Goal: Check status: Check status

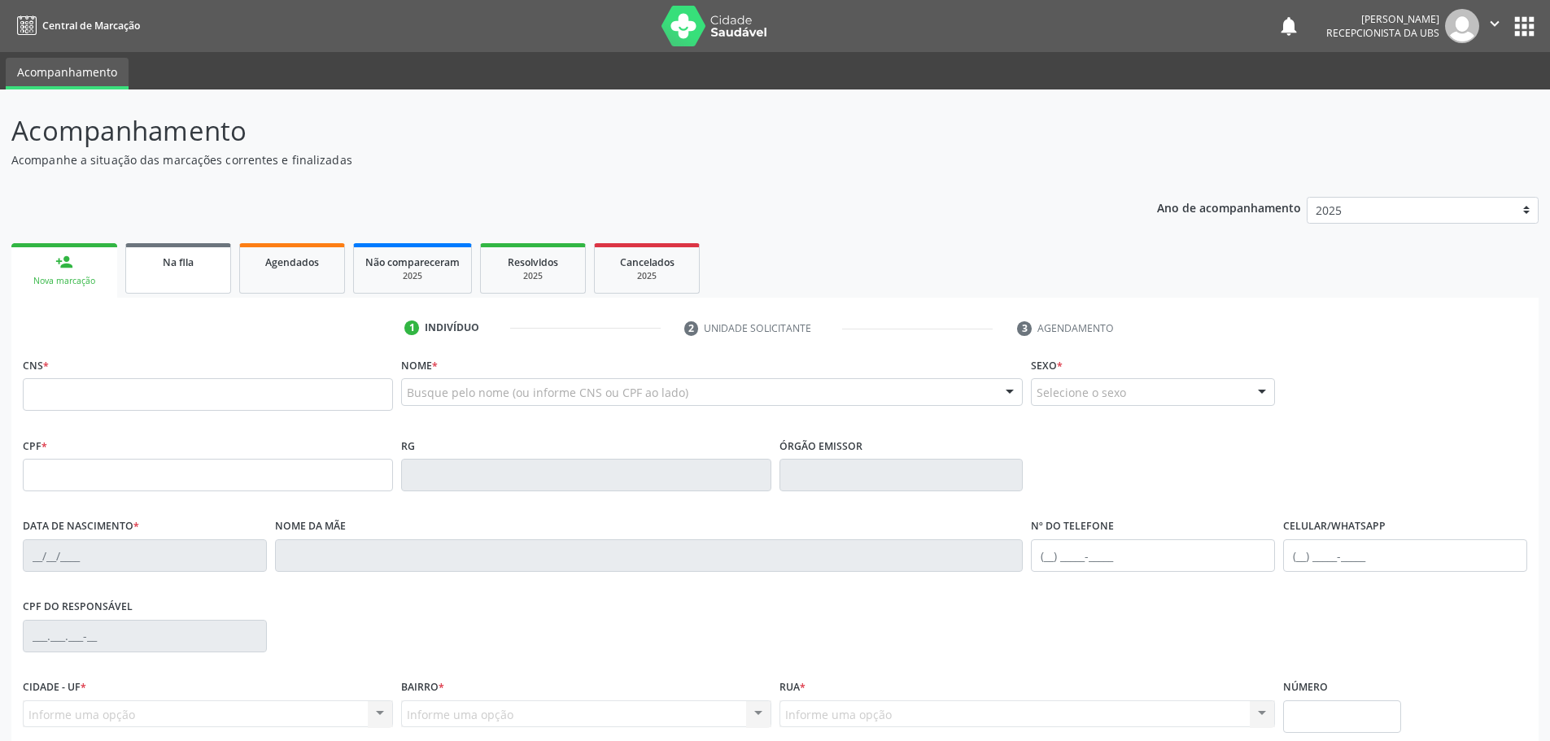
click at [158, 277] on link "Na fila" at bounding box center [178, 268] width 106 height 50
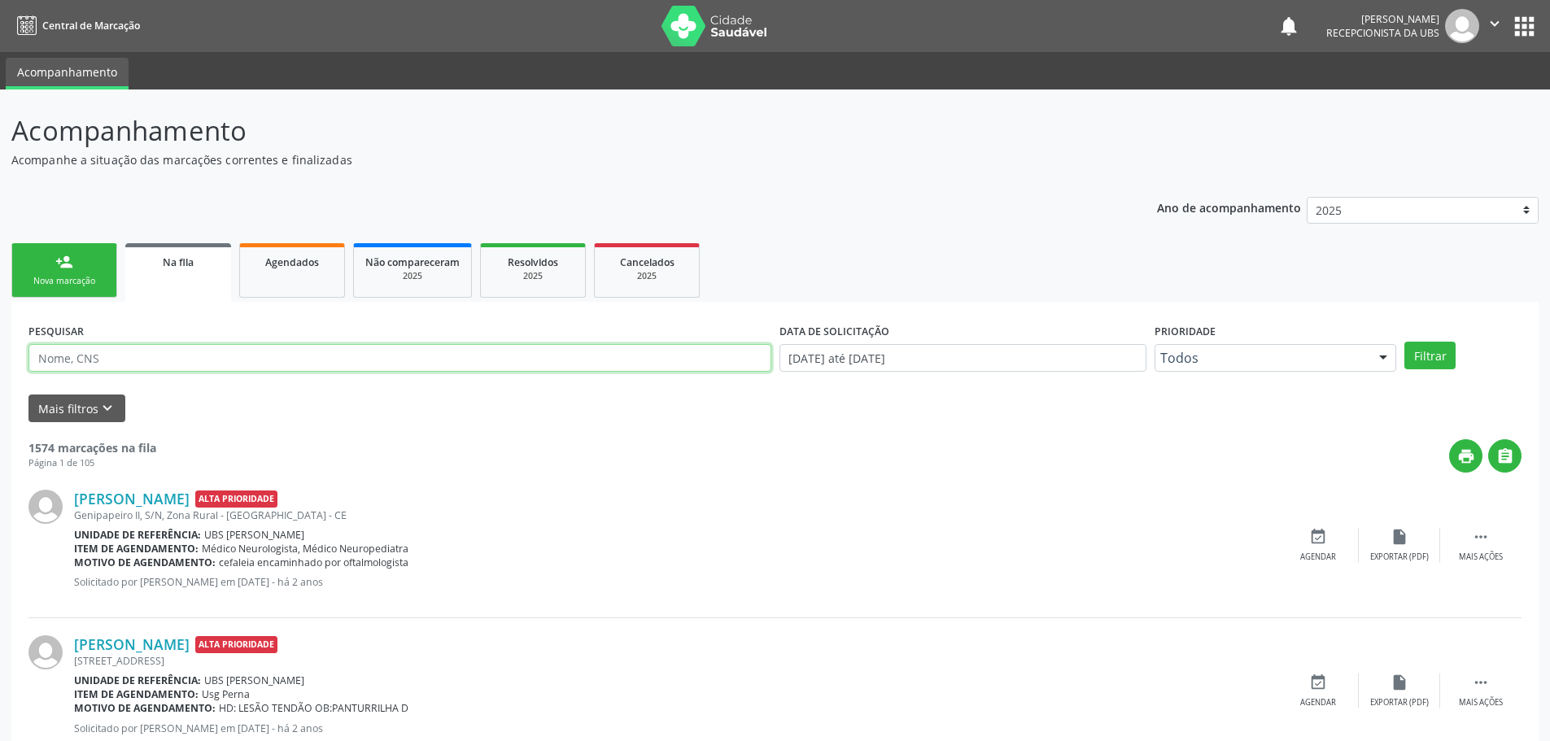
click at [203, 355] on input "text" at bounding box center [399, 358] width 743 height 28
type input "[PERSON_NAME]"
click at [1420, 368] on button "Filtrar" at bounding box center [1429, 356] width 51 height 28
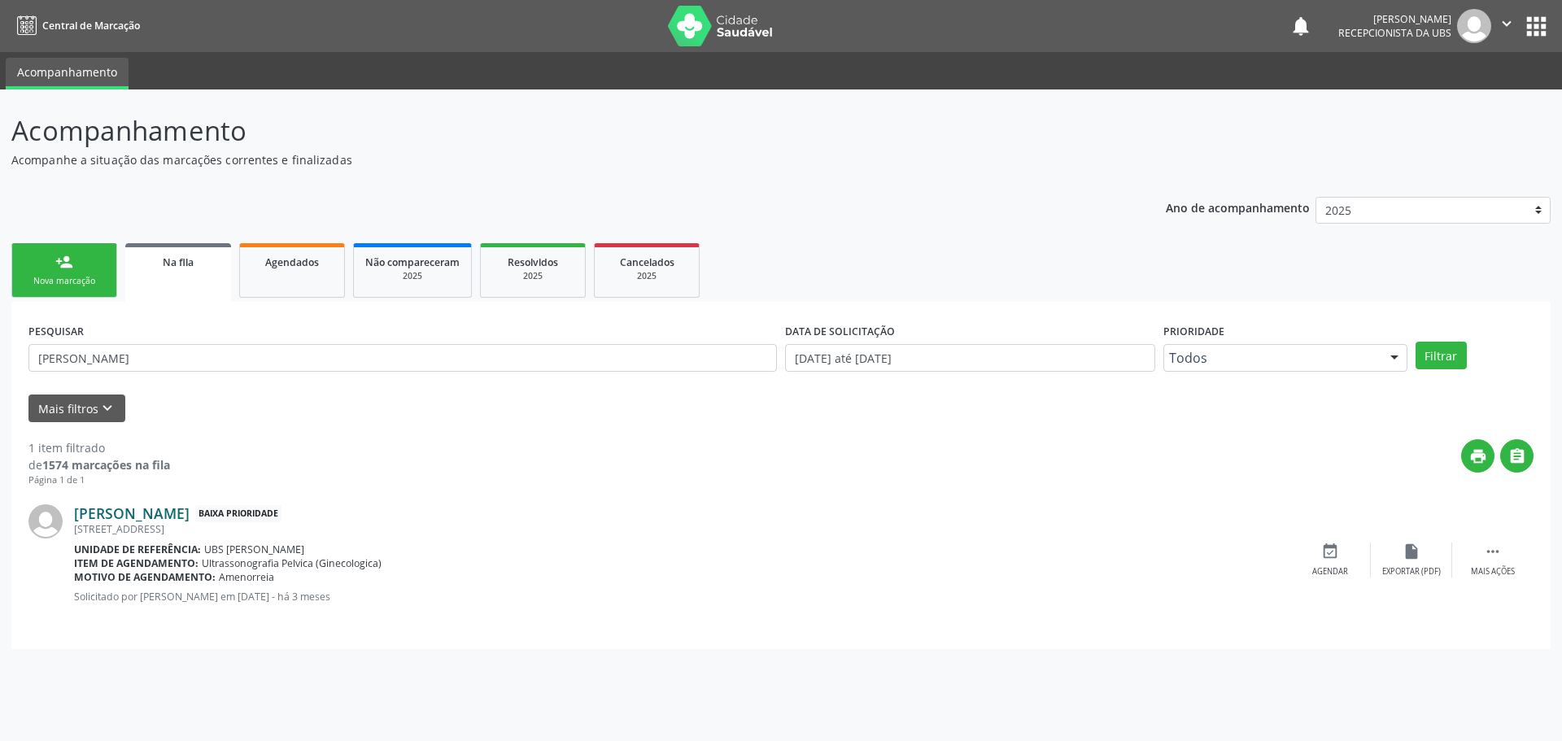
click at [183, 513] on link "[PERSON_NAME]" at bounding box center [132, 513] width 116 height 18
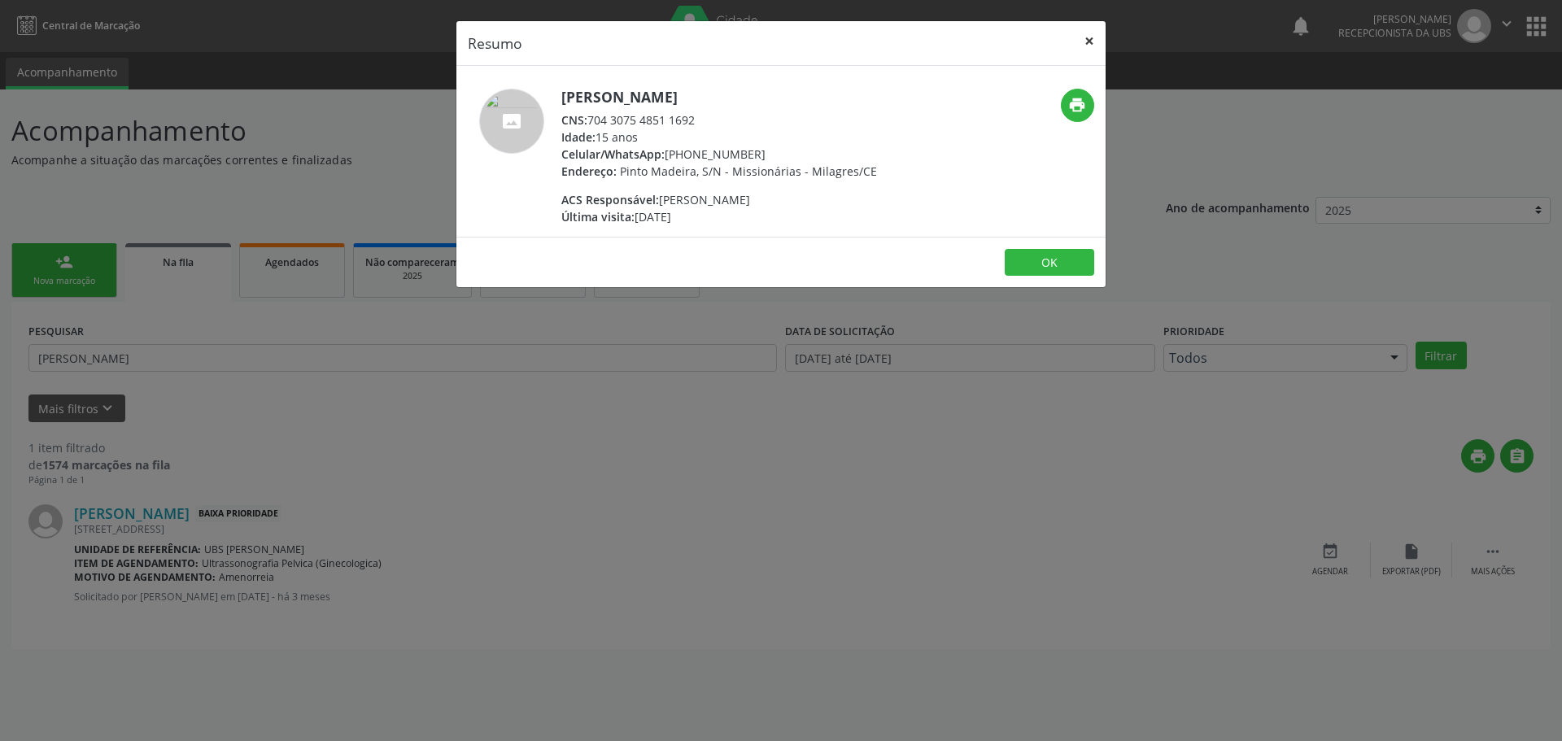
click at [1085, 52] on button "×" at bounding box center [1089, 41] width 33 height 40
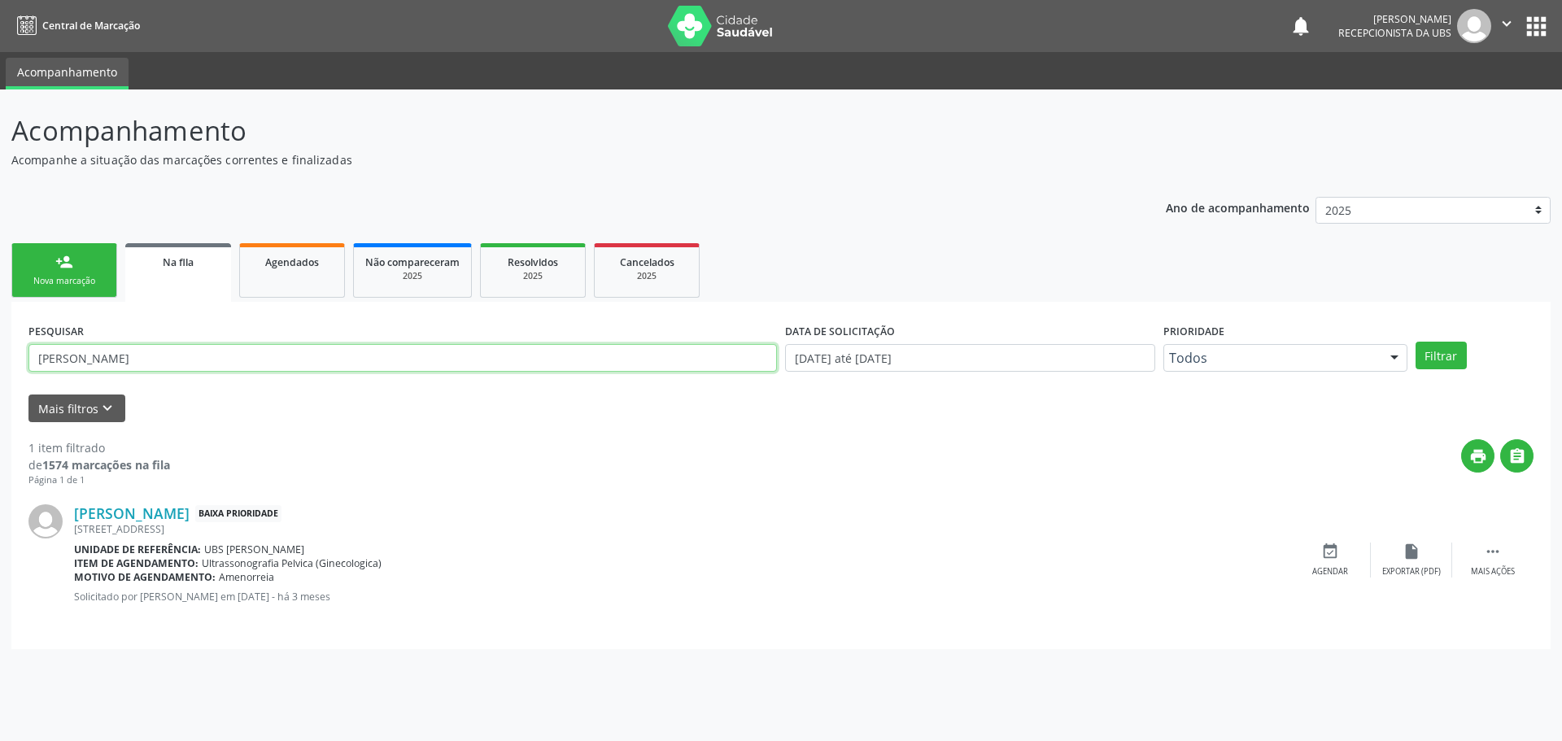
click at [301, 365] on input "[PERSON_NAME]" at bounding box center [402, 358] width 749 height 28
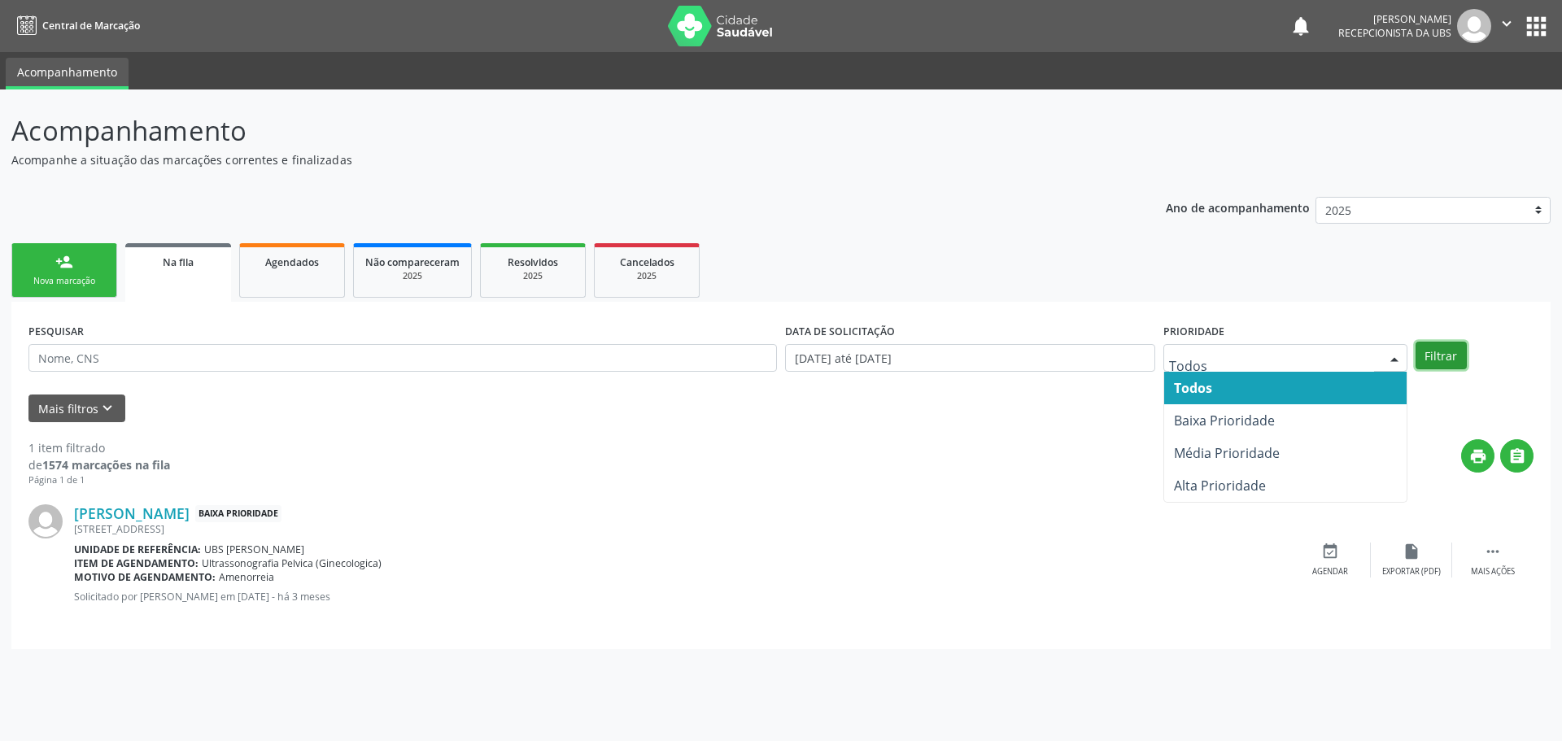
click at [1443, 354] on button "Filtrar" at bounding box center [1441, 356] width 51 height 28
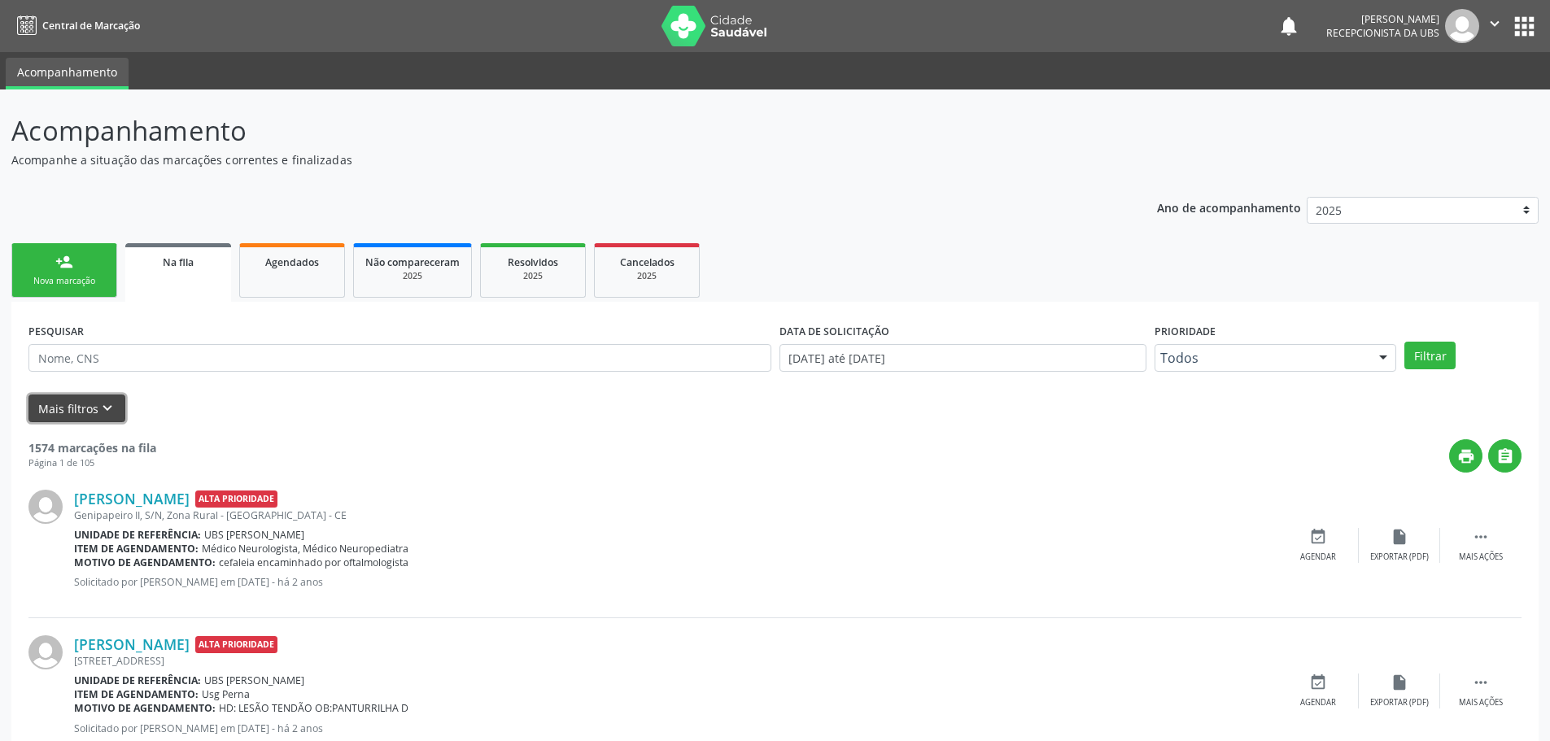
click at [91, 400] on button "Mais filtros keyboard_arrow_down" at bounding box center [76, 409] width 97 height 28
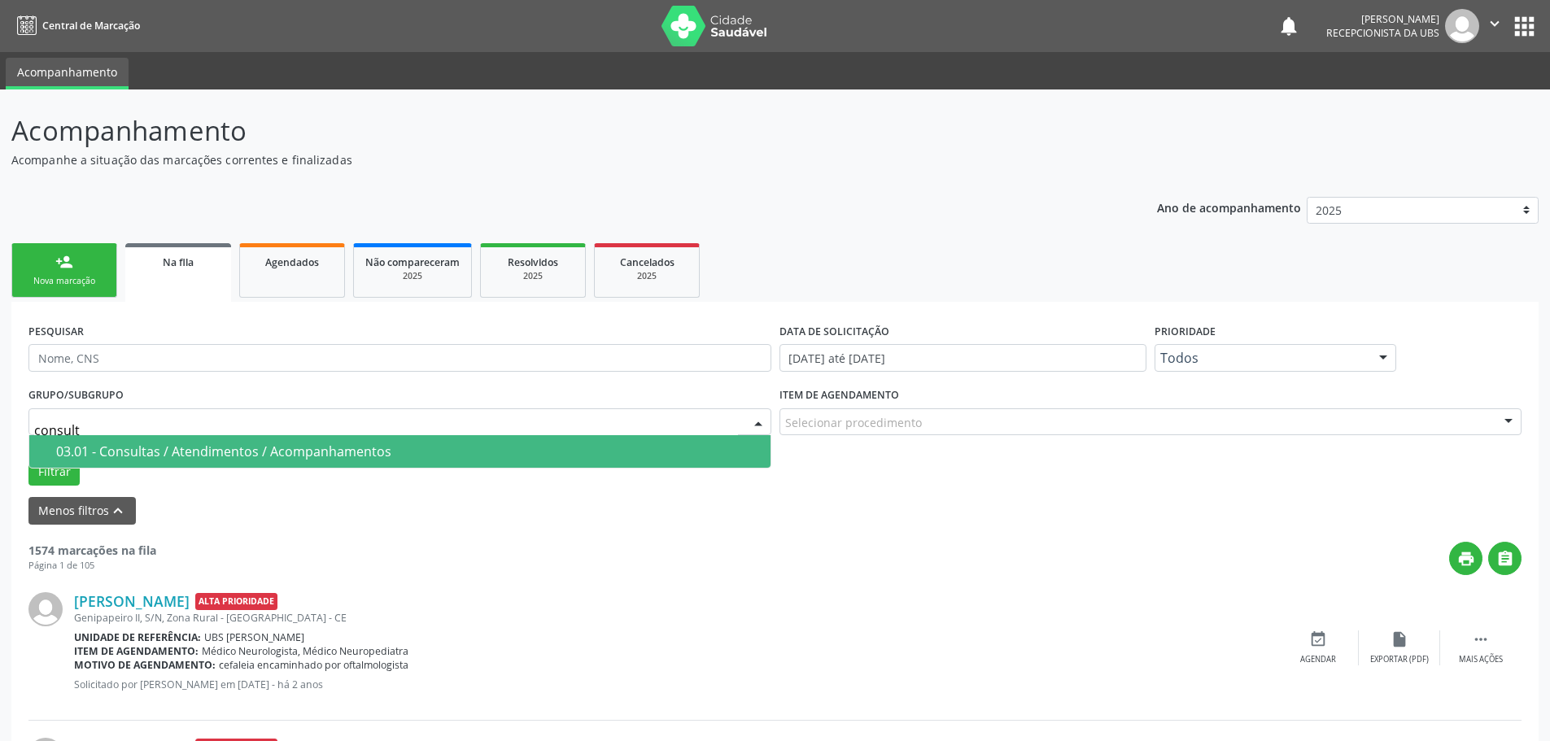
type input "consulta"
click at [166, 454] on div "03.01 - Consultas / Atendimentos / Acompanhamentos" at bounding box center [408, 451] width 705 height 13
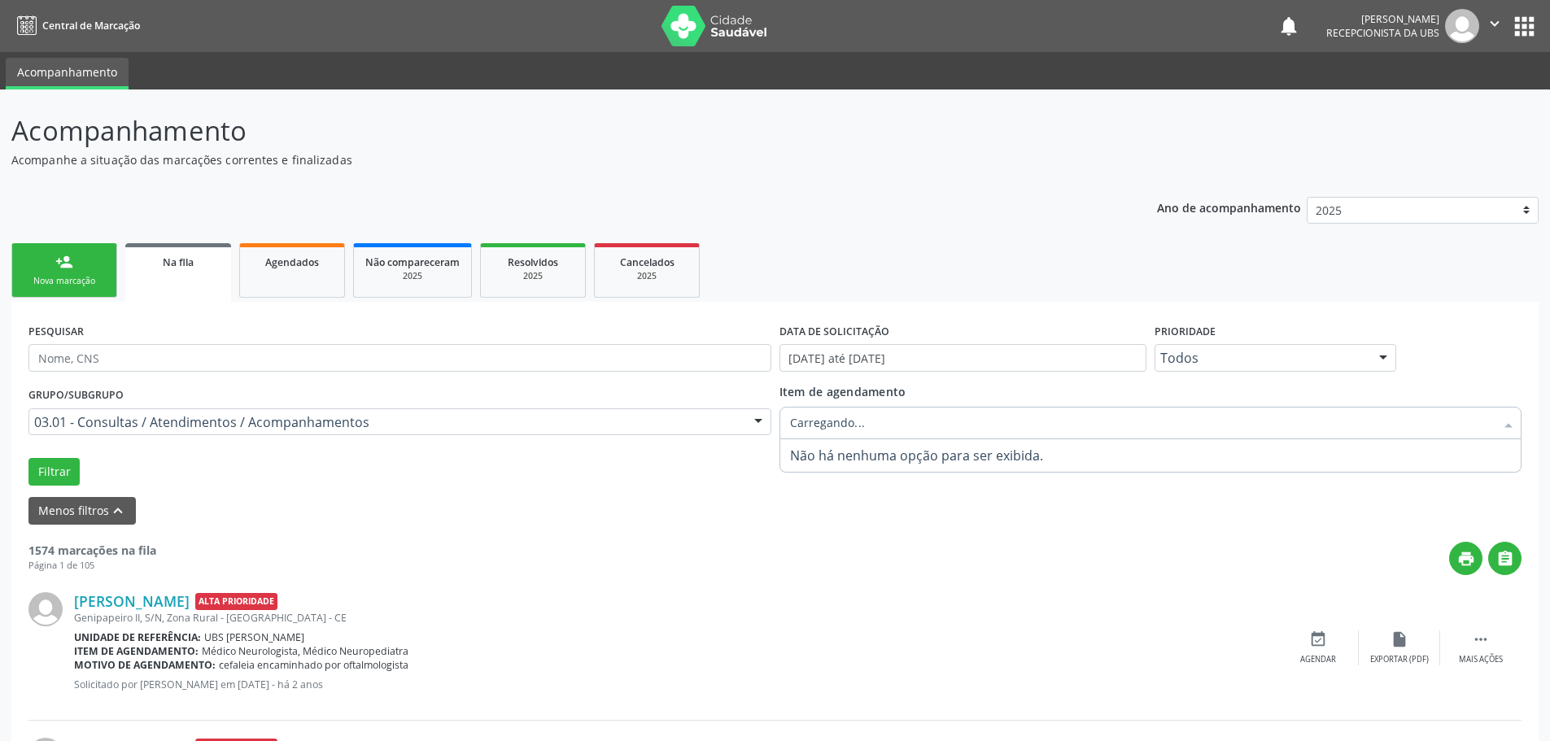
click at [959, 426] on div at bounding box center [1150, 423] width 743 height 33
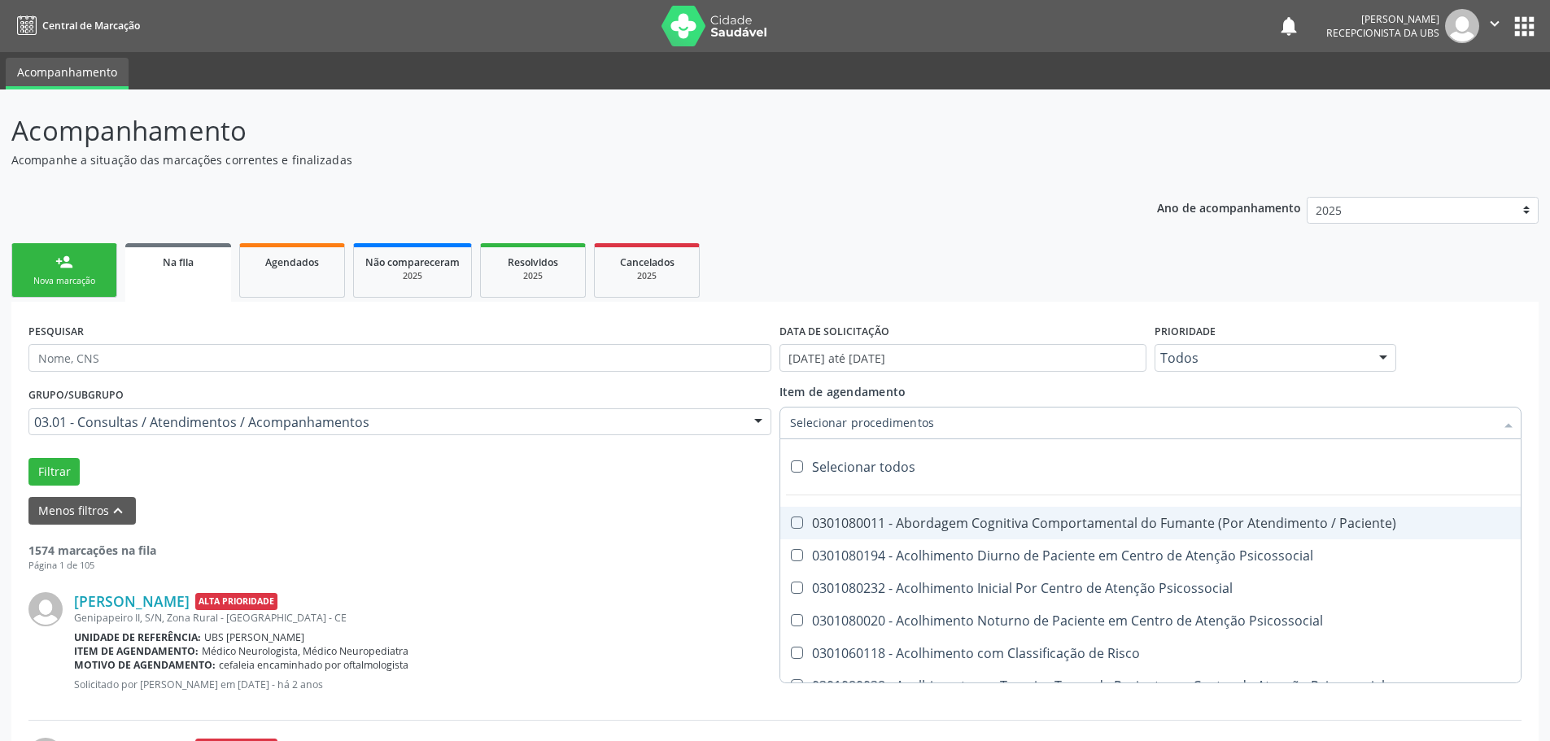
click at [944, 430] on div at bounding box center [1150, 423] width 743 height 33
click at [944, 430] on input "Item de agendamento" at bounding box center [1142, 423] width 705 height 33
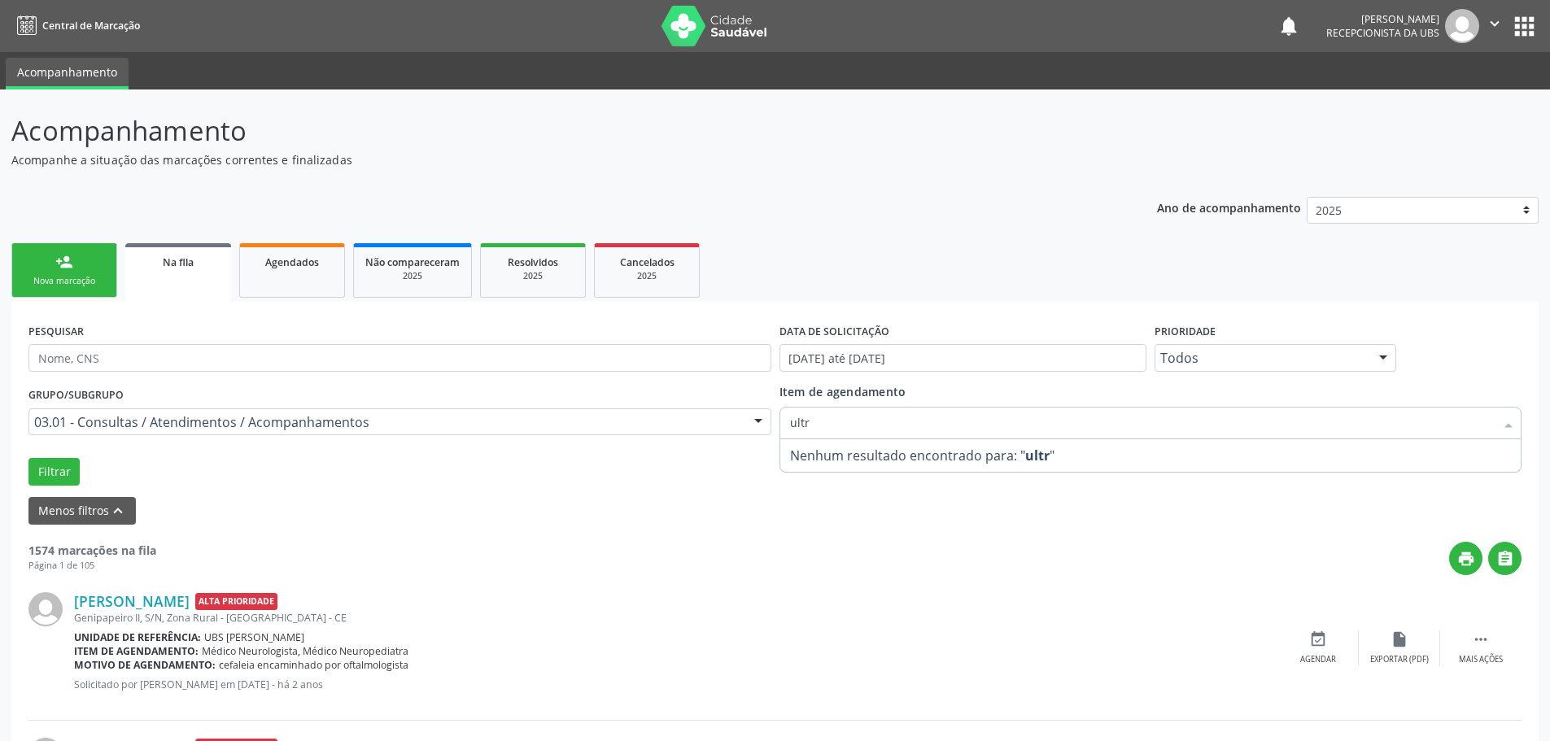
type input "ult"
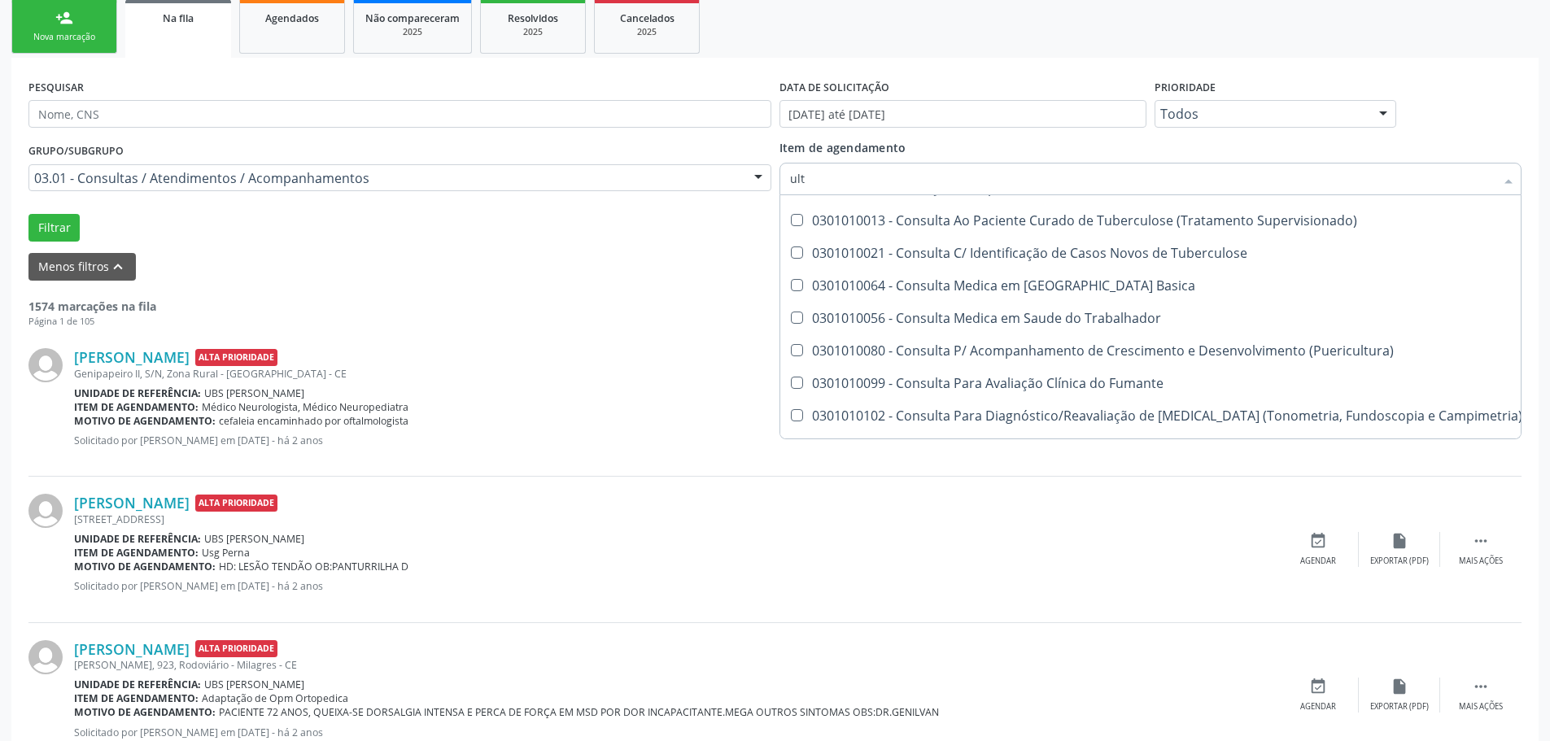
scroll to position [338, 0]
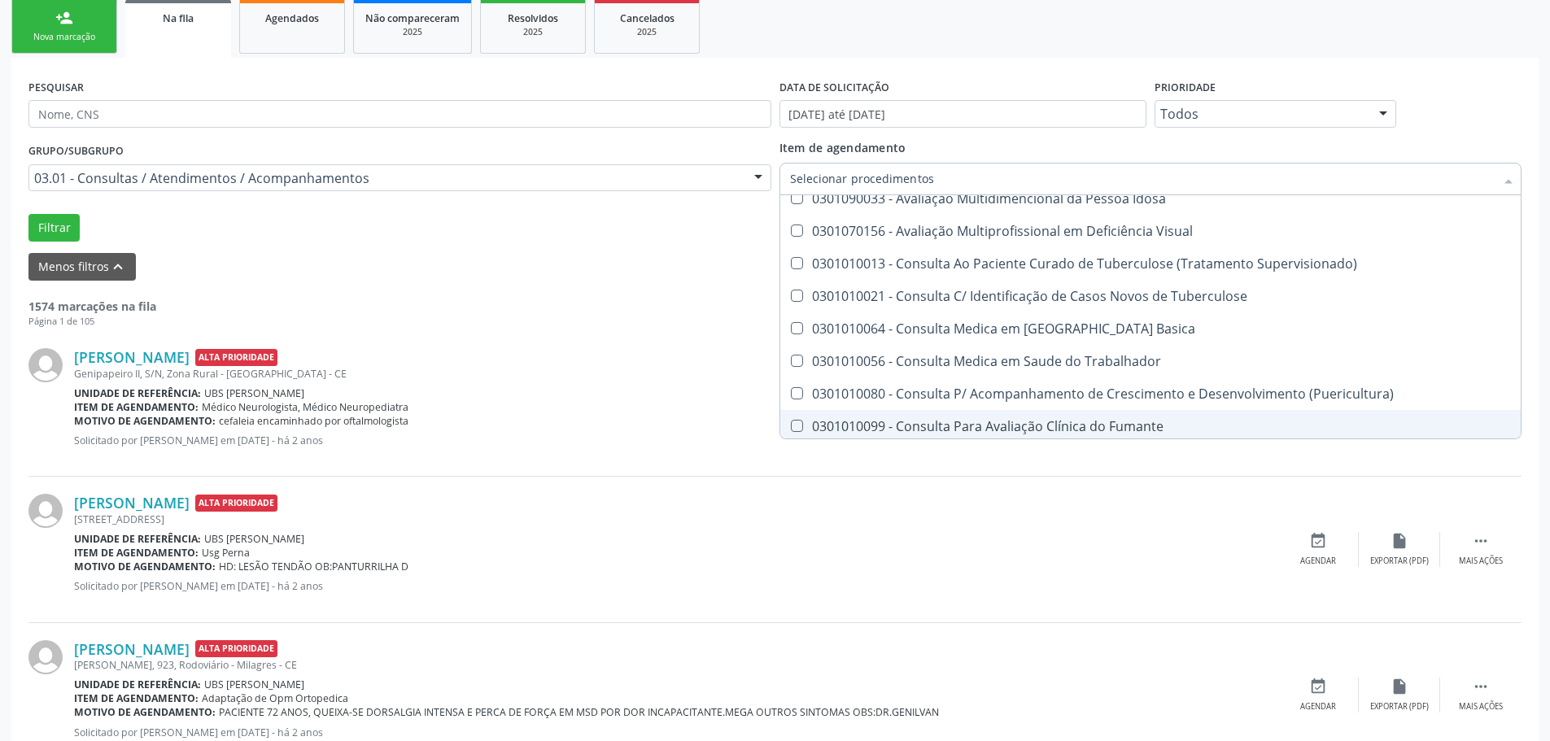
click at [752, 177] on div at bounding box center [758, 179] width 24 height 28
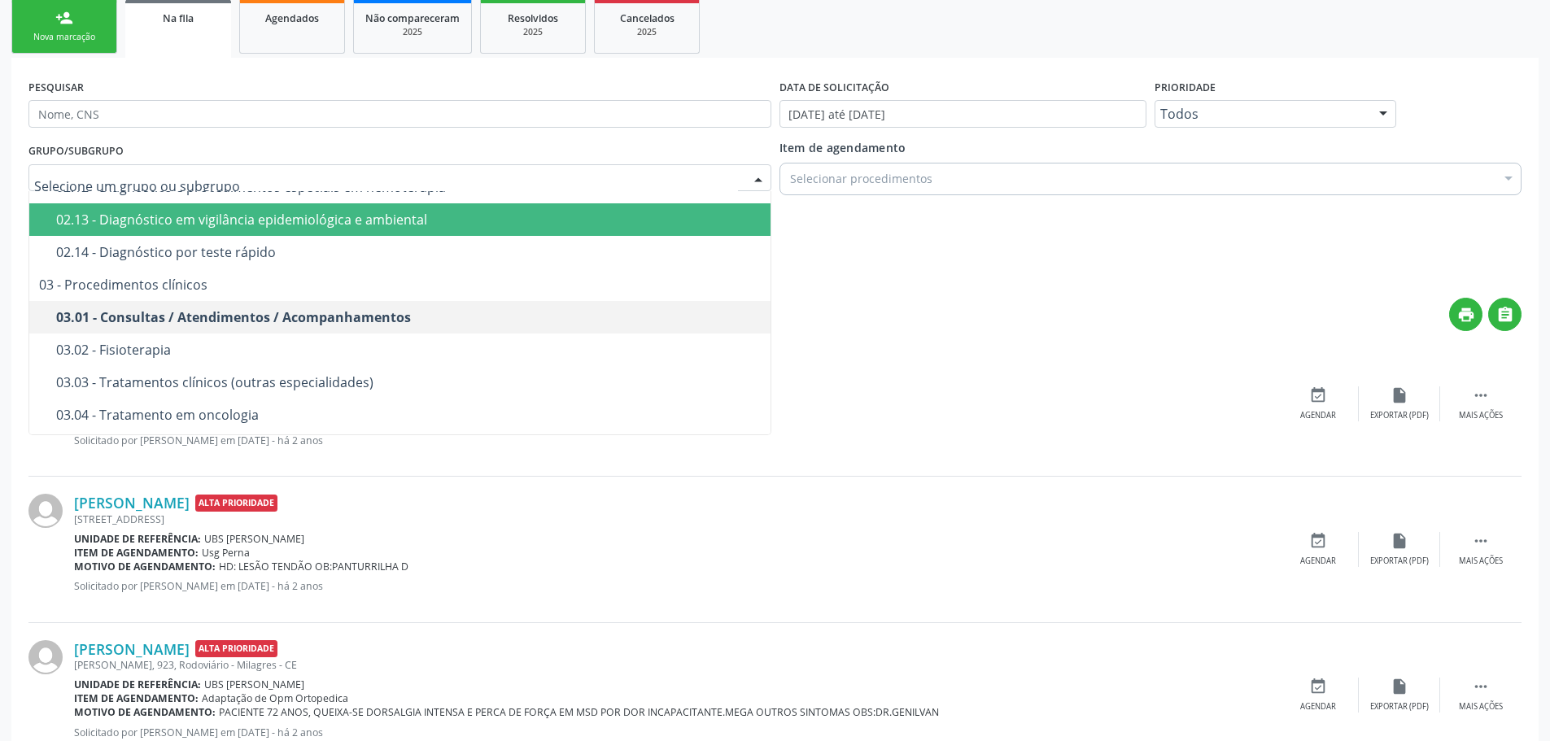
scroll to position [570, 0]
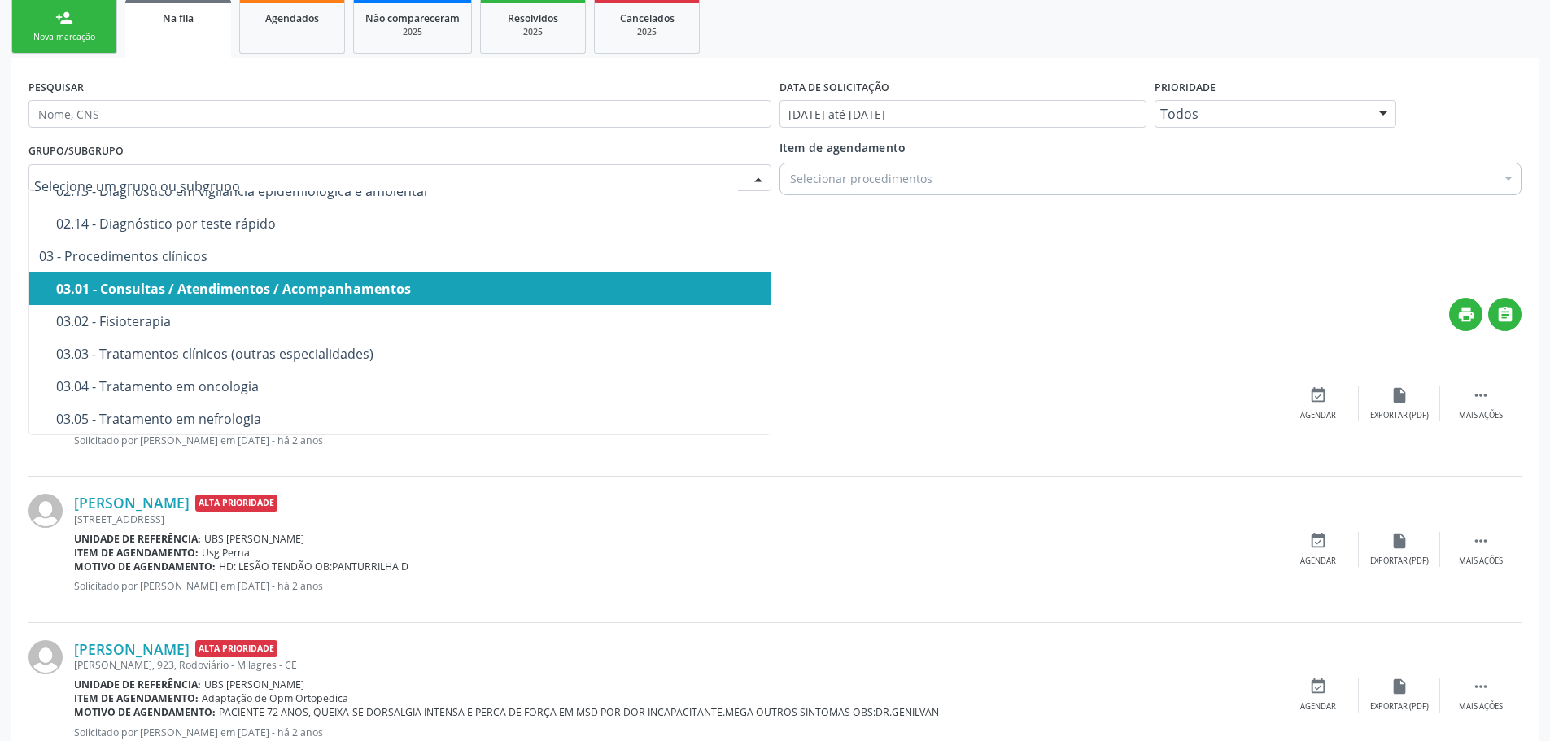
click at [488, 278] on span "03.01 - Consultas / Atendimentos / Acompanhamentos" at bounding box center [399, 289] width 741 height 33
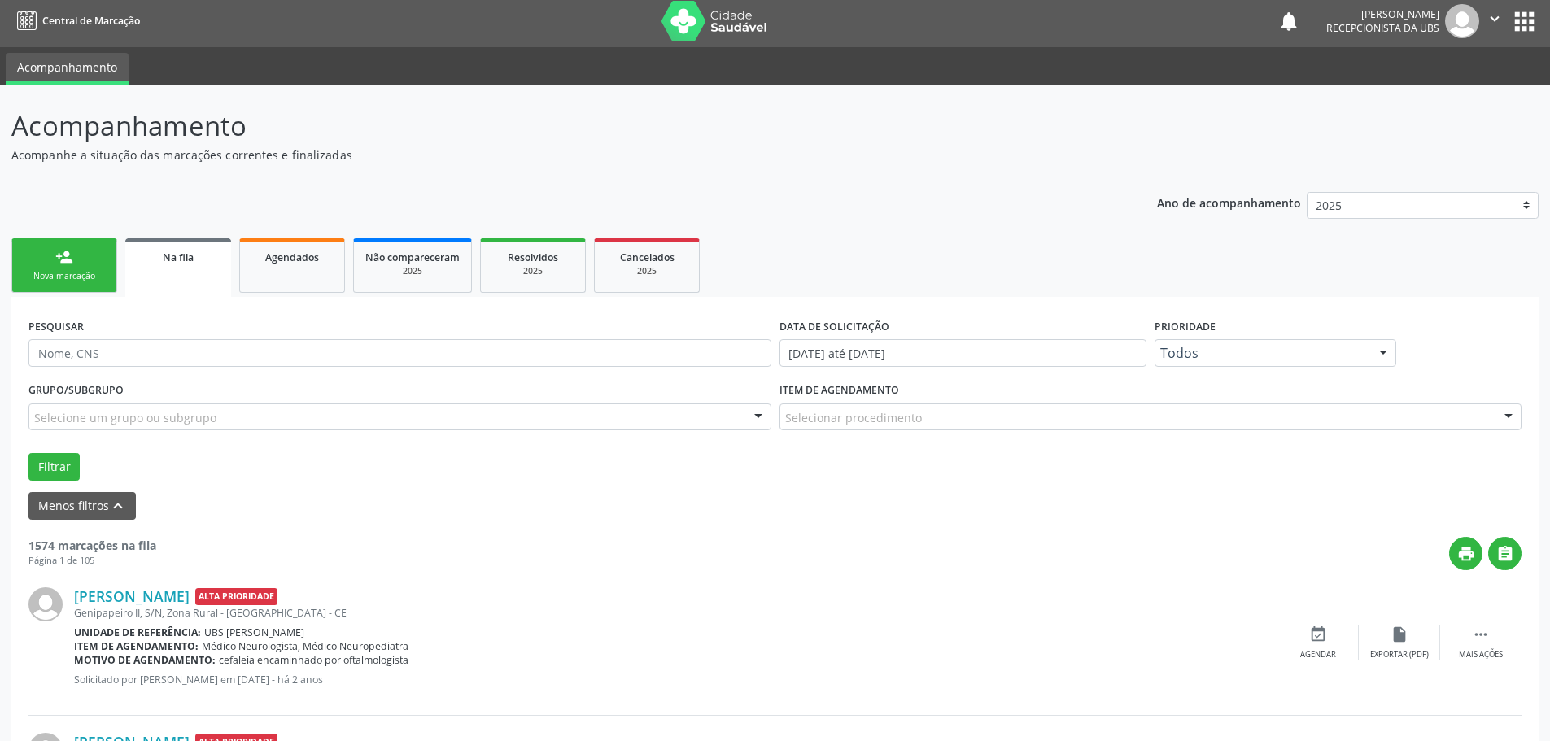
scroll to position [0, 0]
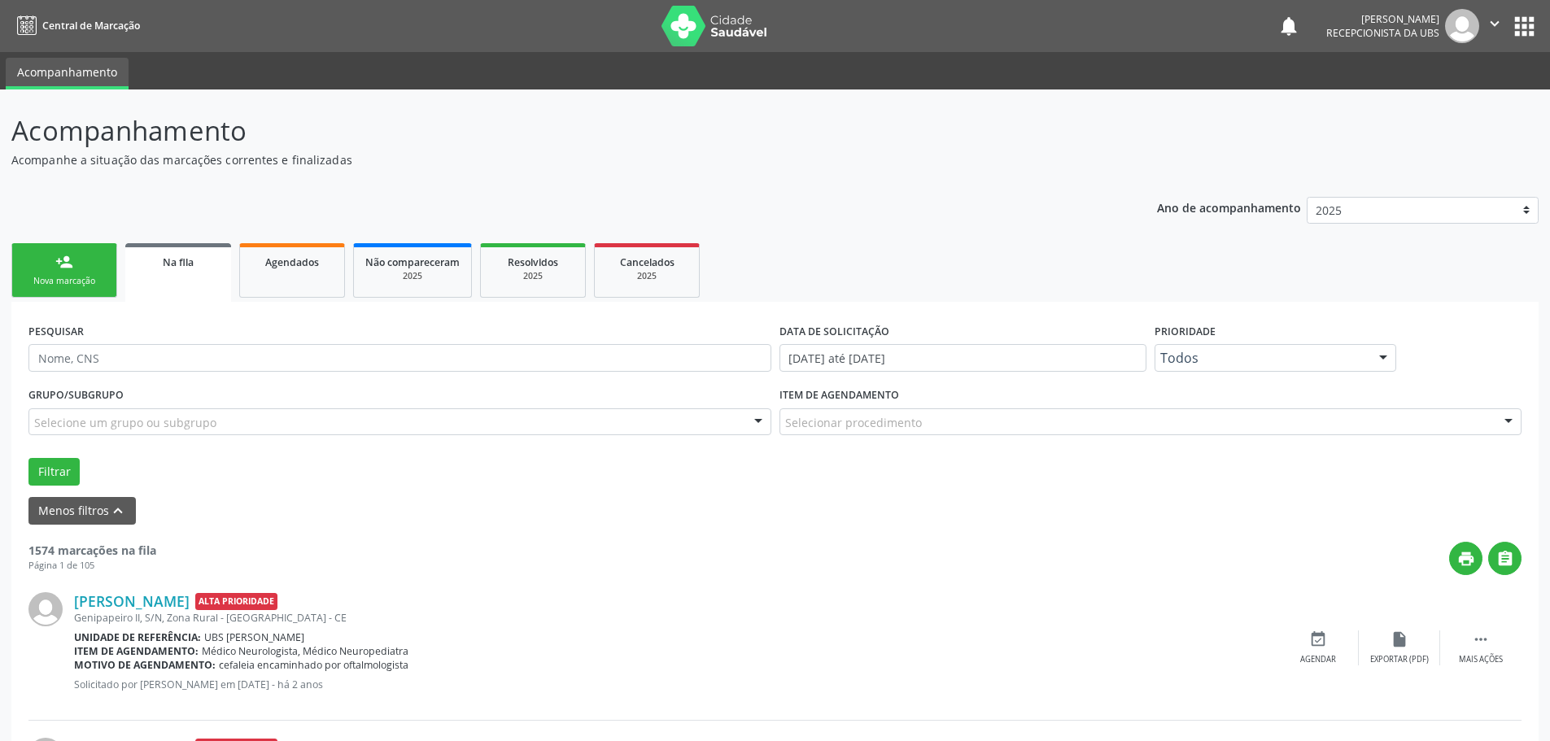
click at [707, 428] on div "Selecione um grupo ou subgrupo" at bounding box center [399, 422] width 743 height 28
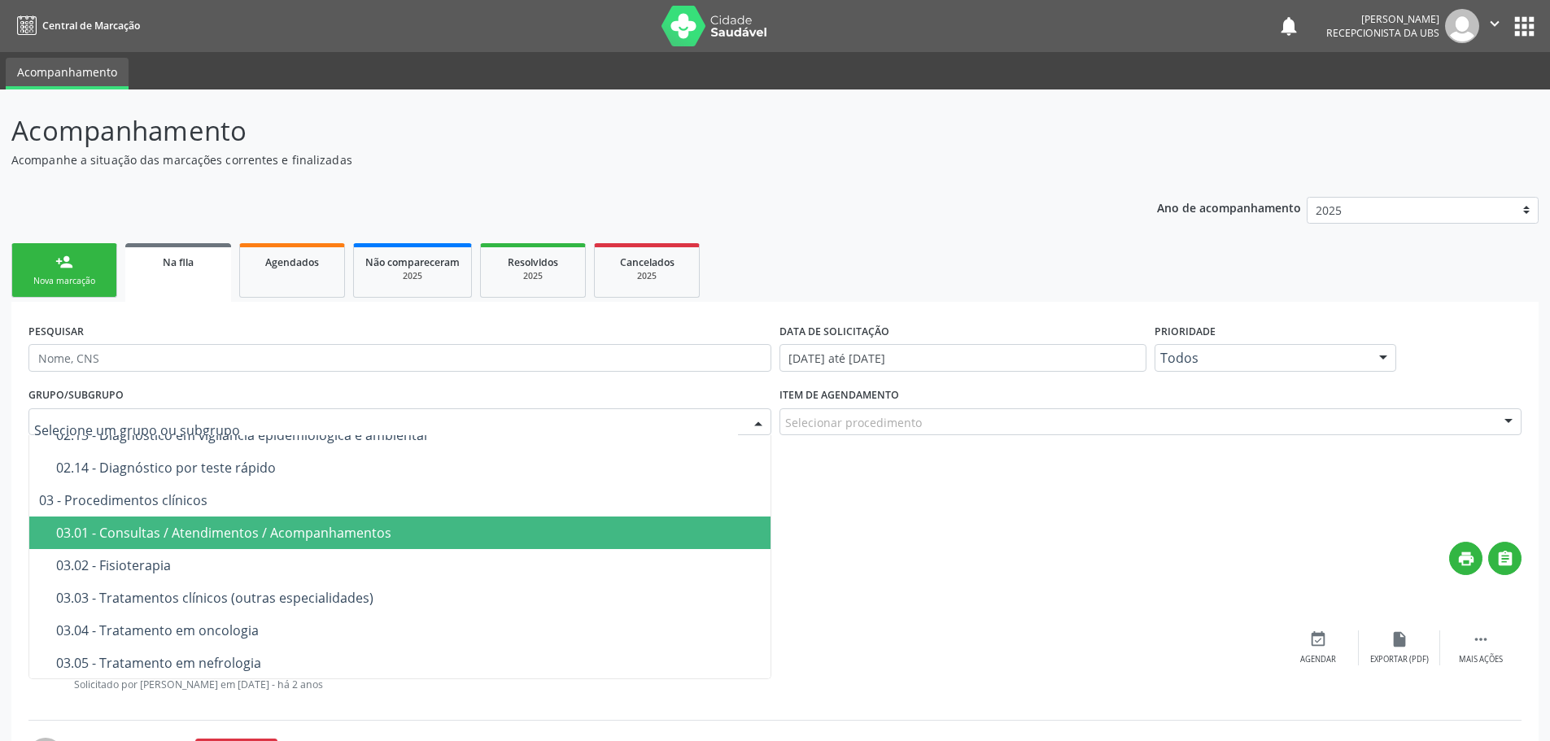
click at [707, 428] on input "text" at bounding box center [386, 430] width 704 height 33
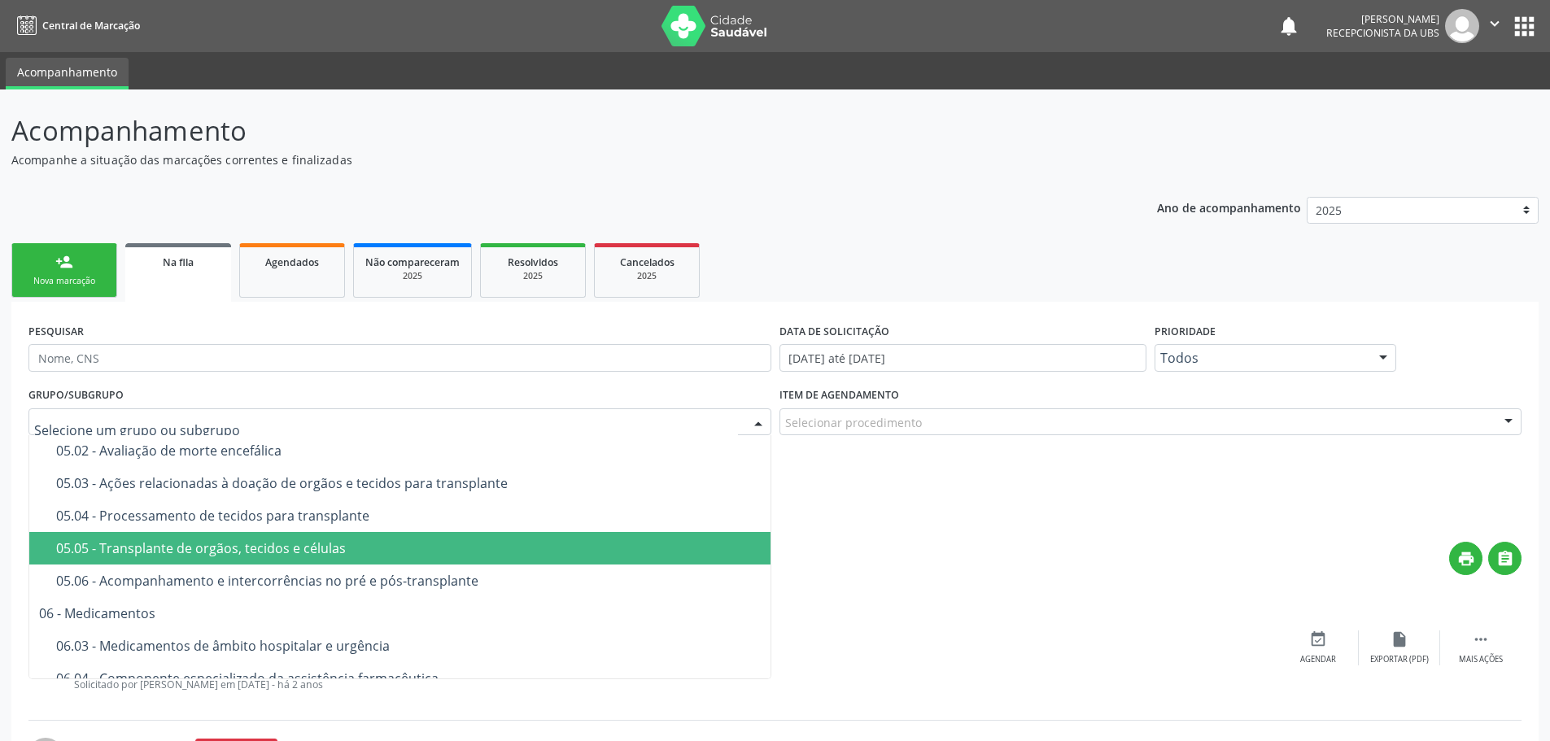
scroll to position [1579, 0]
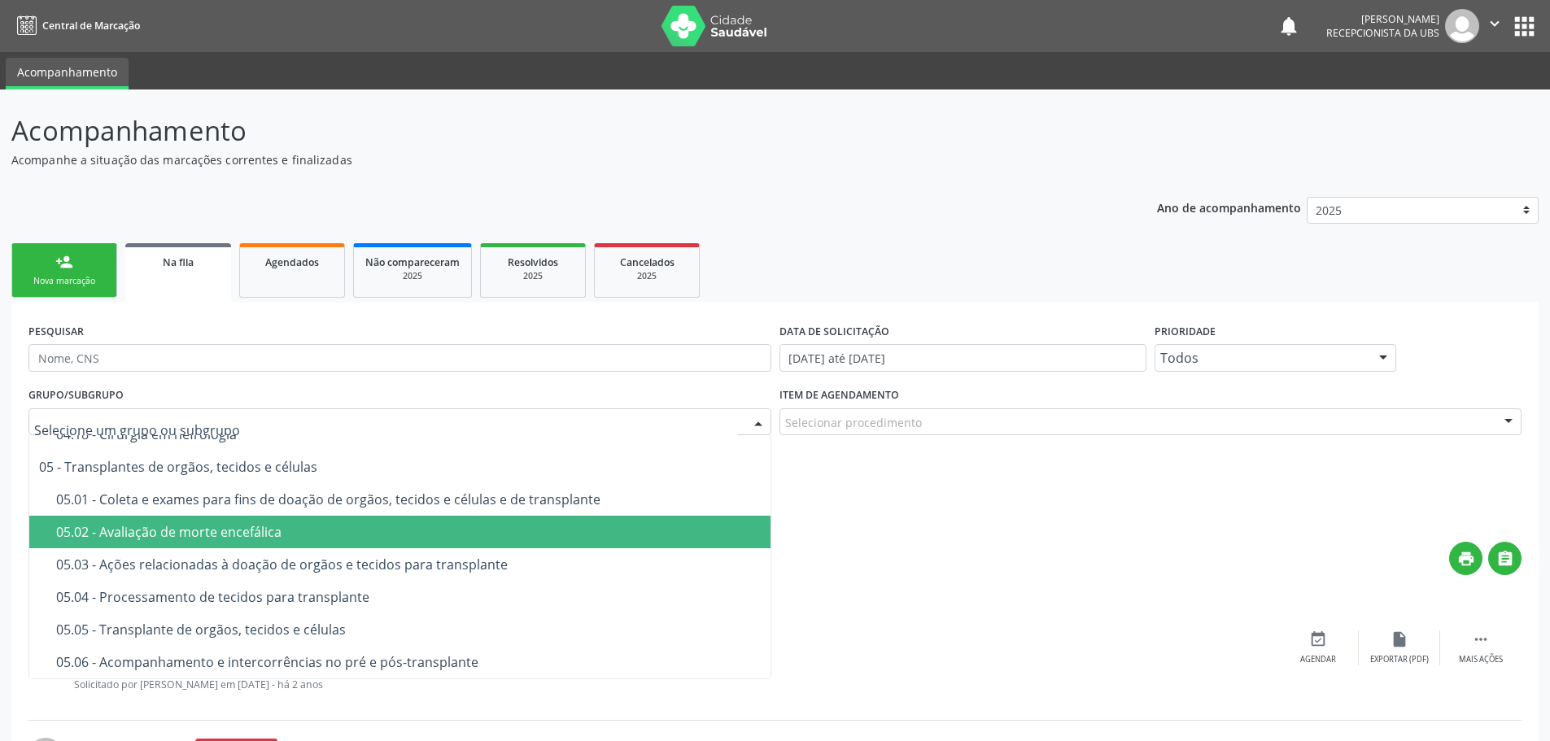
click at [991, 409] on div "Selecionar procedimento" at bounding box center [1150, 422] width 743 height 28
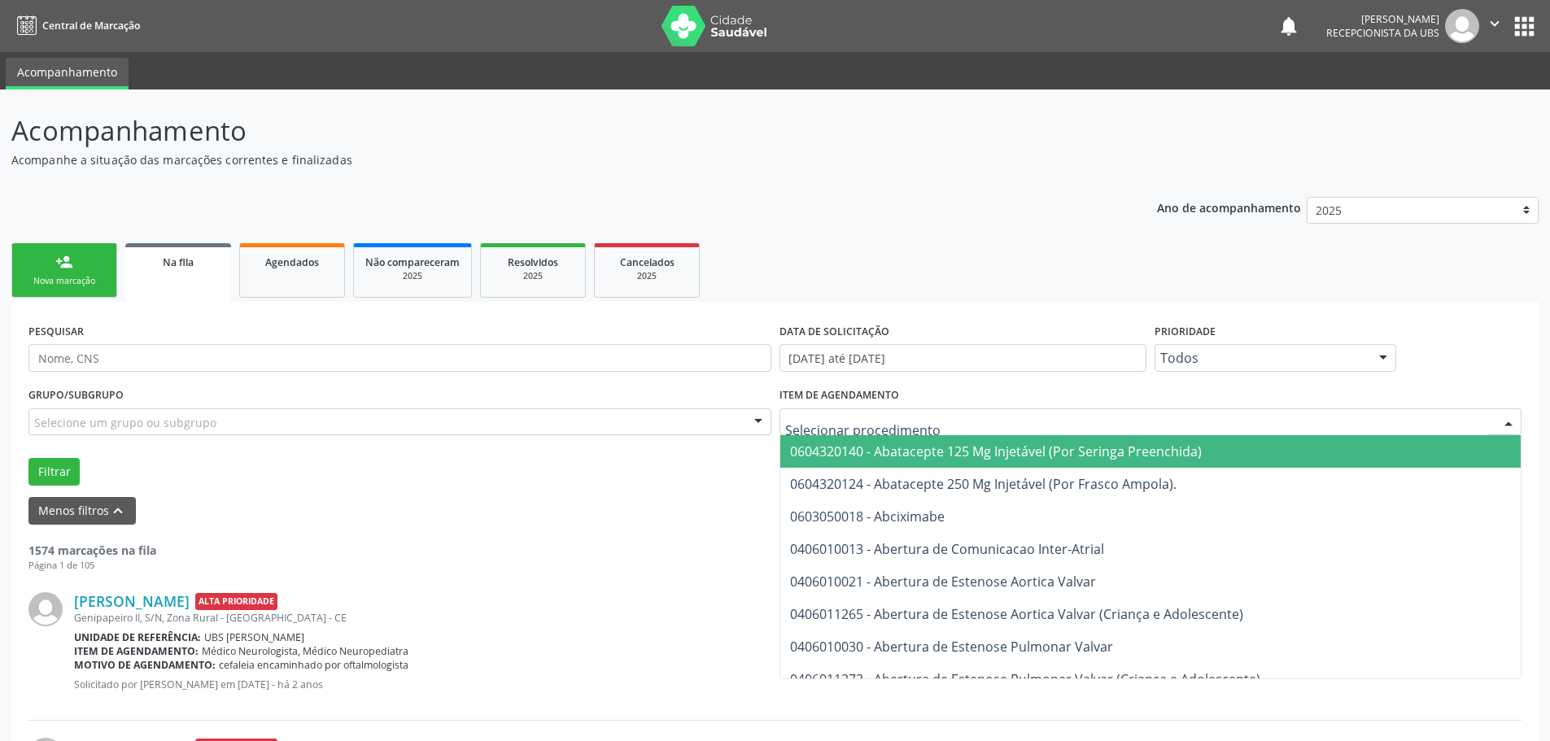
click at [991, 409] on div at bounding box center [1150, 422] width 743 height 28
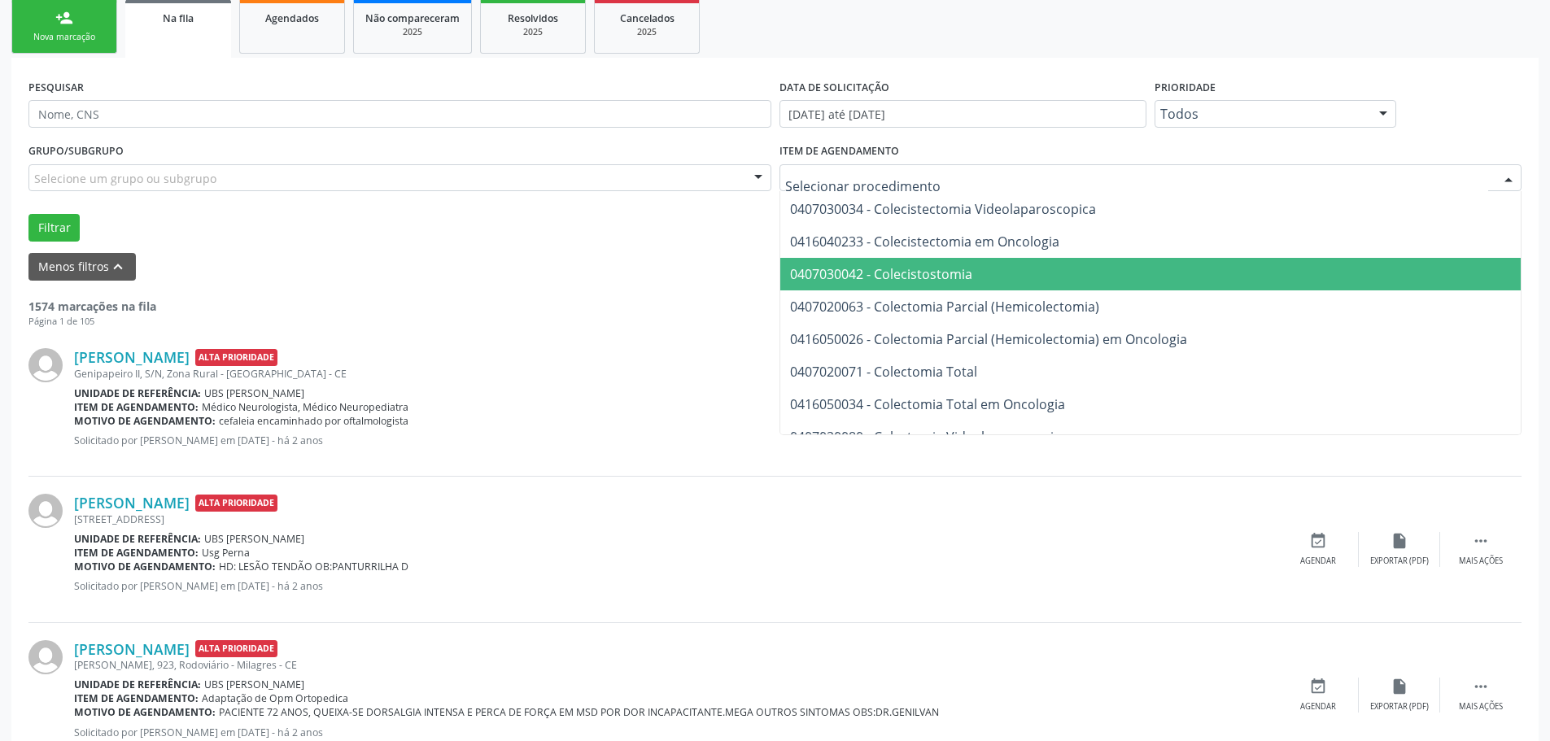
scroll to position [25399, 0]
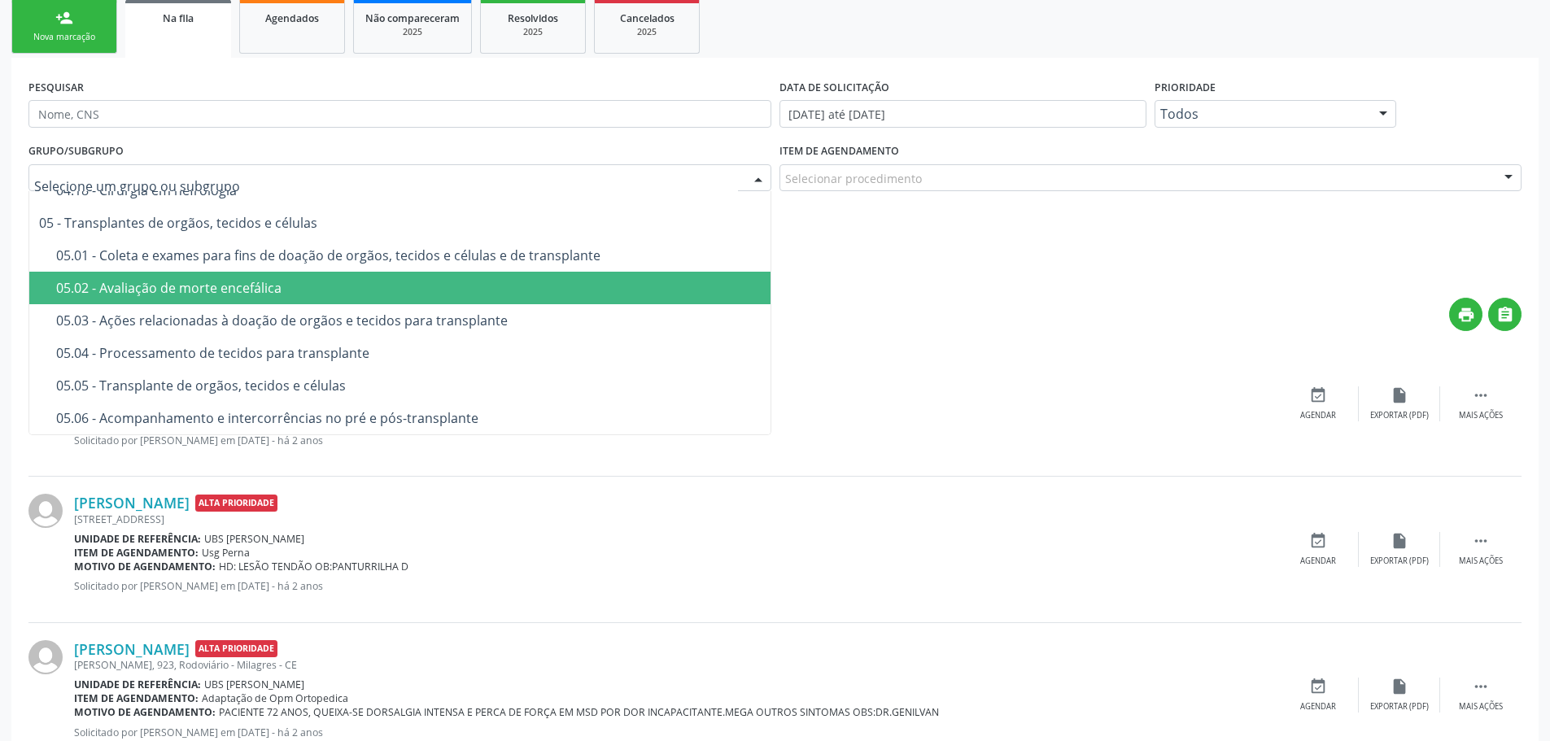
click at [631, 166] on div at bounding box center [399, 178] width 743 height 28
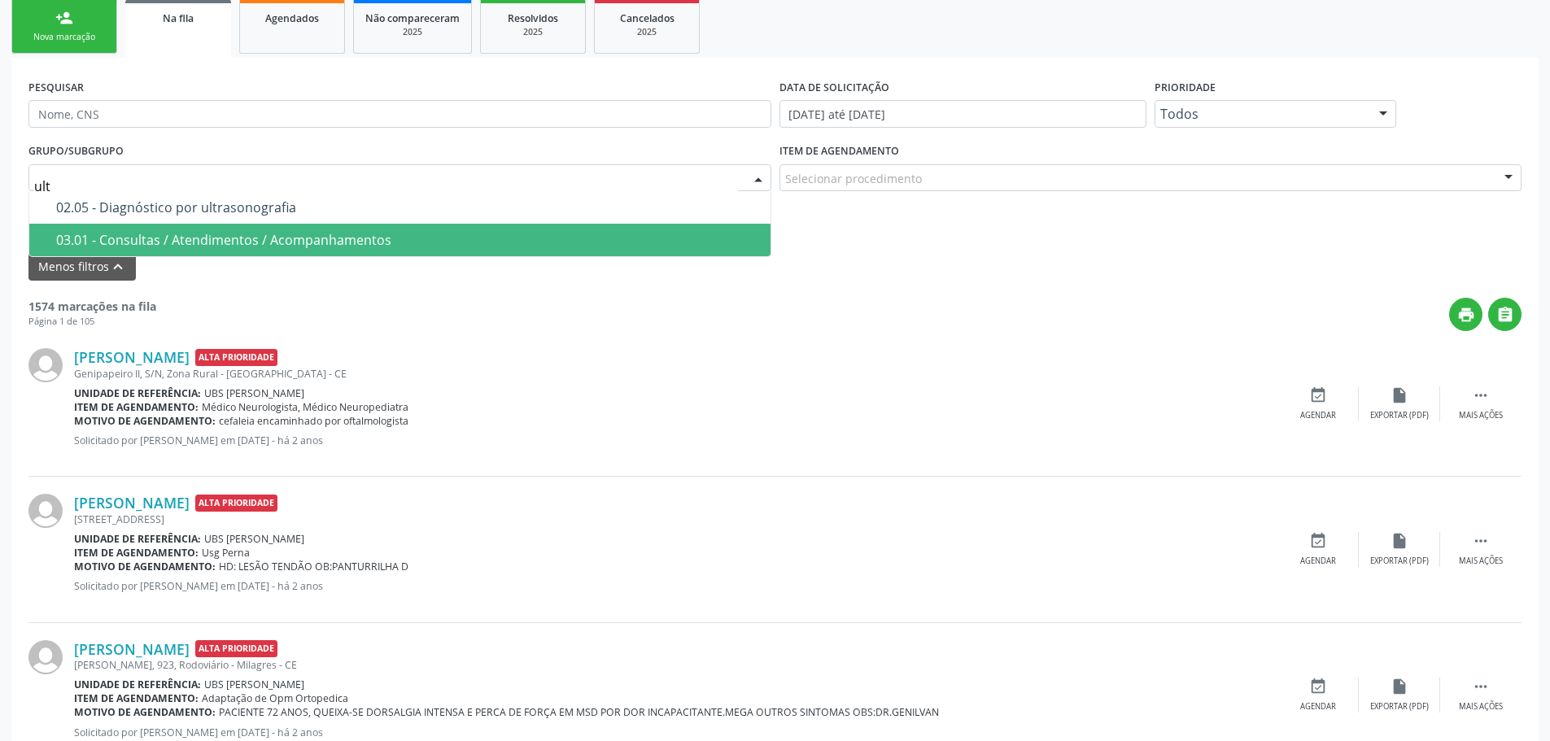
scroll to position [0, 0]
type input "ultra"
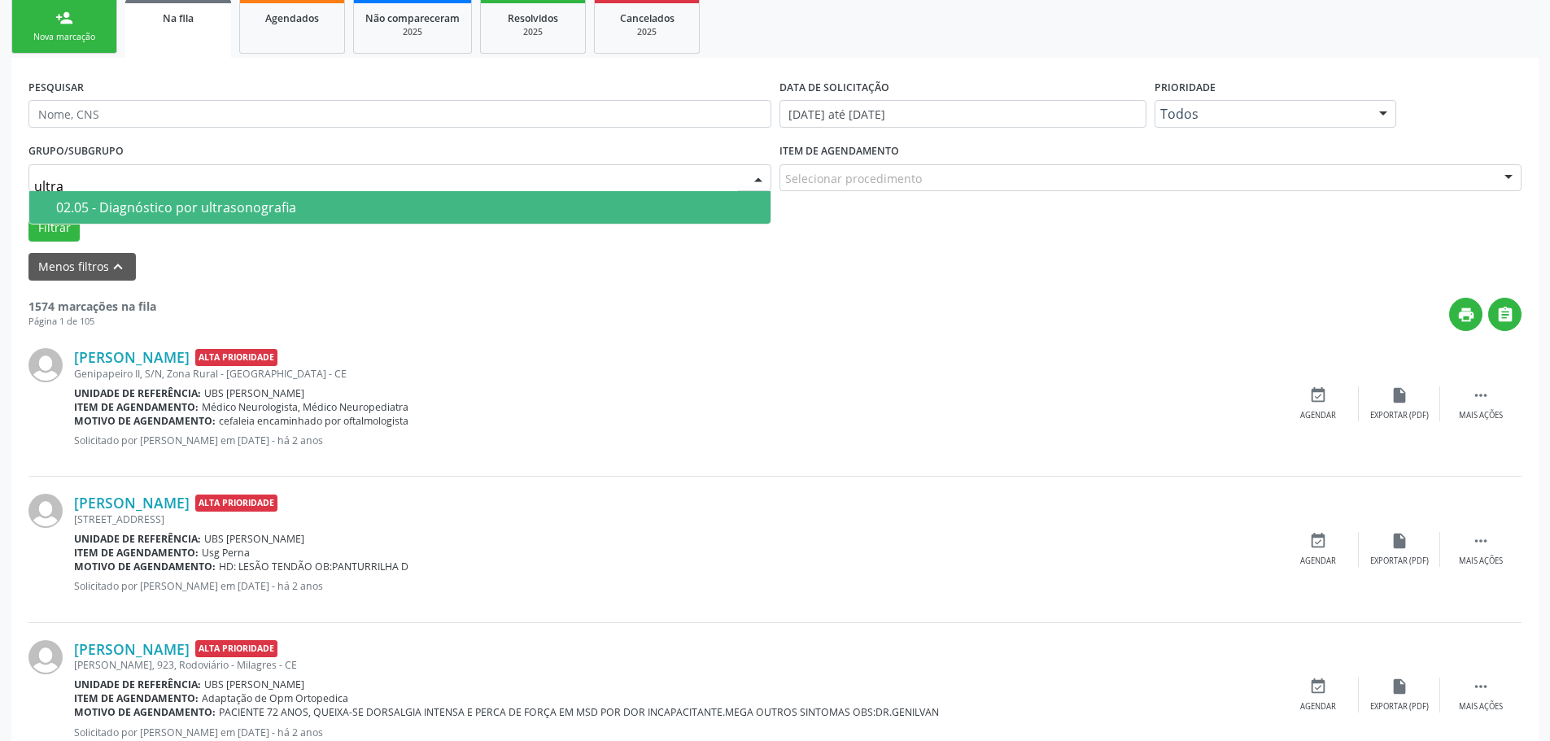
click at [256, 212] on div "02.05 - Diagnóstico por ultrasonografia" at bounding box center [408, 207] width 705 height 13
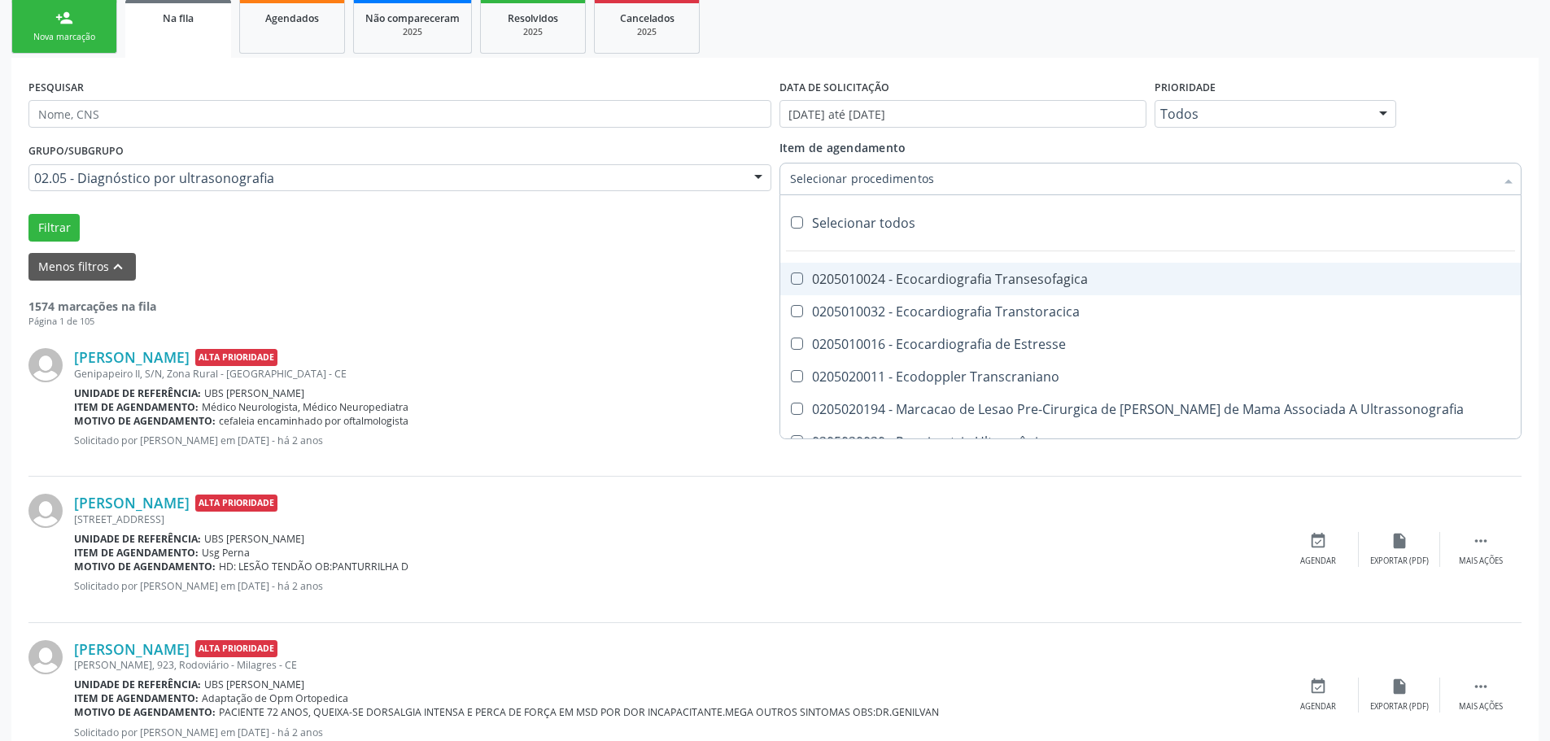
click at [967, 192] on div at bounding box center [1150, 179] width 743 height 33
click at [430, 261] on div "Menos filtros keyboard_arrow_up" at bounding box center [774, 267] width 1501 height 28
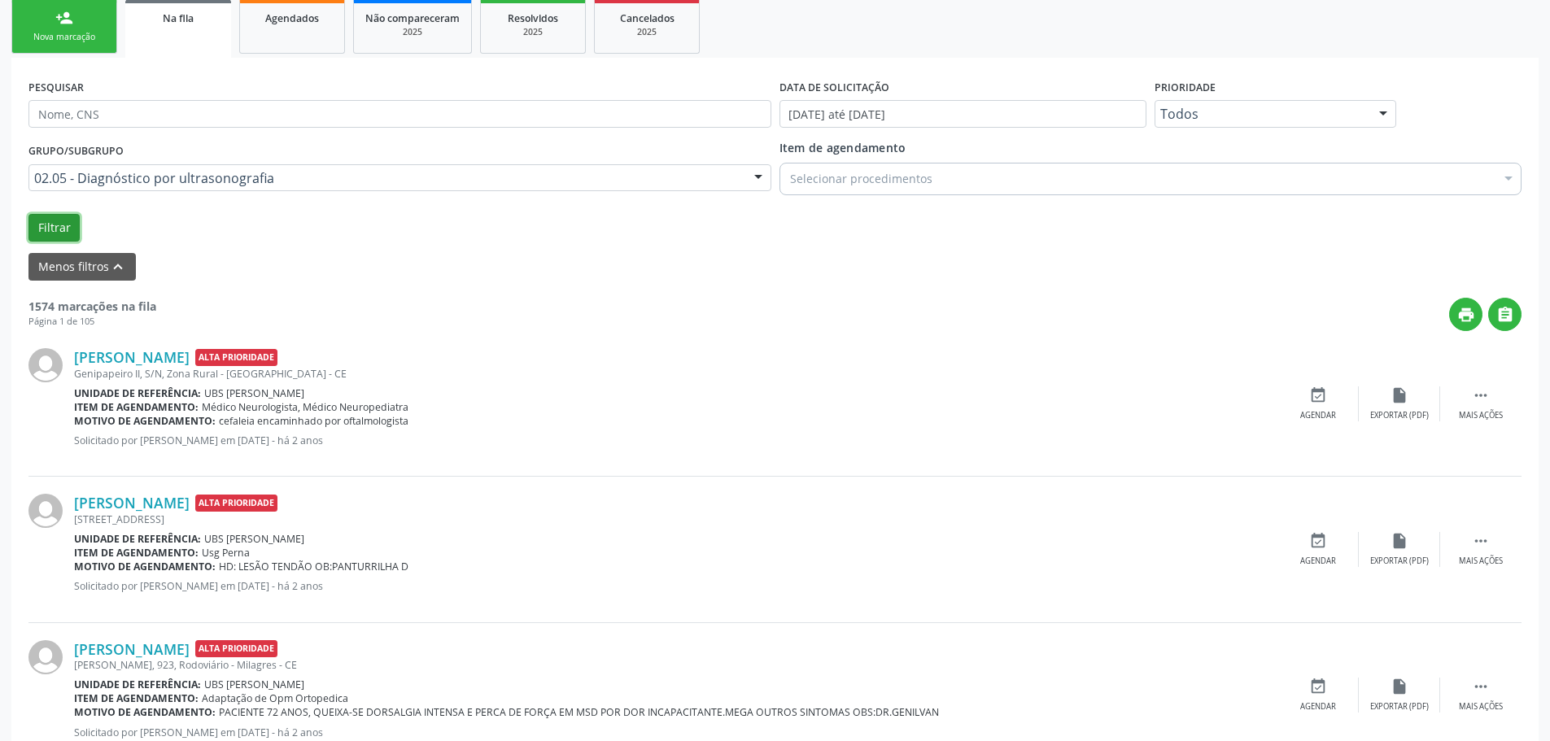
click at [55, 233] on button "Filtrar" at bounding box center [53, 228] width 51 height 28
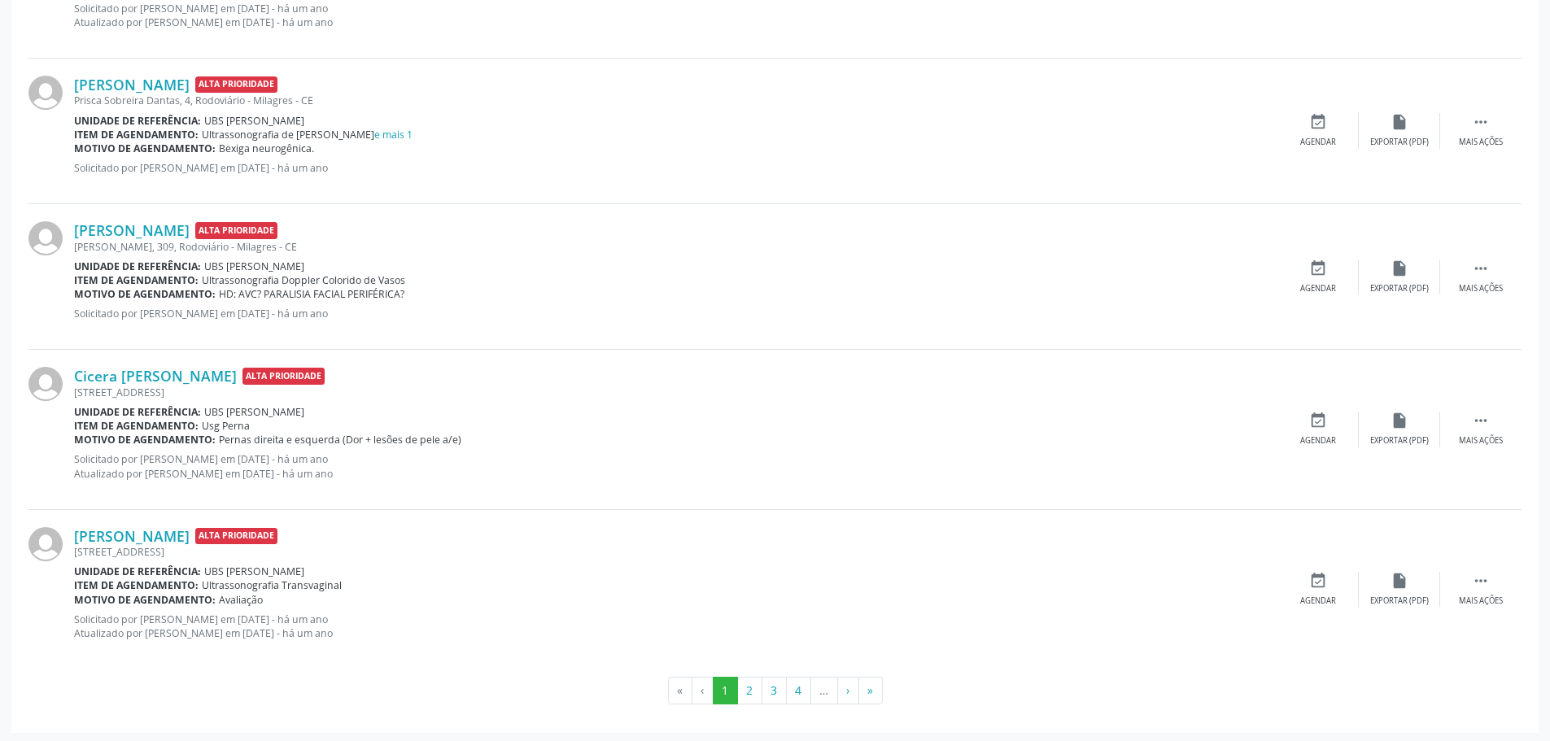
scroll to position [2222, 0]
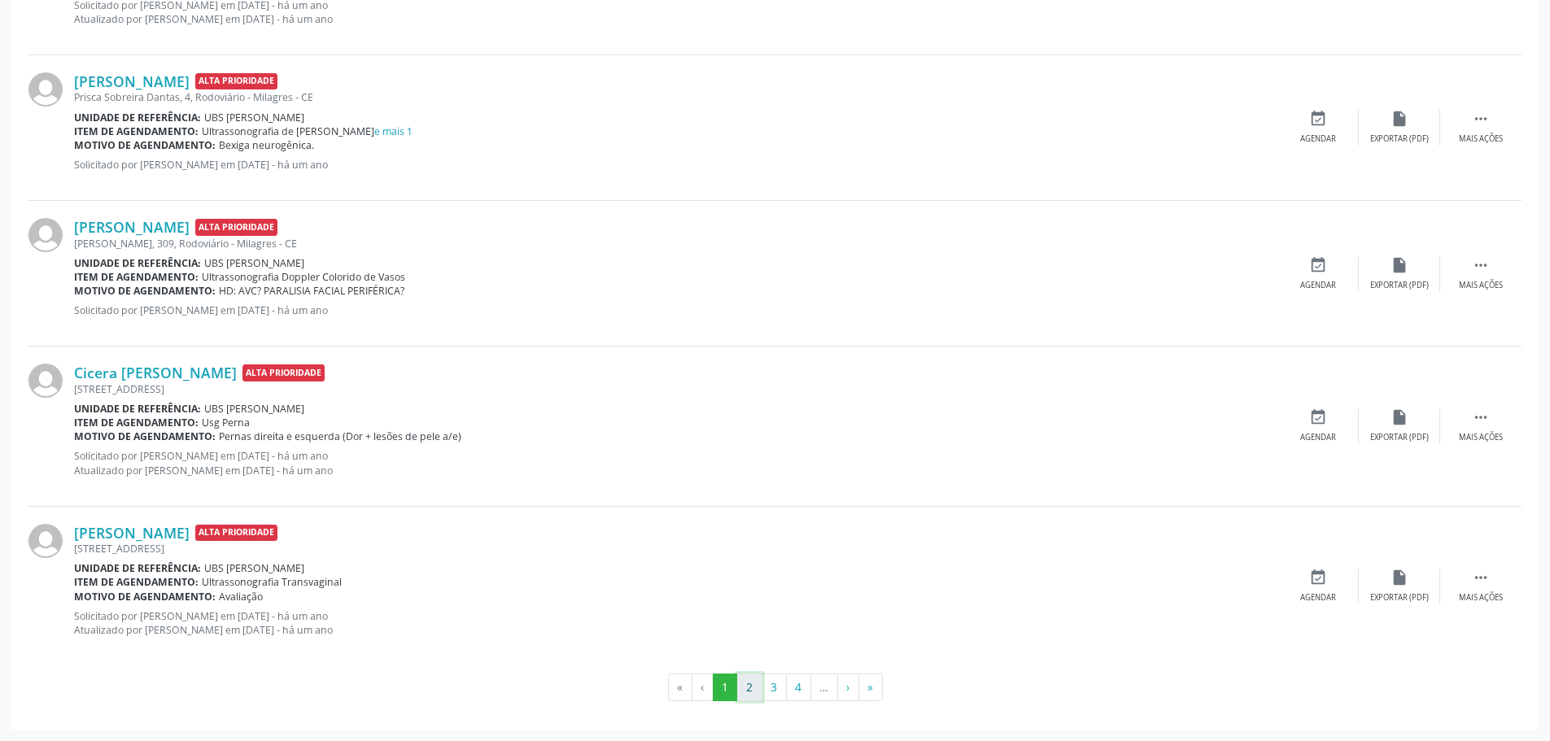
click at [753, 692] on button "2" at bounding box center [749, 688] width 25 height 28
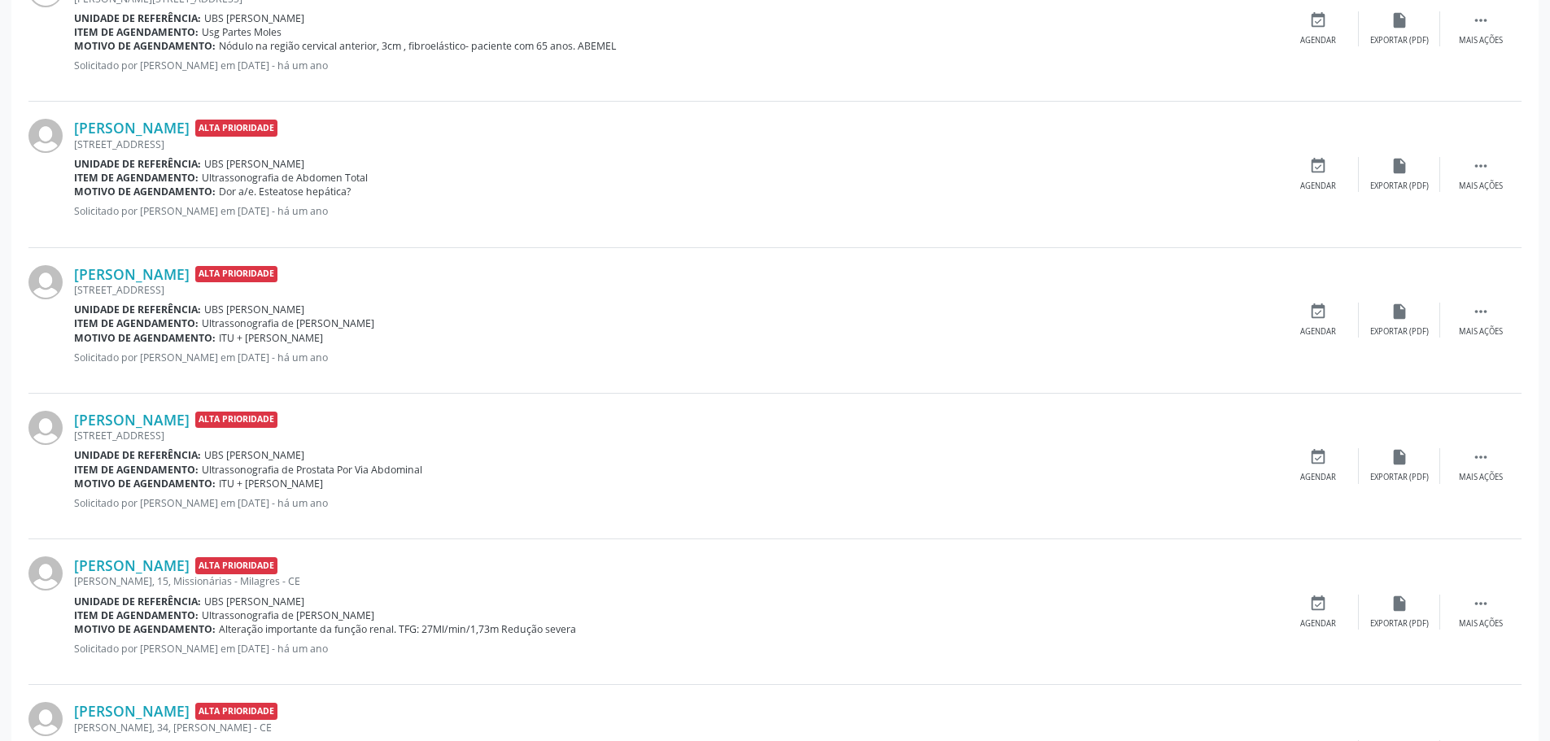
scroll to position [2166, 0]
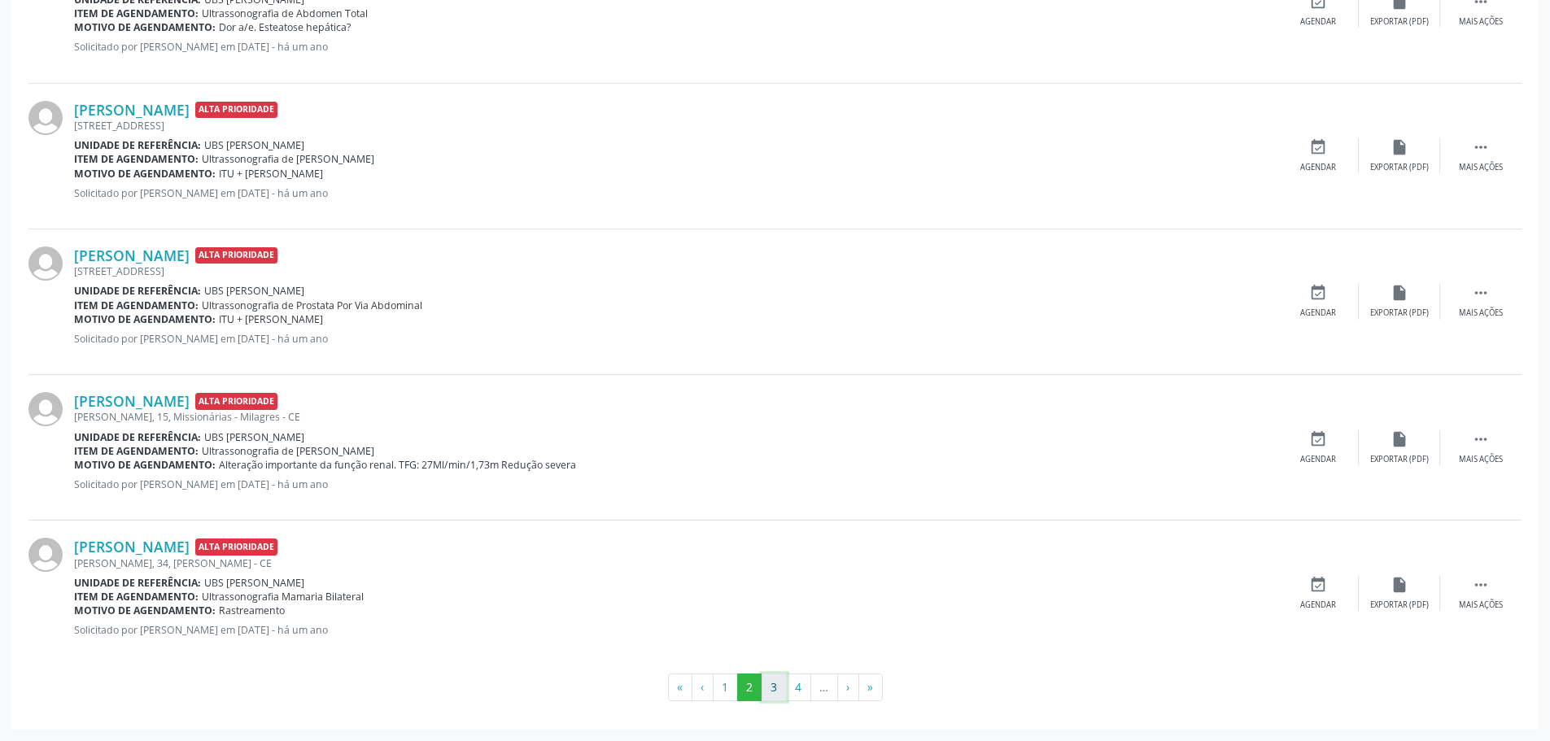
click at [766, 696] on button "3" at bounding box center [774, 688] width 25 height 28
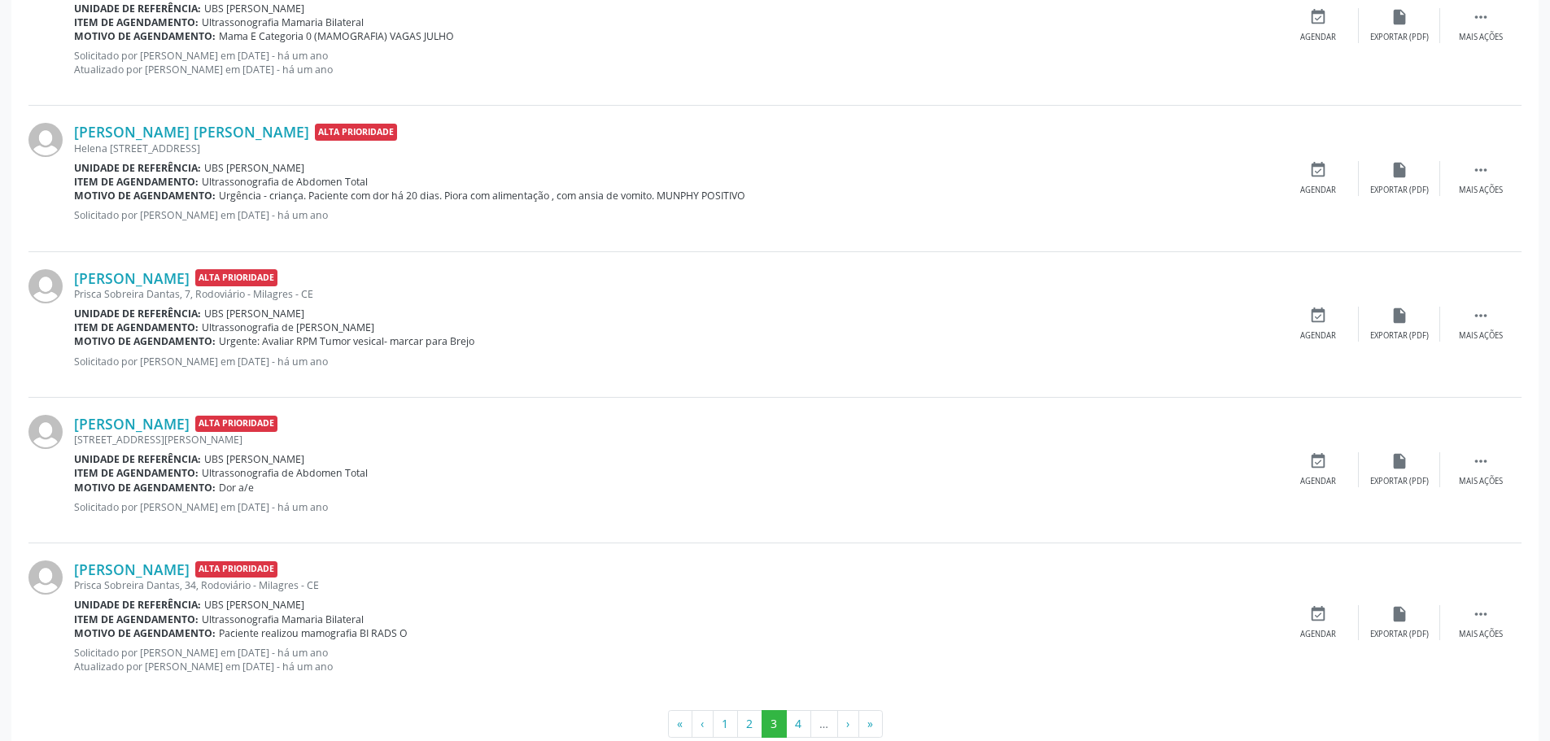
scroll to position [2152, 0]
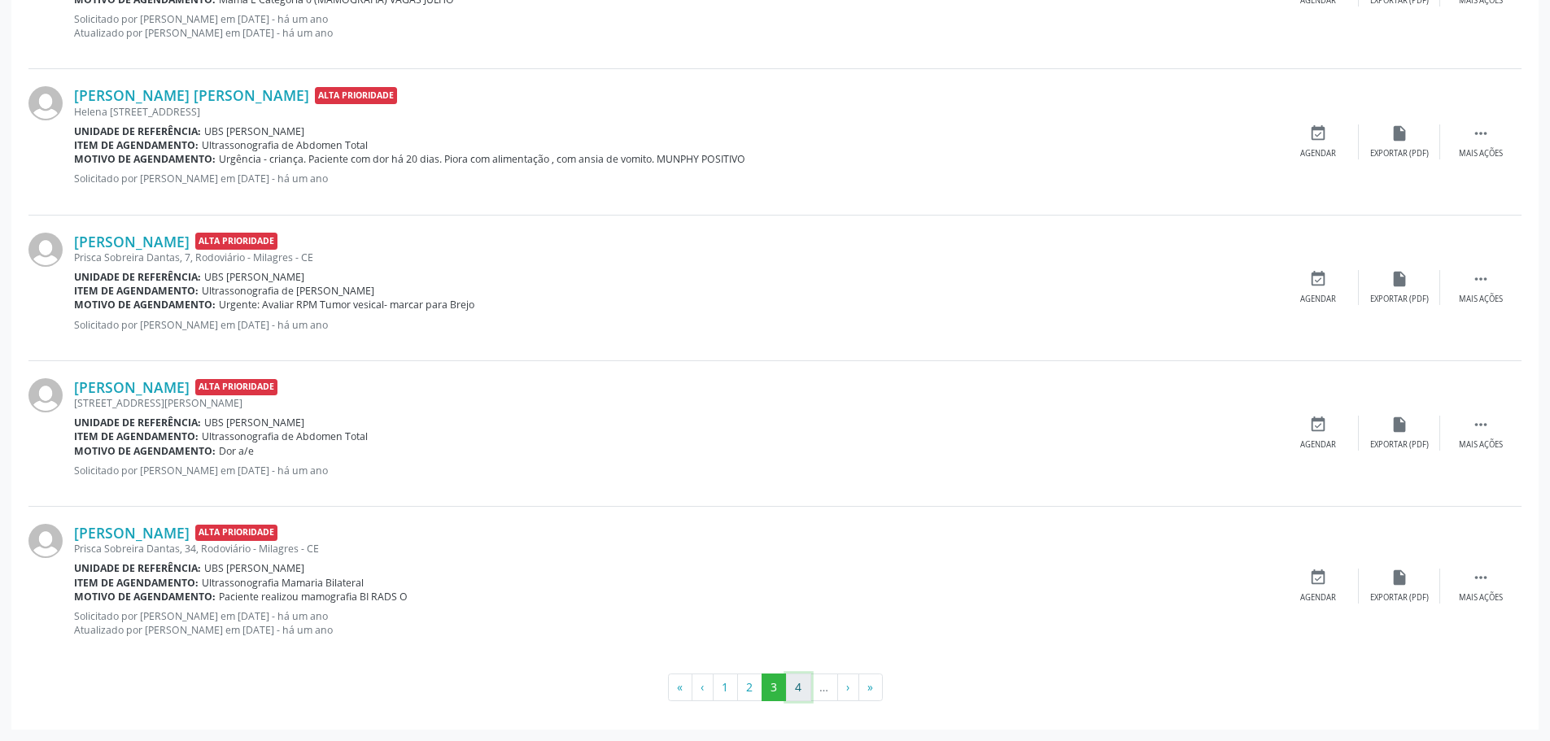
click at [797, 689] on button "4" at bounding box center [798, 688] width 25 height 28
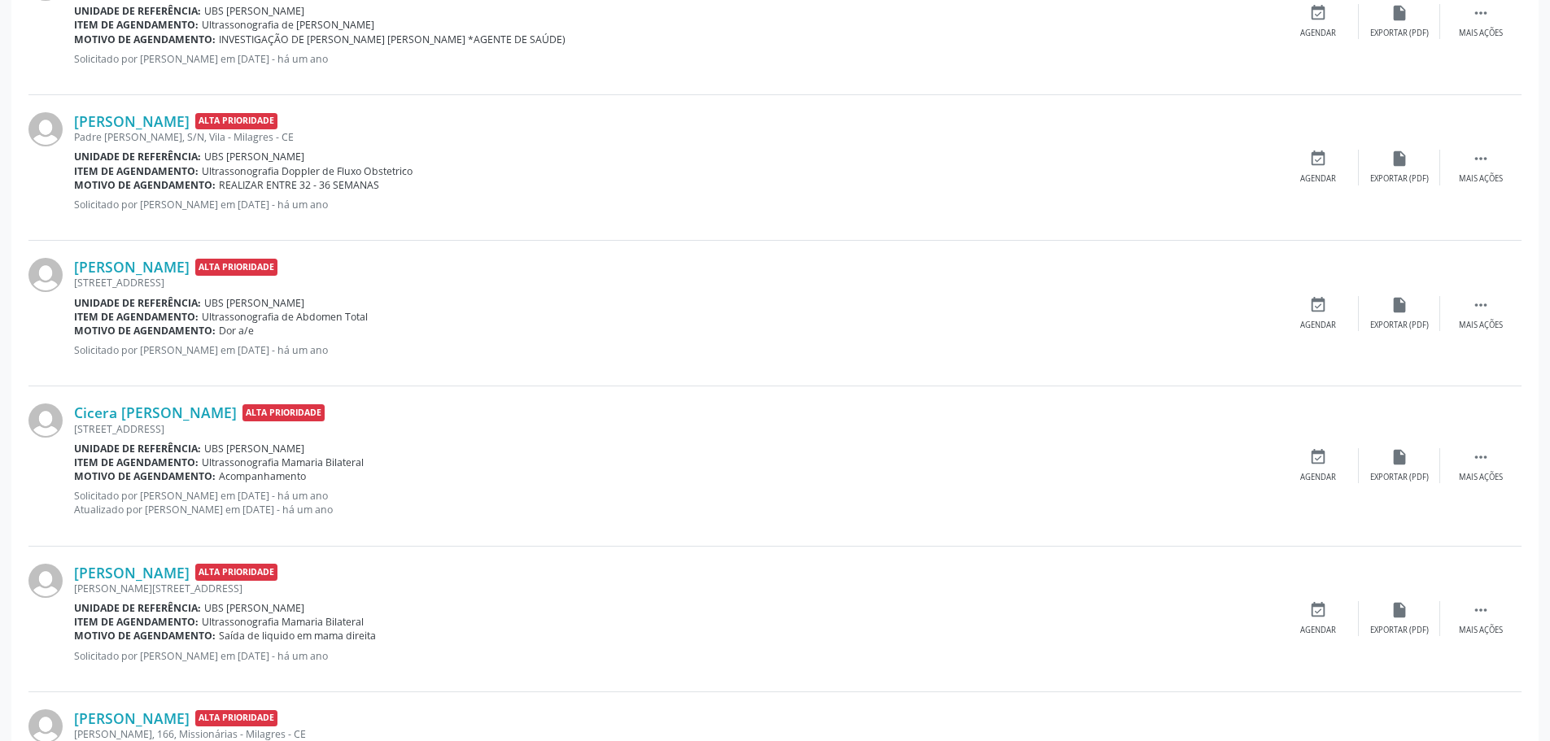
scroll to position [2124, 0]
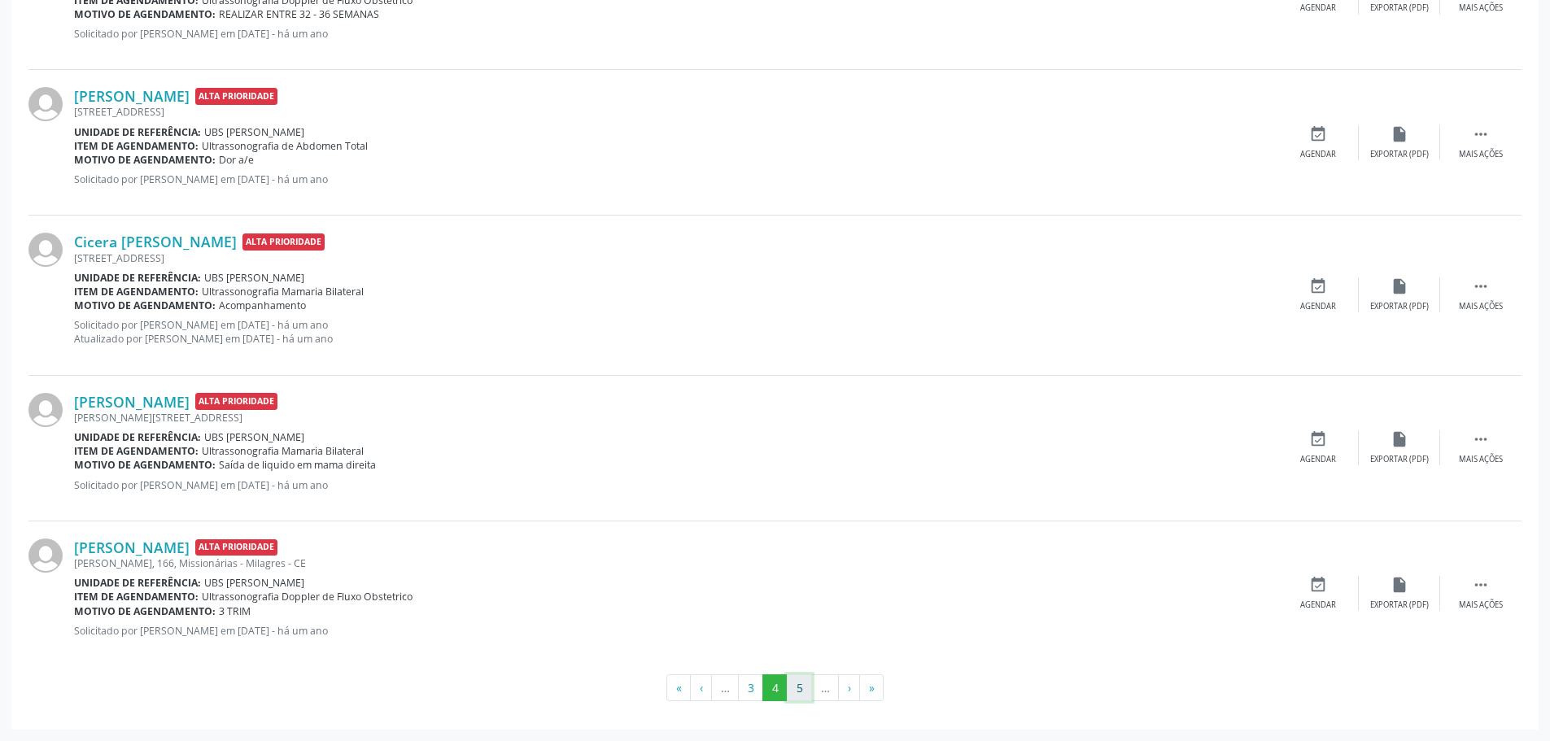
click at [798, 685] on button "5" at bounding box center [799, 689] width 25 height 28
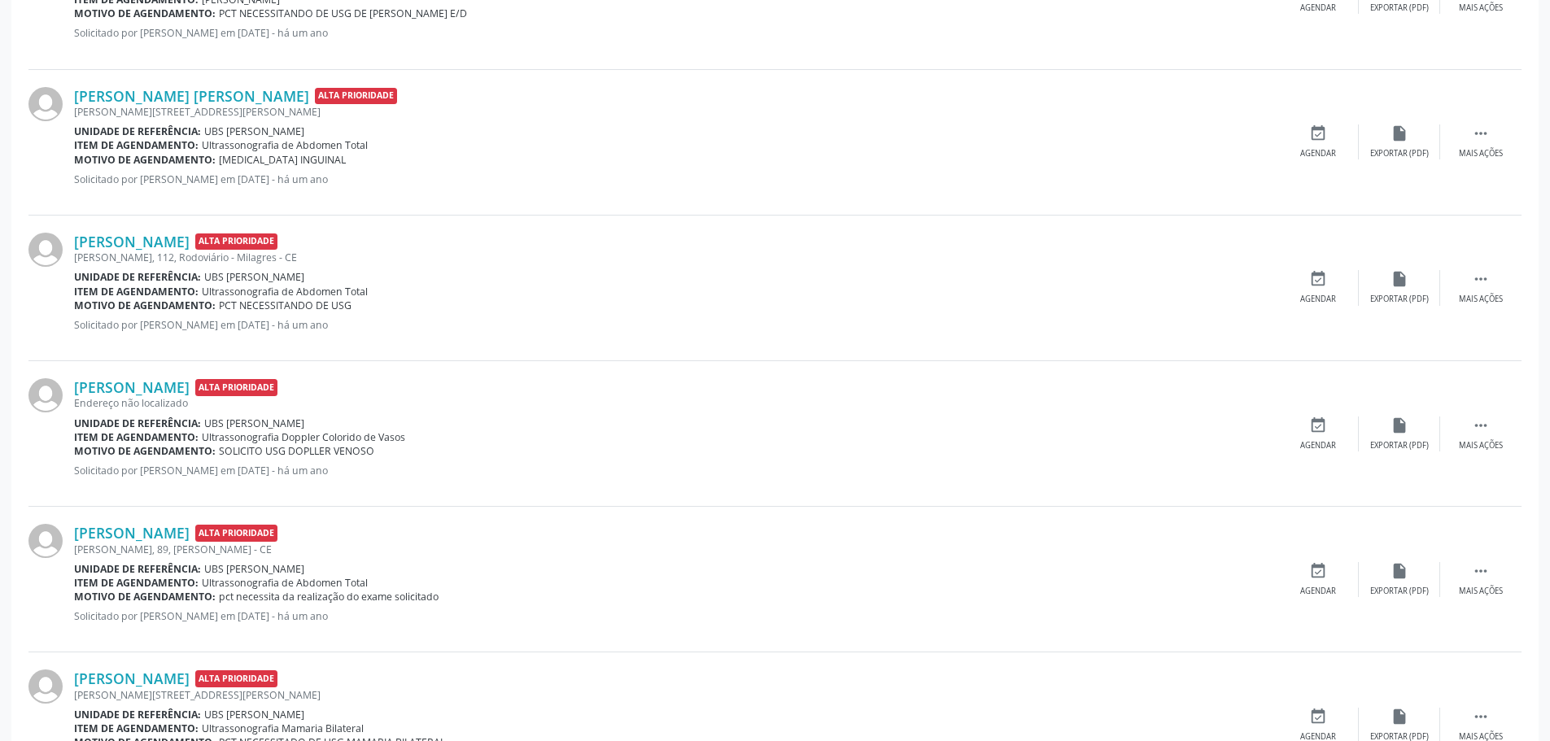
scroll to position [2110, 0]
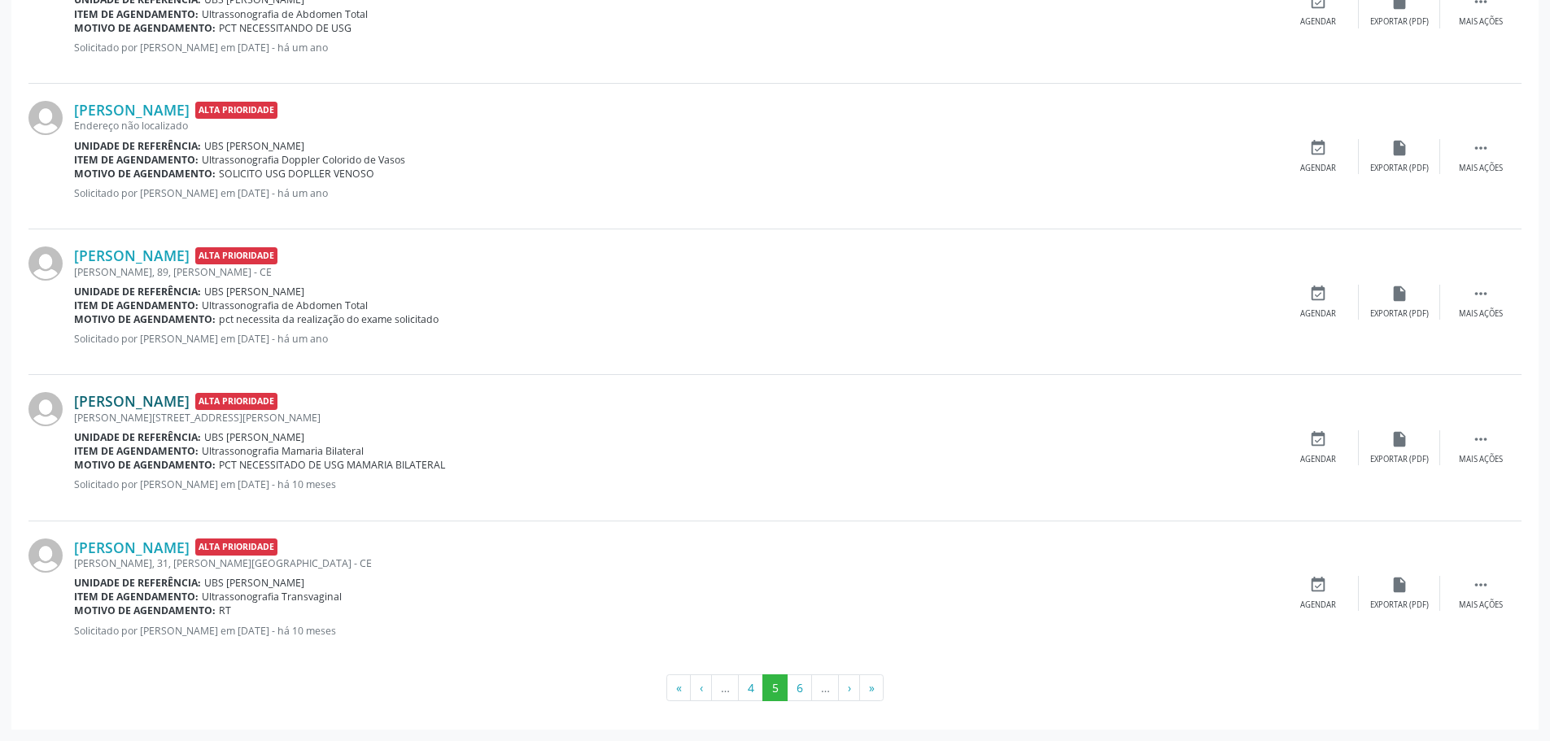
click at [146, 407] on link "[PERSON_NAME]" at bounding box center [132, 401] width 116 height 18
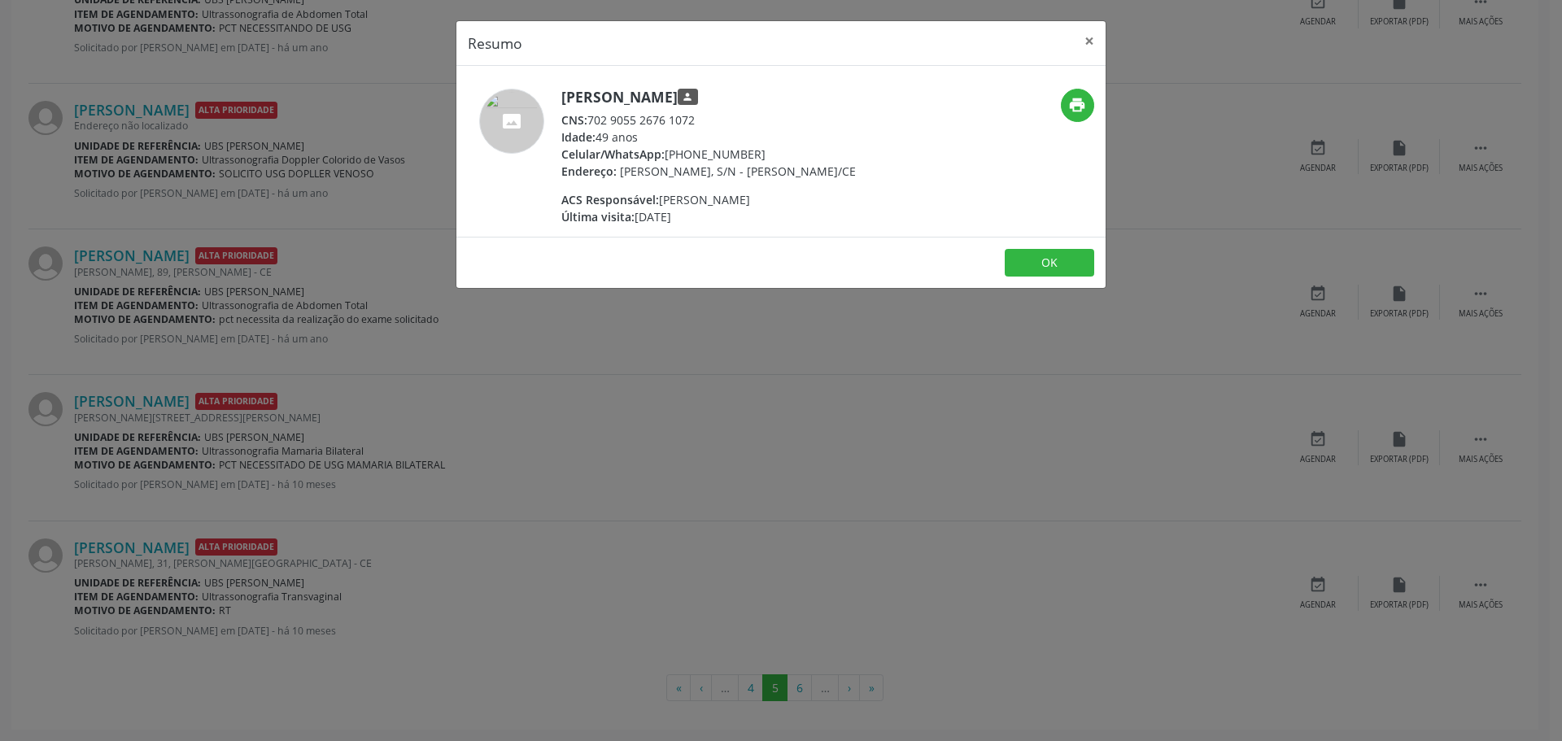
click at [880, 398] on div "Resumo × [PERSON_NAME] person CNS: 702 9055 2676 1072 Idade: 49 anos Celular/Wh…" at bounding box center [781, 370] width 1562 height 741
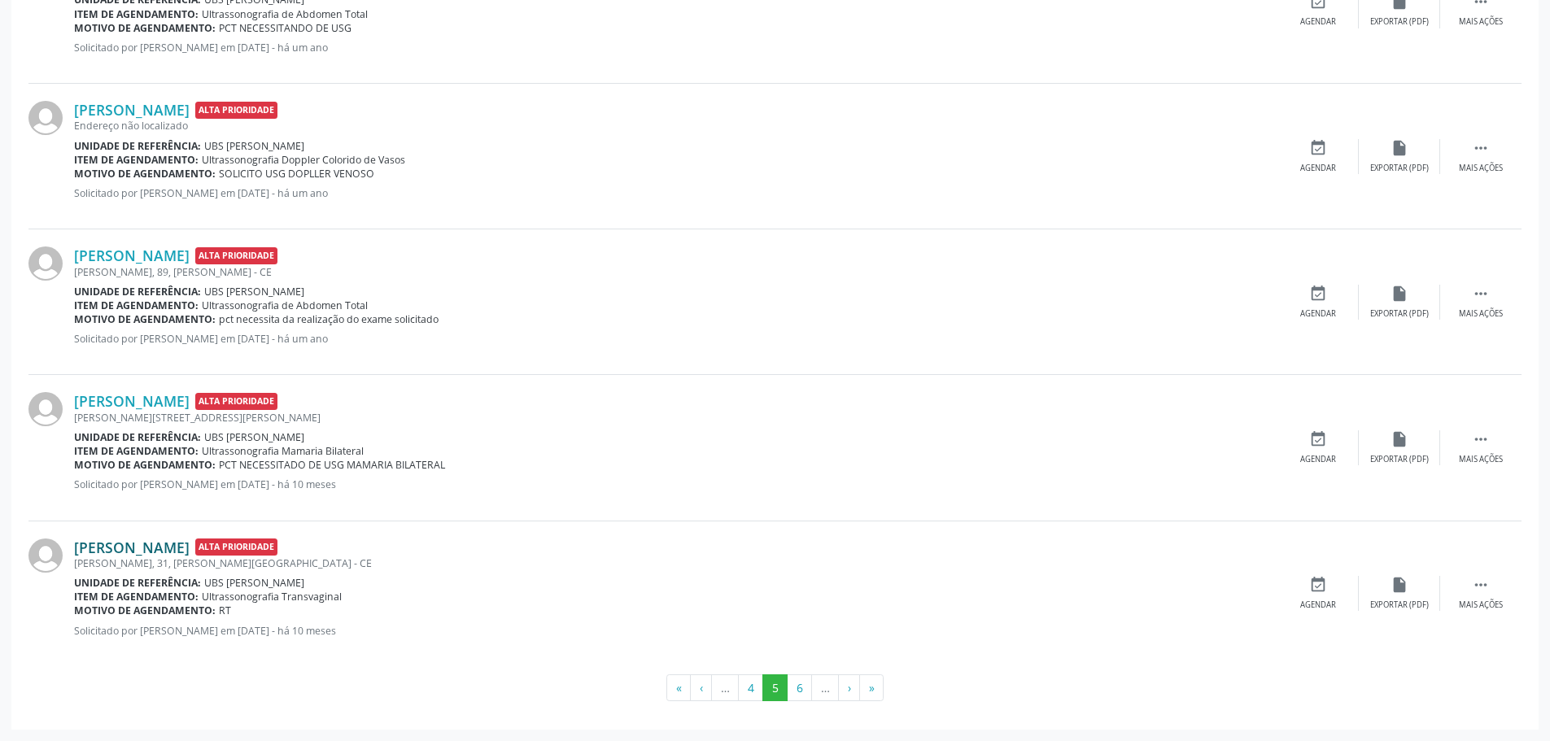
click at [190, 549] on link "[PERSON_NAME]" at bounding box center [132, 548] width 116 height 18
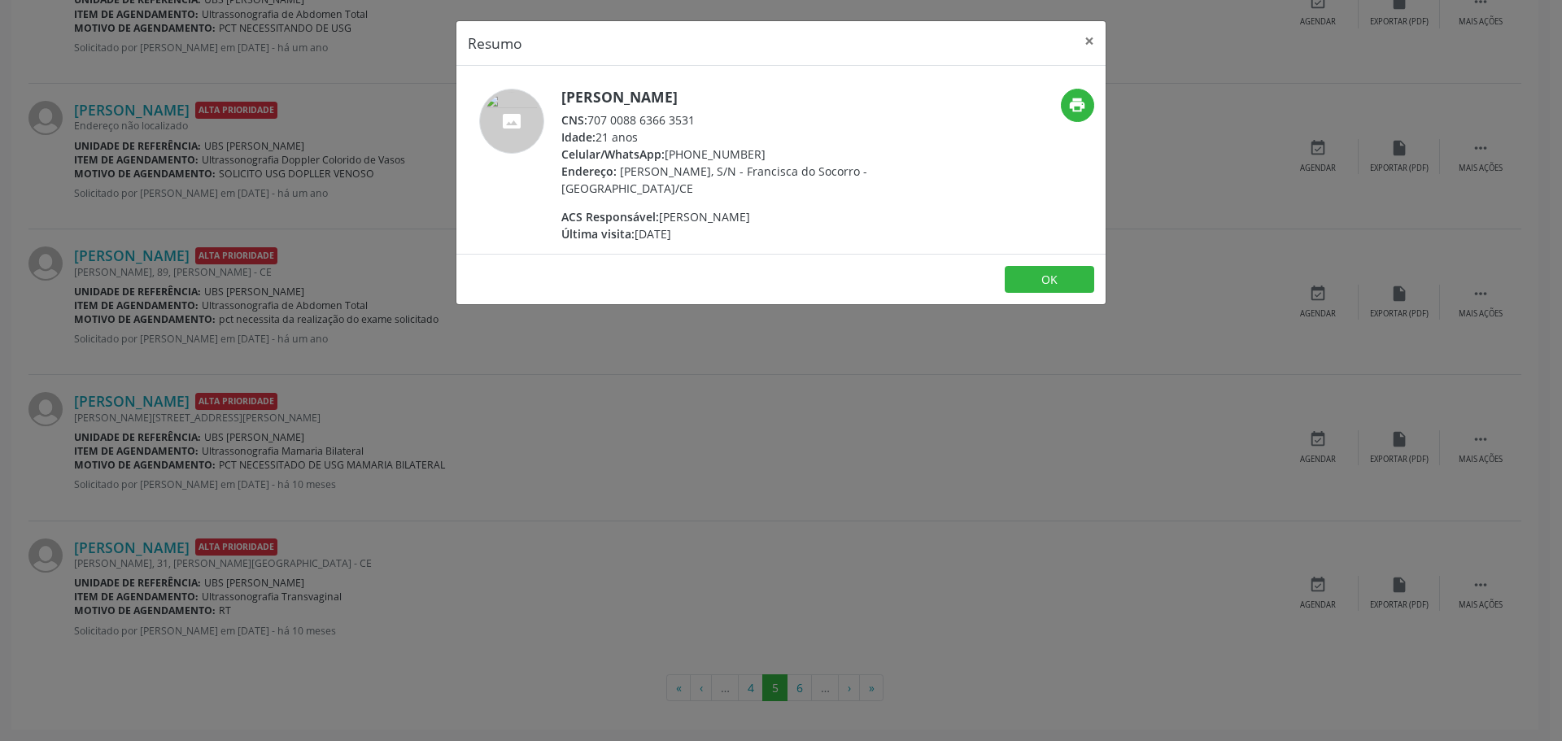
click at [565, 475] on div "Resumo × [PERSON_NAME] CNS: 707 0088 6366 3531 Idade: 21 anos Celular/WhatsApp:…" at bounding box center [781, 370] width 1562 height 741
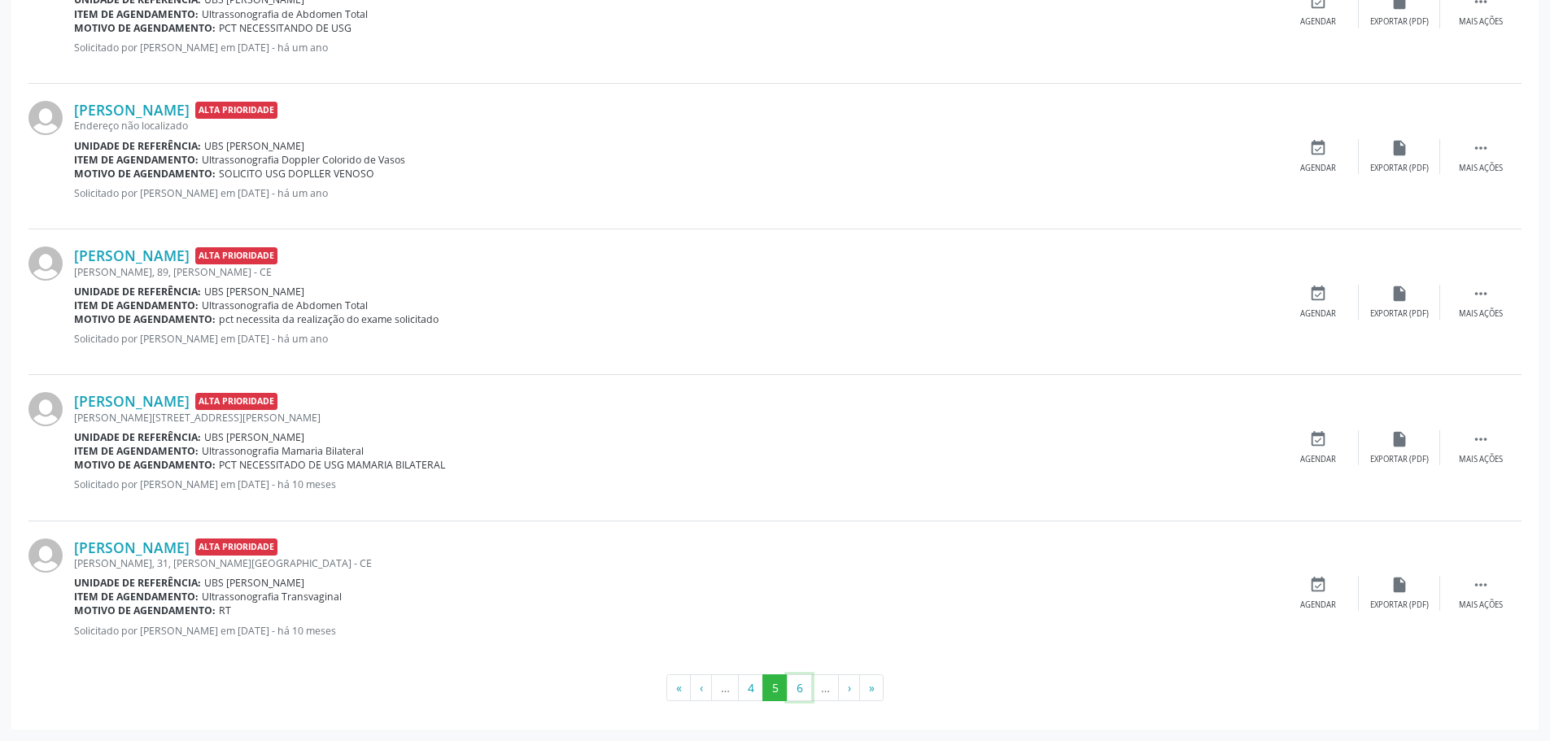
drag, startPoint x: 799, startPoint y: 682, endPoint x: 806, endPoint y: 677, distance: 8.8
click at [806, 677] on button "6" at bounding box center [799, 689] width 25 height 28
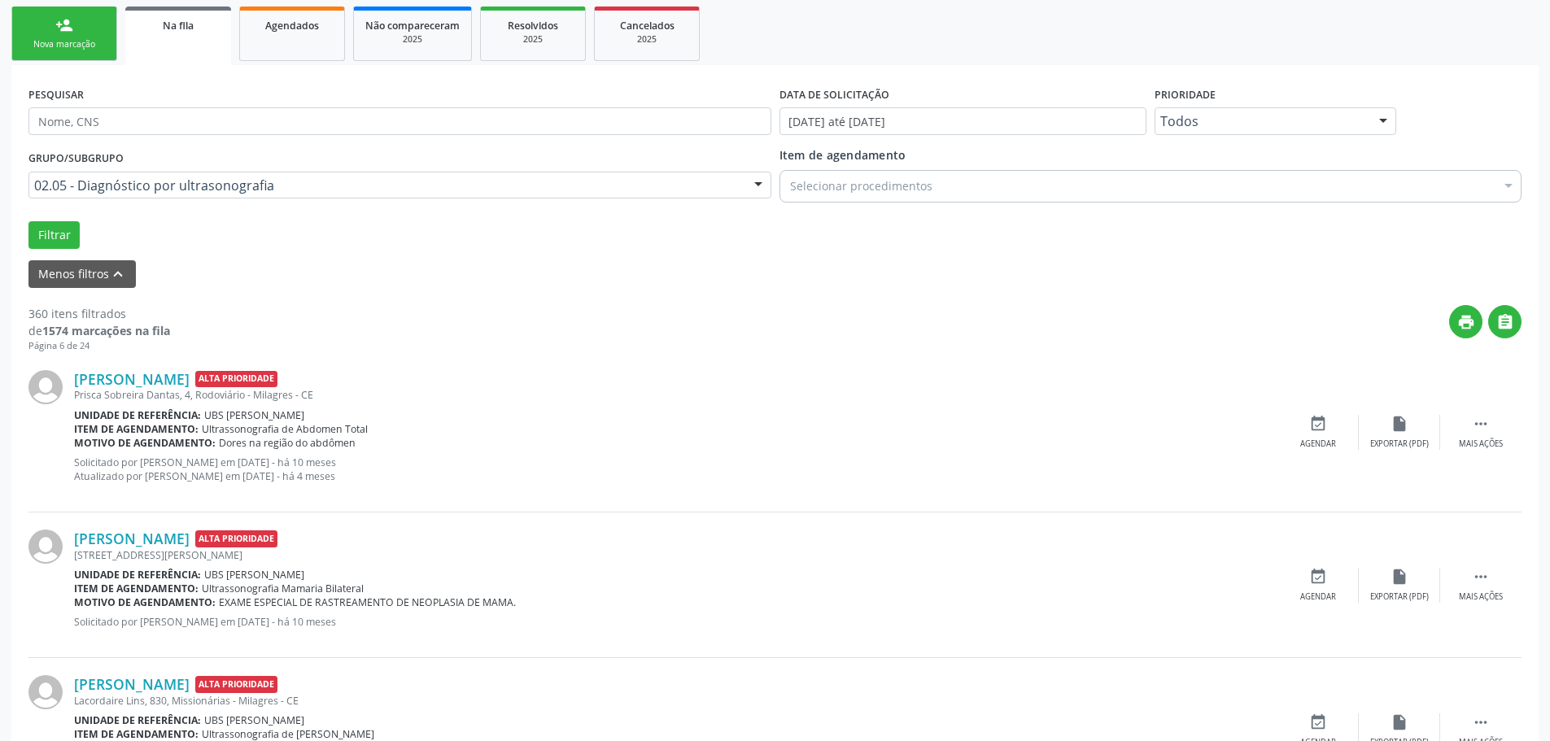
scroll to position [244, 0]
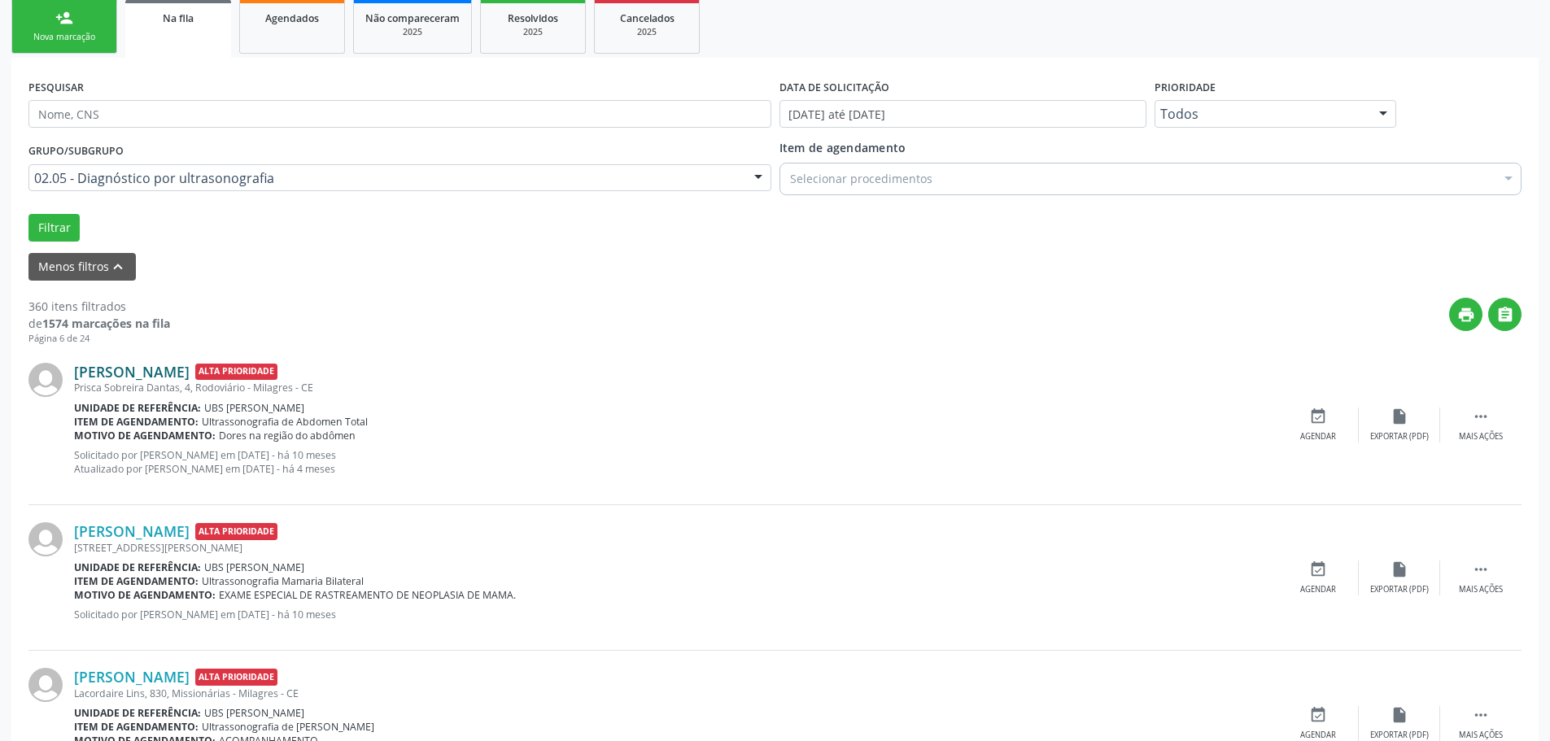
click at [190, 365] on link "[PERSON_NAME]" at bounding box center [132, 372] width 116 height 18
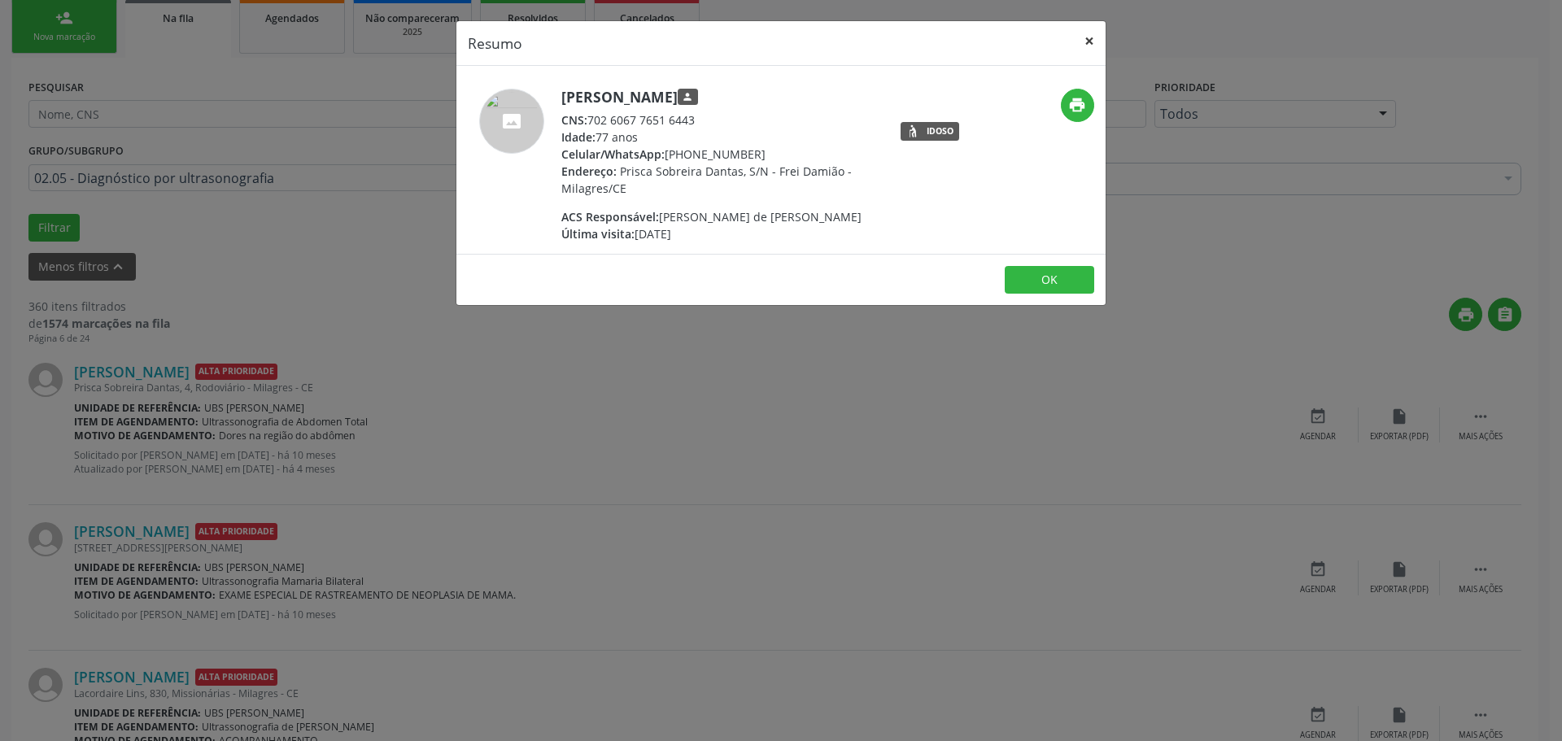
click at [1091, 33] on button "×" at bounding box center [1089, 41] width 33 height 40
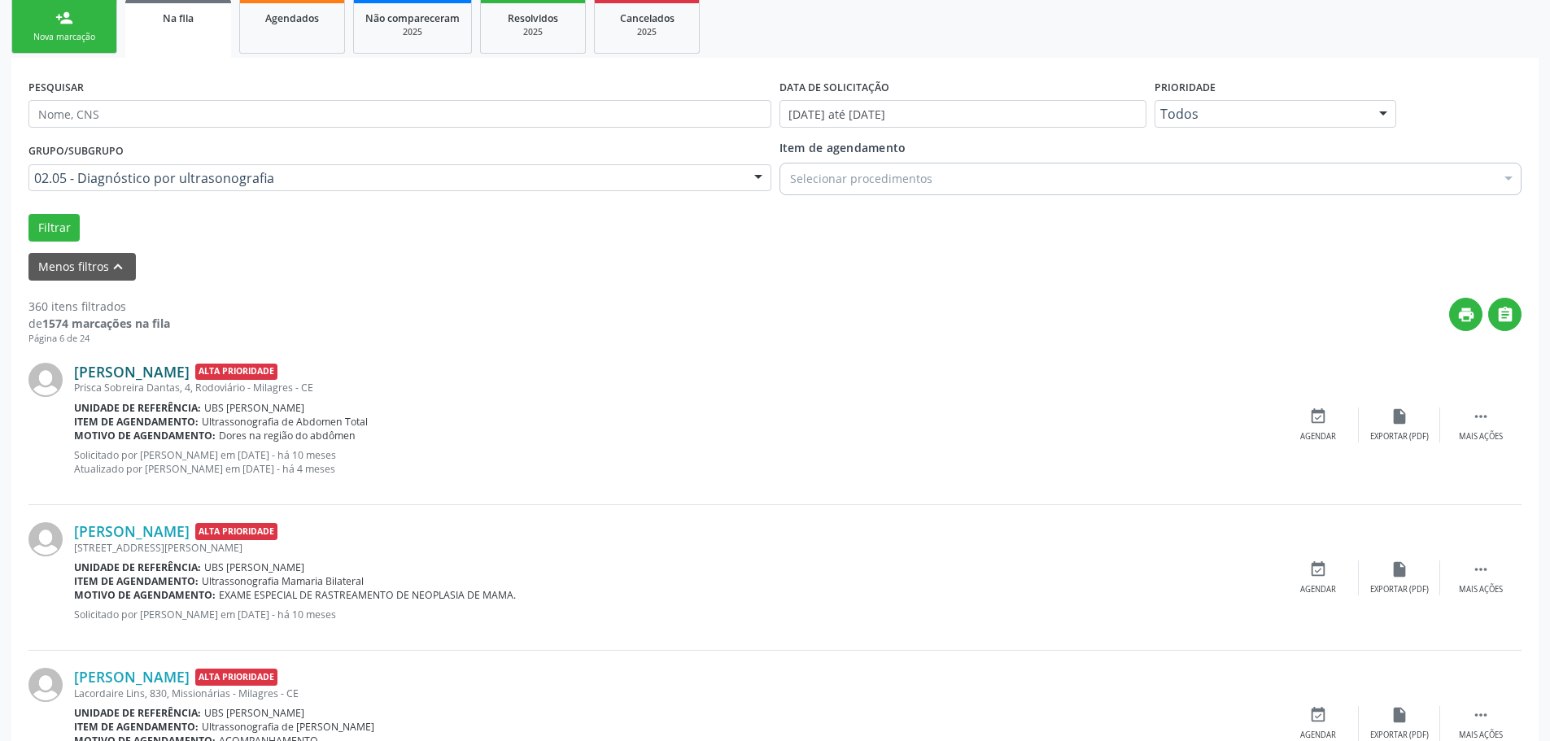
click at [158, 380] on link "[PERSON_NAME]" at bounding box center [132, 372] width 116 height 18
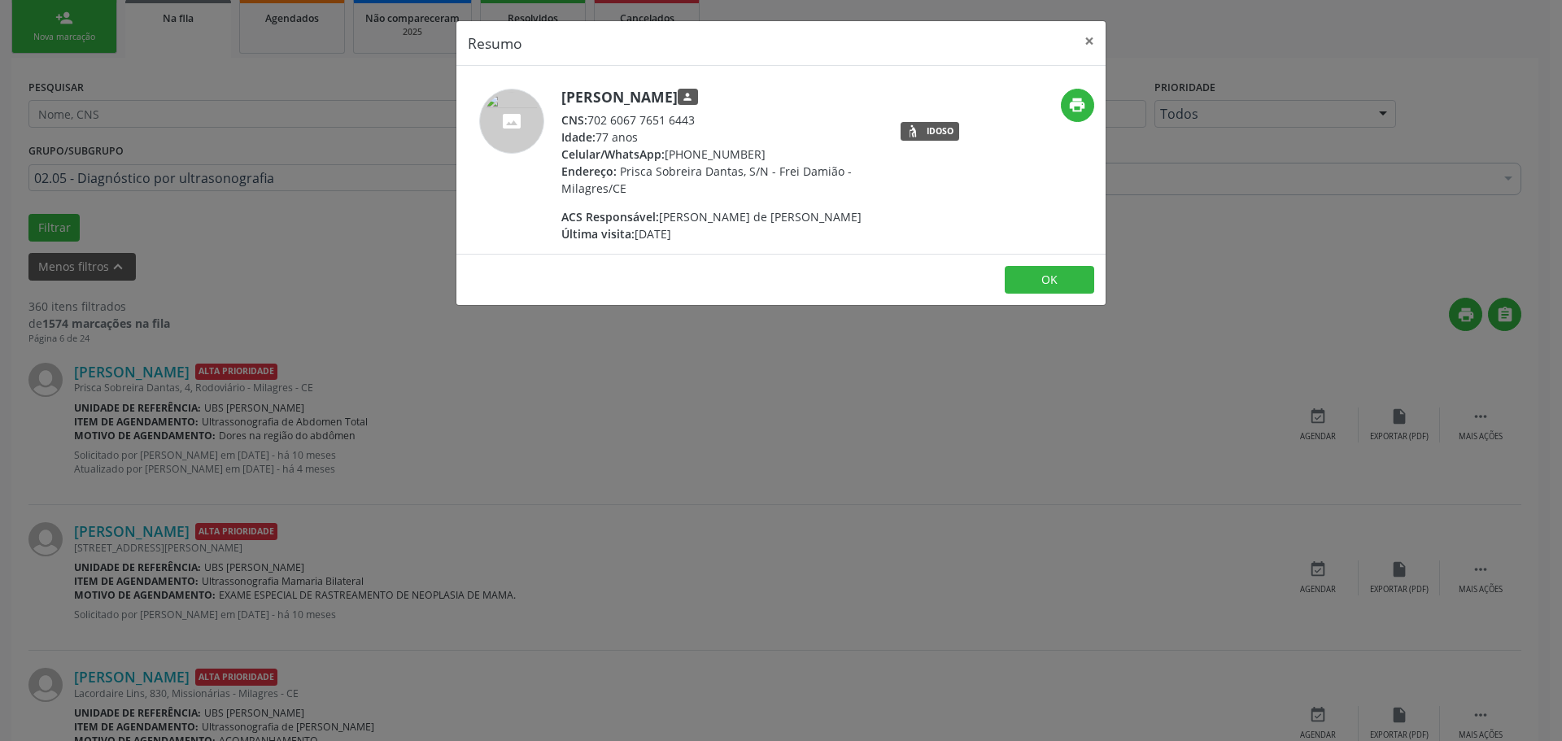
click at [771, 443] on div "Resumo × [PERSON_NAME] person CNS: 702 6067 7651 6443 Idade: 77 anos Celular/Wh…" at bounding box center [781, 370] width 1562 height 741
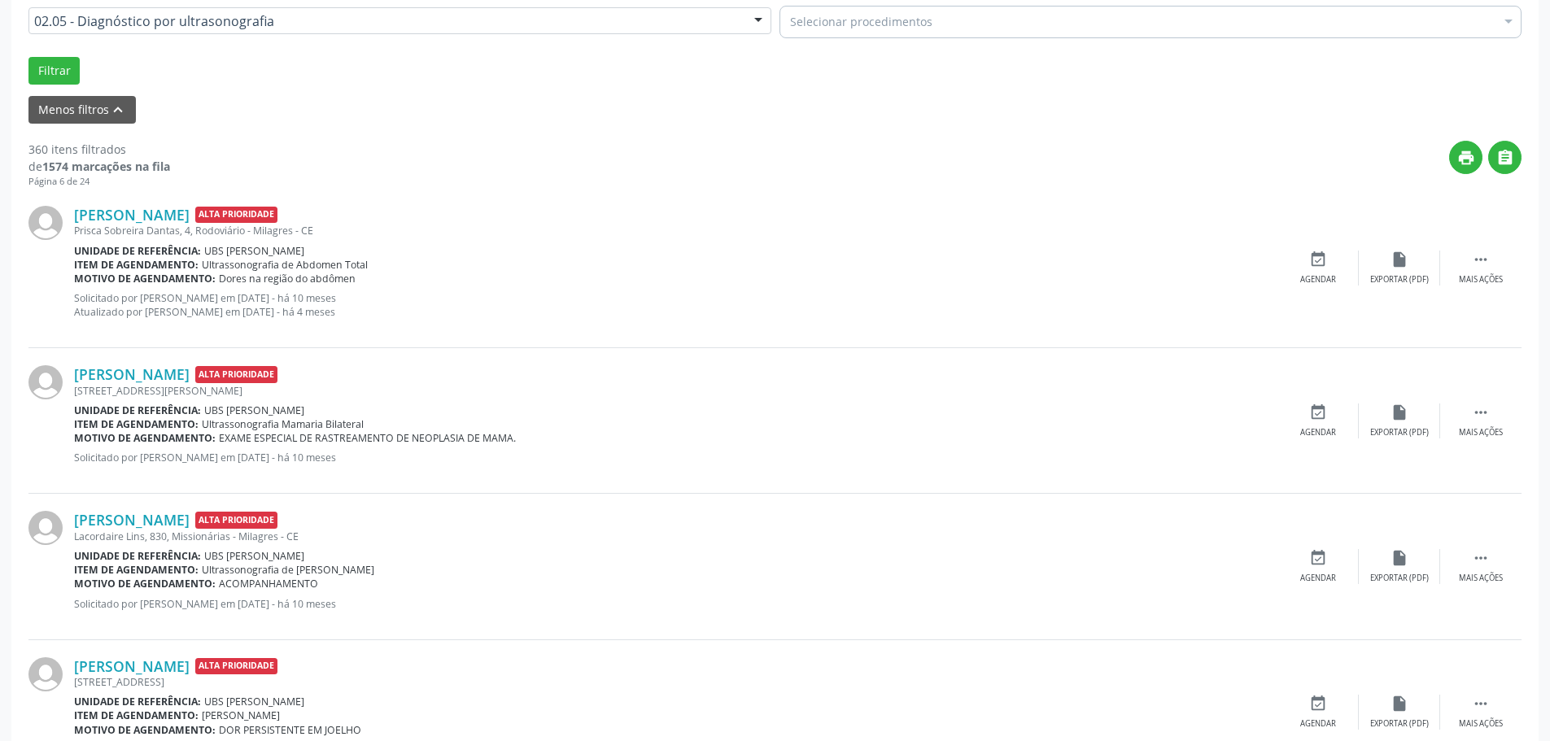
scroll to position [407, 0]
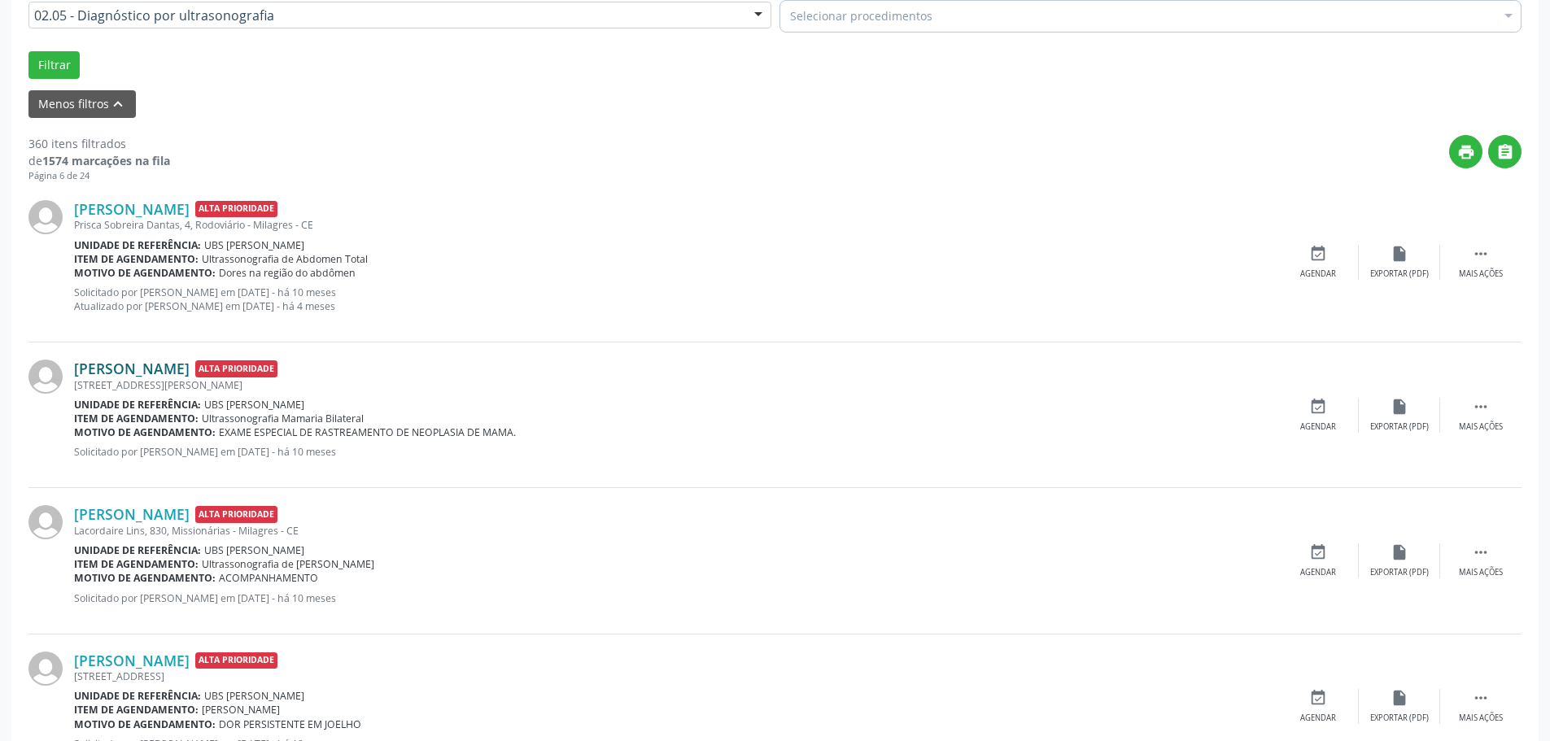
click at [177, 373] on link "[PERSON_NAME]" at bounding box center [132, 369] width 116 height 18
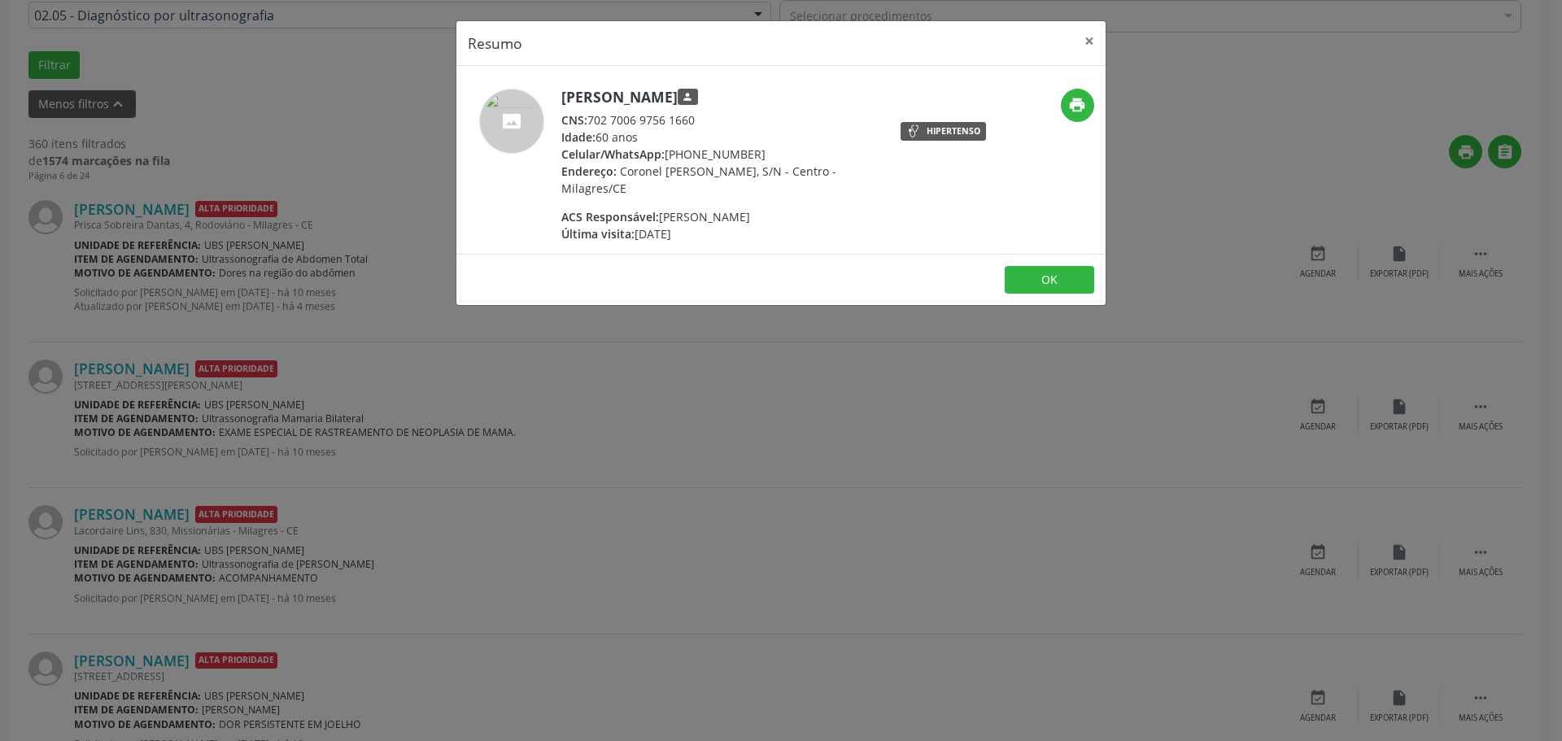
click at [877, 340] on div "Resumo × [PERSON_NAME] person CNS: 702 7006 9756 1660 Idade: 60 anos Celular/Wh…" at bounding box center [781, 370] width 1562 height 741
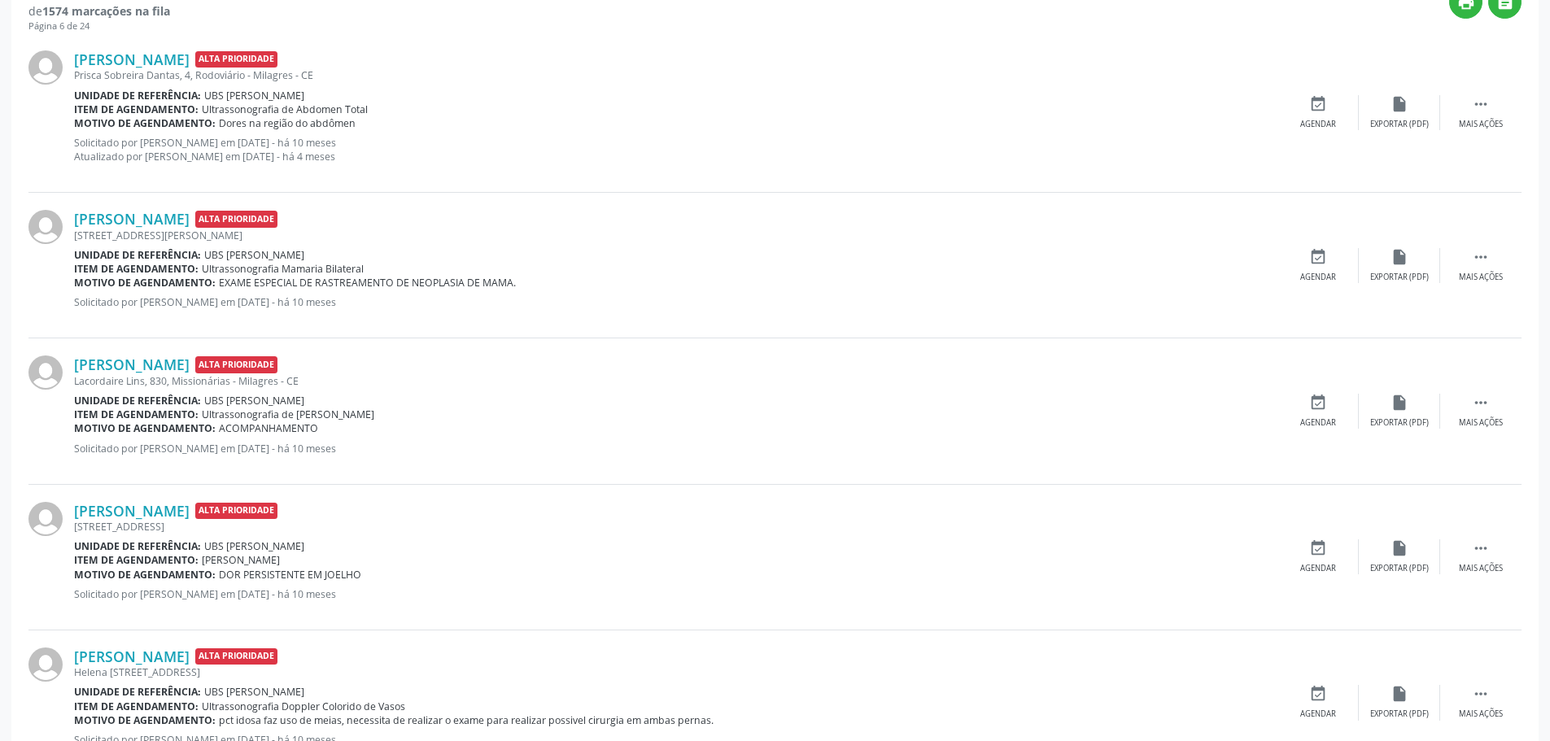
scroll to position [570, 0]
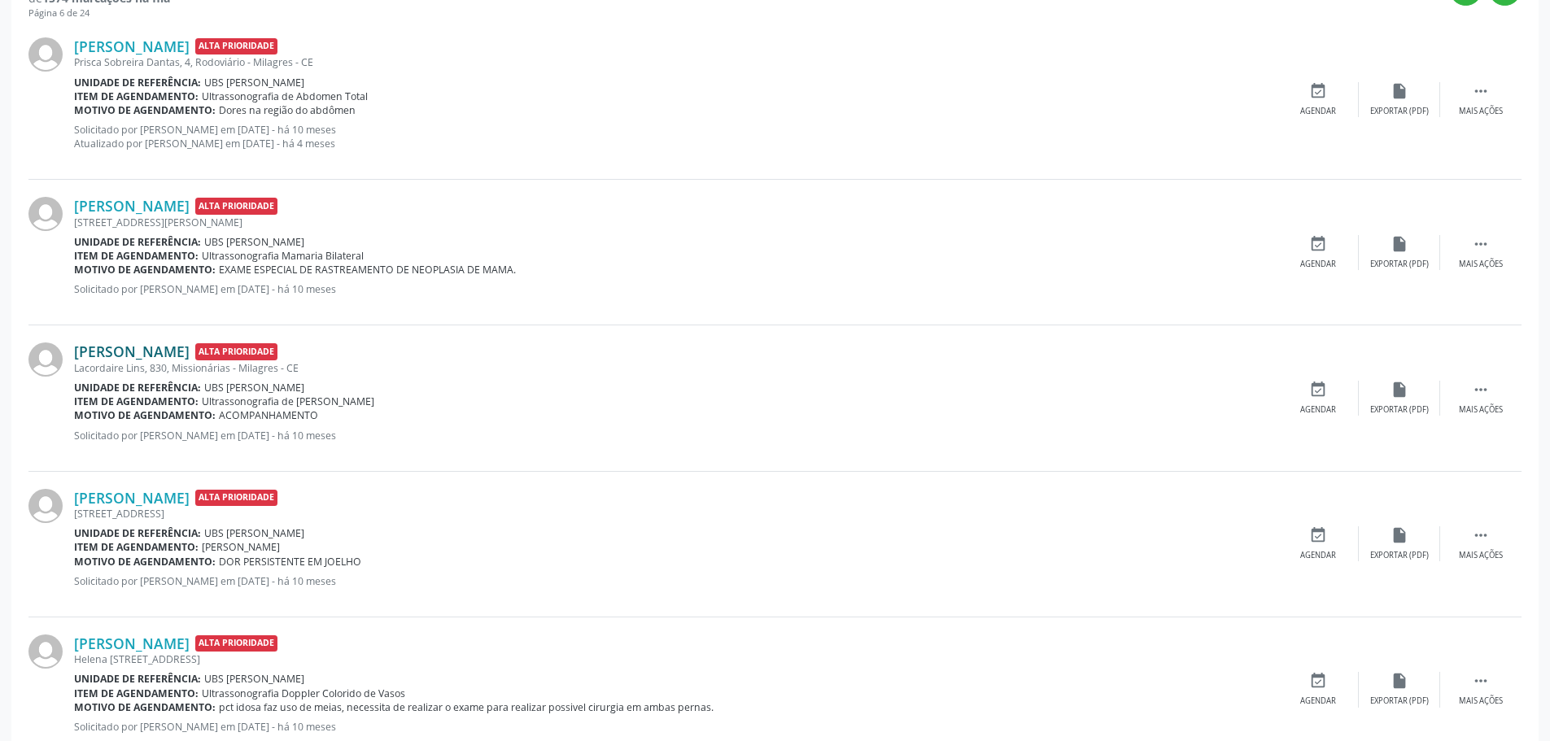
click at [137, 346] on link "[PERSON_NAME]" at bounding box center [132, 352] width 116 height 18
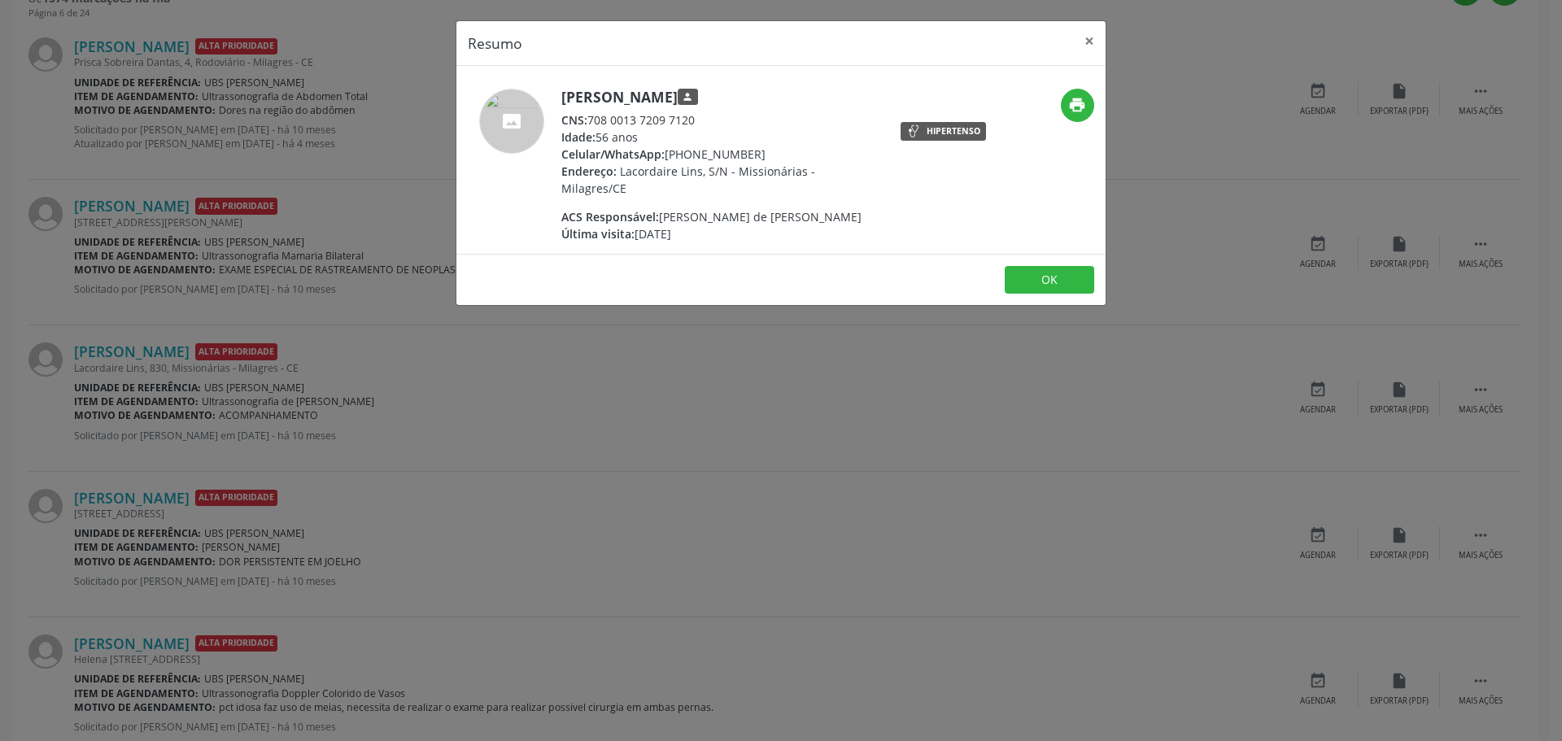
click at [587, 378] on div "Resumo × [PERSON_NAME] [PERSON_NAME] person CNS: 708 0013 7209 7120 Idade: 56 a…" at bounding box center [781, 370] width 1562 height 741
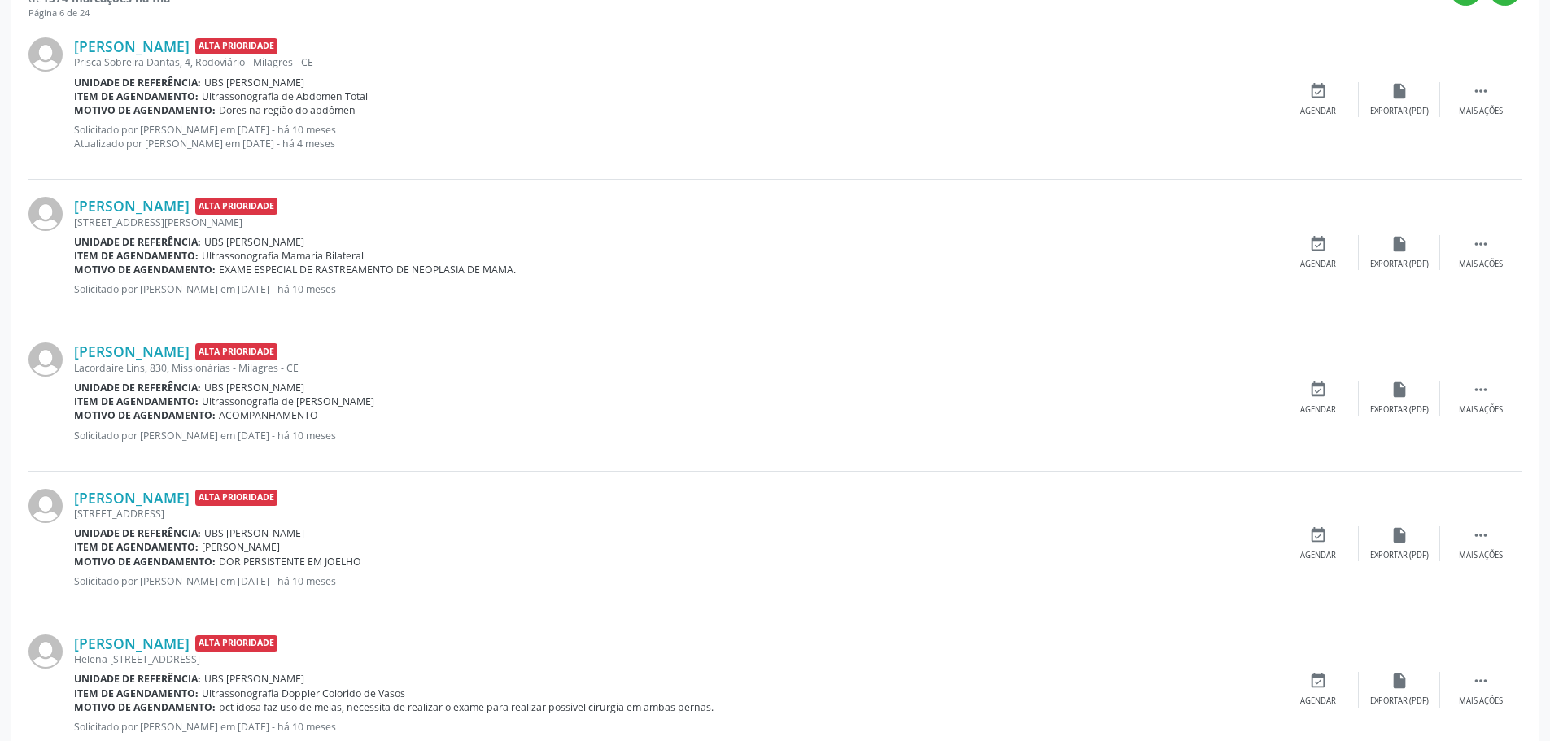
click at [139, 342] on div "[PERSON_NAME] Alta Prioridade [PERSON_NAME], 830, Missionárias - [GEOGRAPHIC_DA…" at bounding box center [774, 398] width 1493 height 146
click at [151, 350] on link "[PERSON_NAME]" at bounding box center [132, 352] width 116 height 18
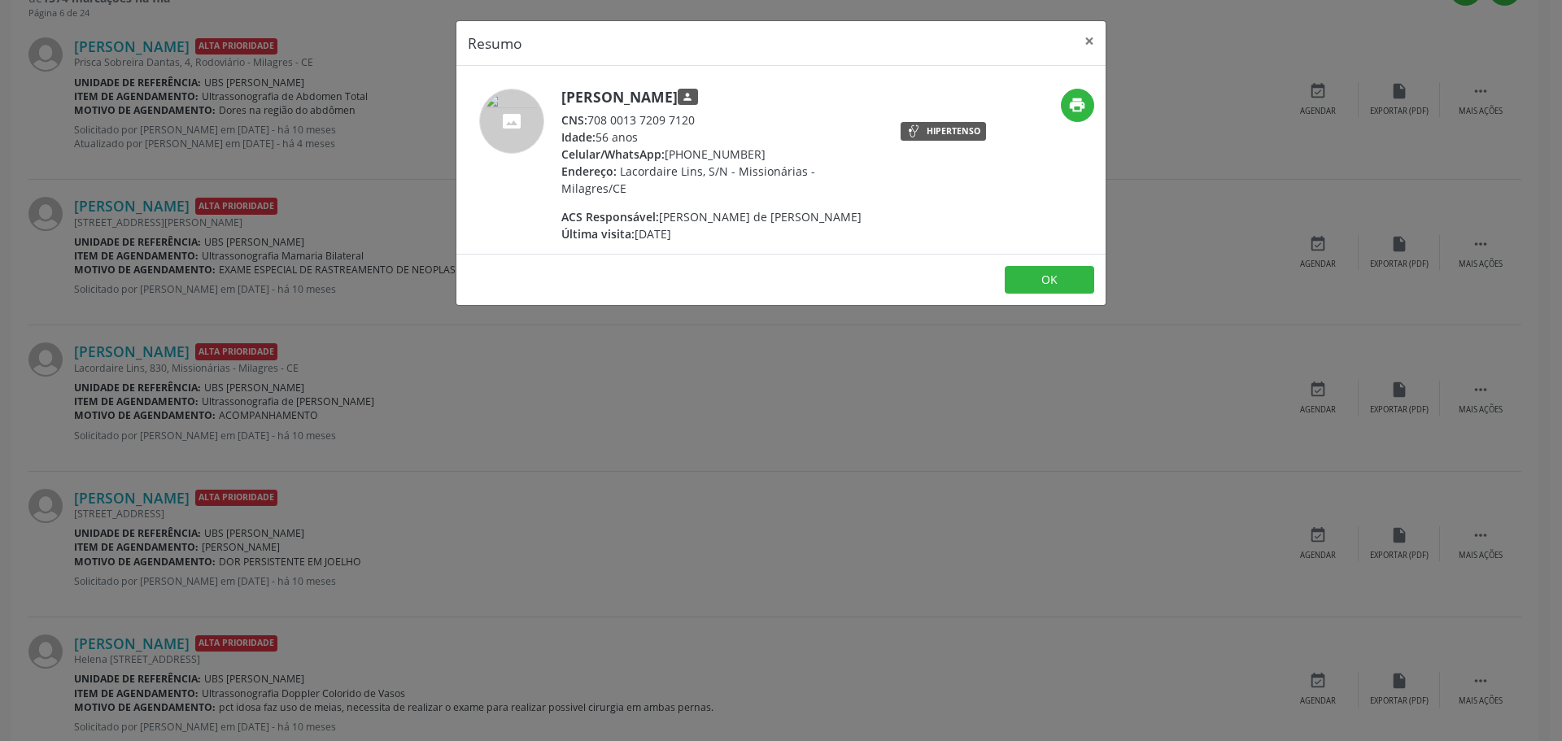
click at [931, 406] on div "Resumo × [PERSON_NAME] [PERSON_NAME] person CNS: 708 0013 7209 7120 Idade: 56 a…" at bounding box center [781, 370] width 1562 height 741
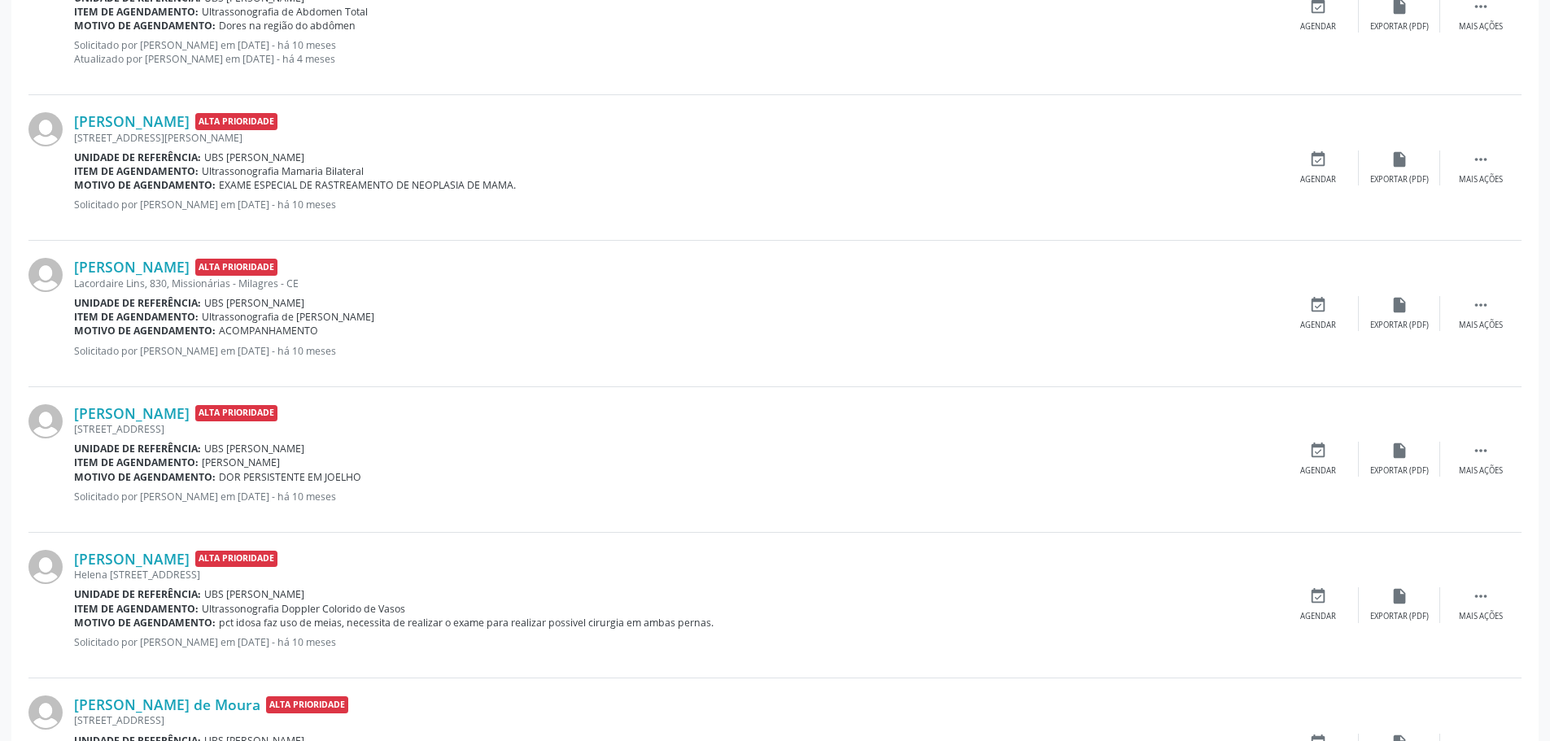
scroll to position [976, 0]
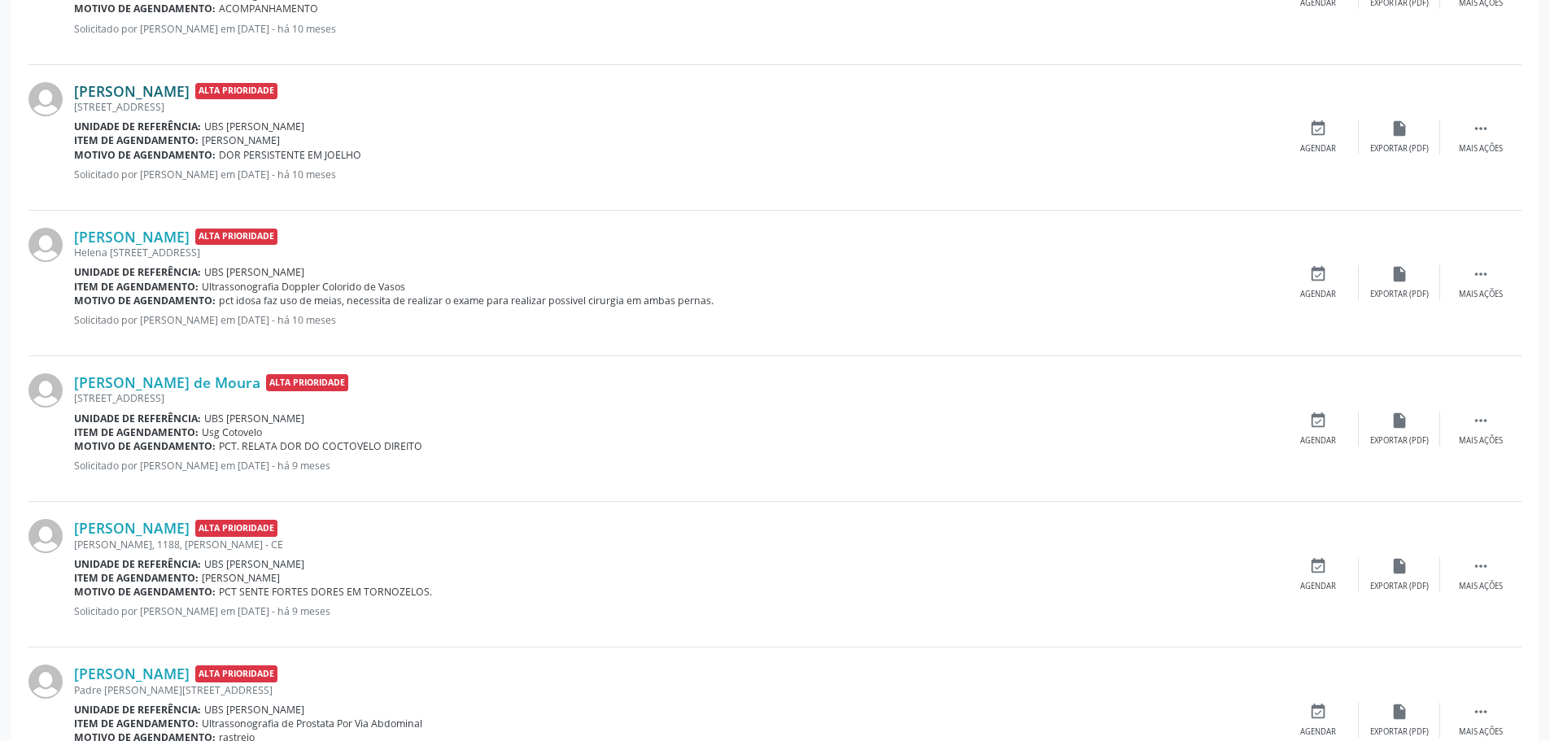
click at [133, 93] on link "[PERSON_NAME]" at bounding box center [132, 91] width 116 height 18
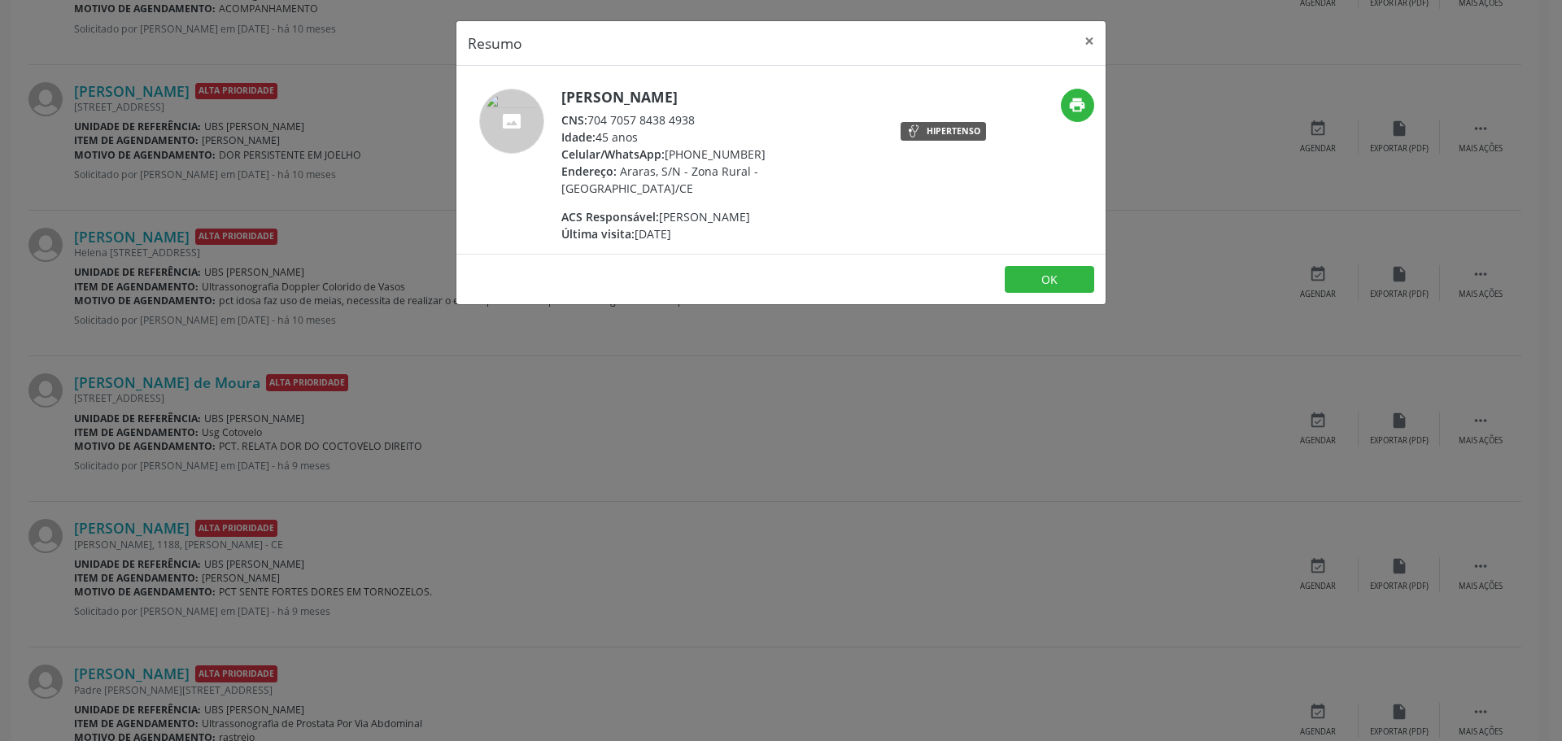
drag, startPoint x: 628, startPoint y: 422, endPoint x: 570, endPoint y: 391, distance: 65.5
click at [627, 423] on div "Resumo × [PERSON_NAME] CNS: 704 7057 8438 4938 Idade: 45 anos Celular/WhatsApp:…" at bounding box center [781, 370] width 1562 height 741
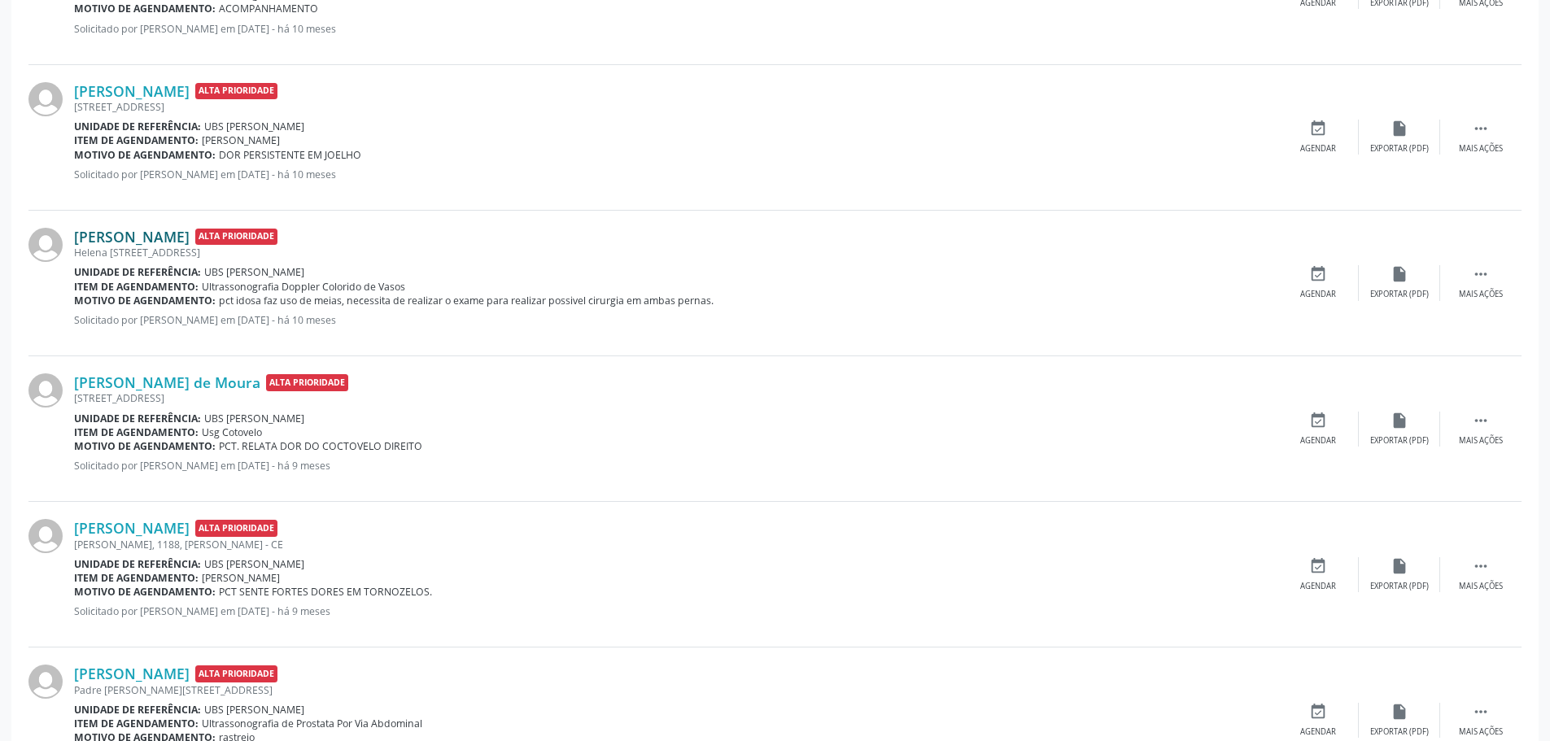
click at [162, 231] on link "[PERSON_NAME]" at bounding box center [132, 237] width 116 height 18
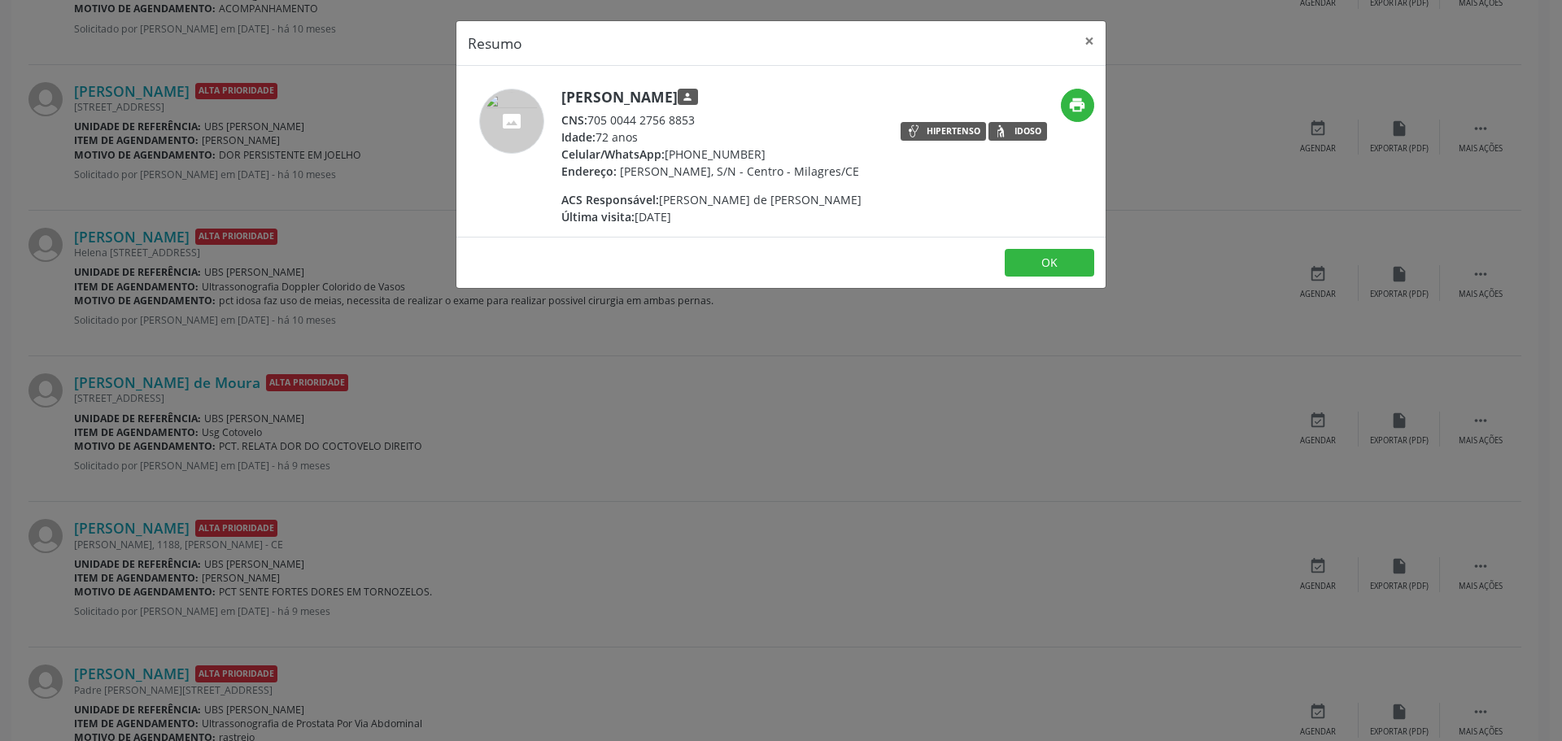
click at [511, 375] on div "Resumo × [PERSON_NAME] person CNS: 705 0044 2756 8853 Idade: 72 anos Celular/Wh…" at bounding box center [781, 370] width 1562 height 741
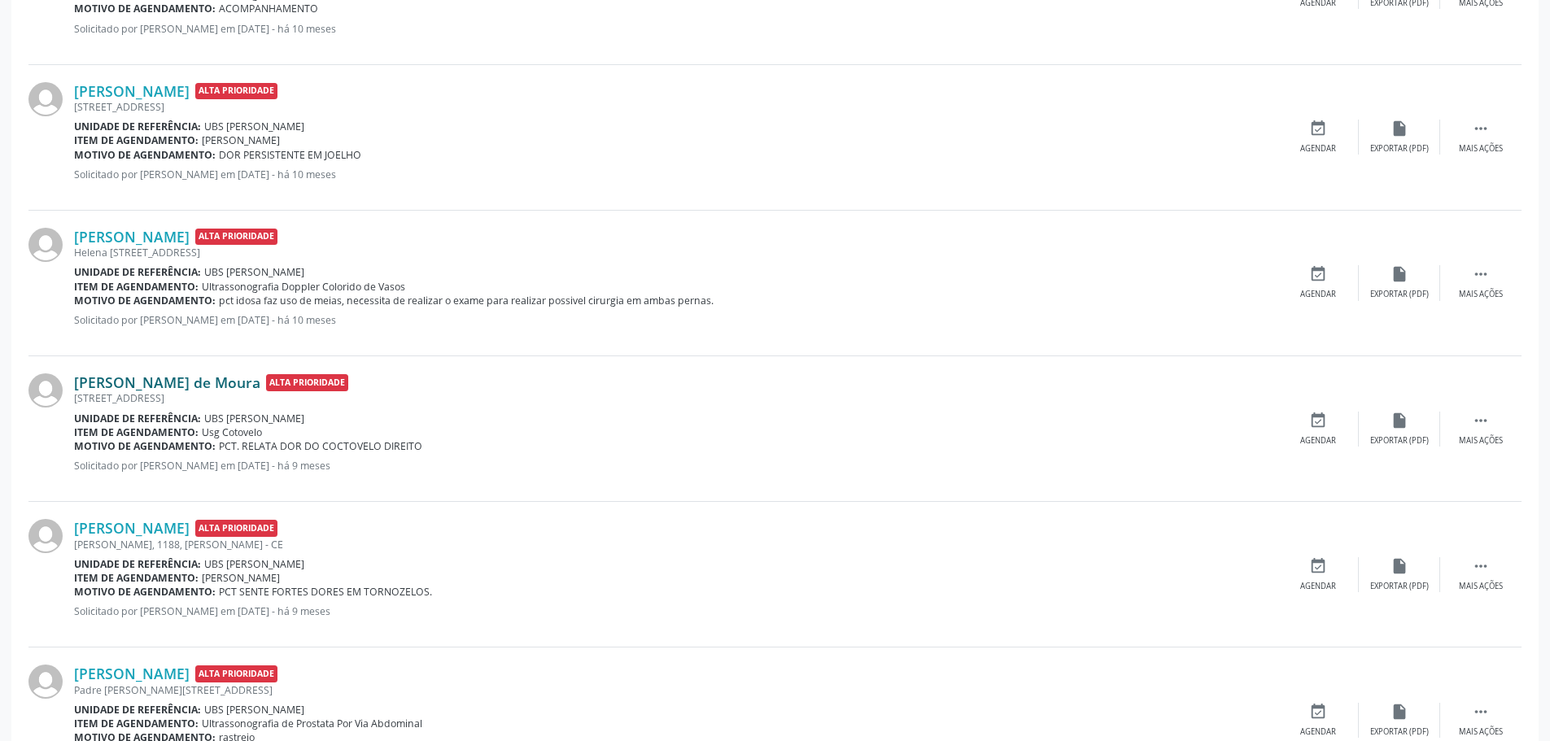
click at [105, 384] on link "[PERSON_NAME] de Moura" at bounding box center [167, 382] width 186 height 18
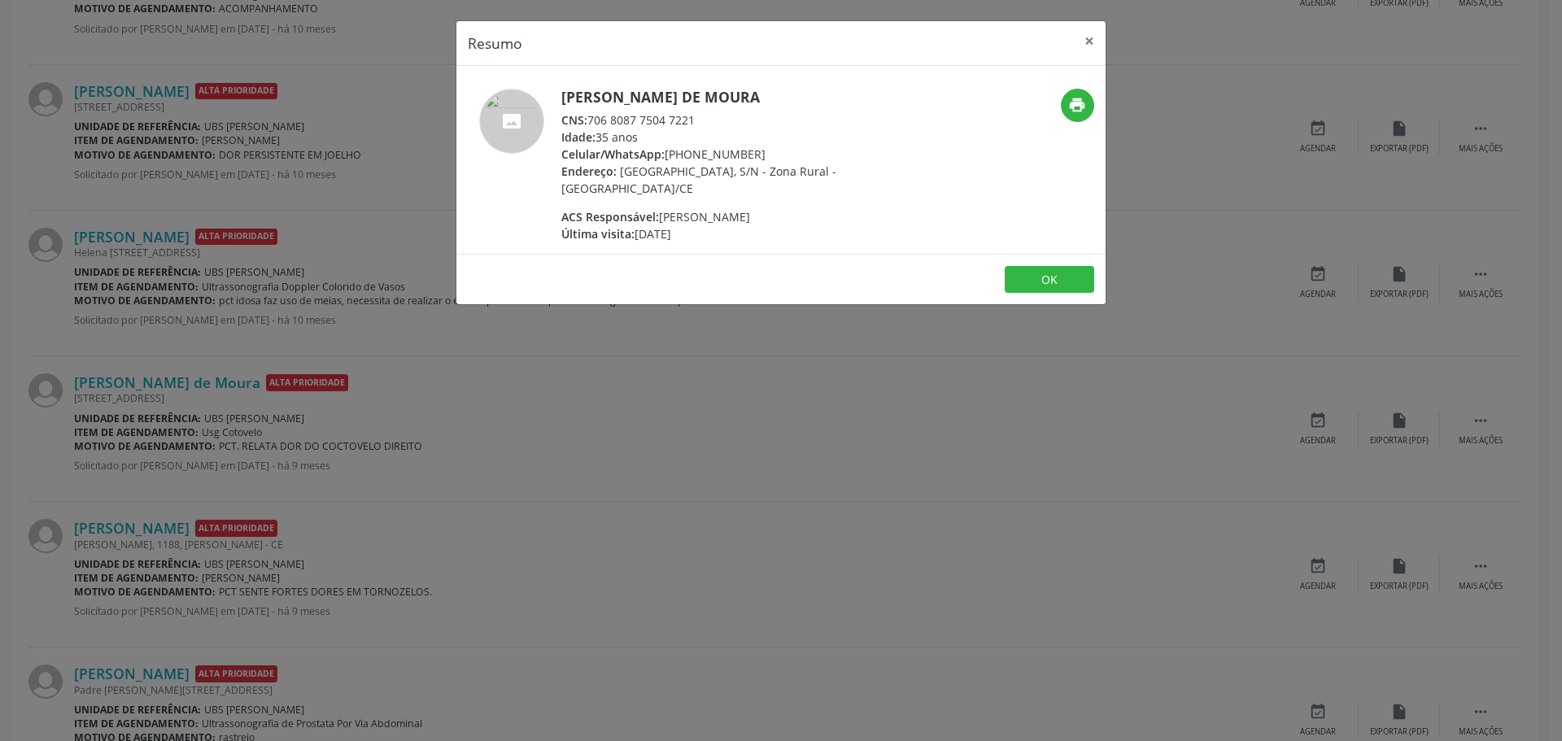
click at [621, 466] on div "Resumo × [PERSON_NAME] de Moura CNS: 706 8087 7504 7221 Idade: 35 anos Celular/…" at bounding box center [781, 370] width 1562 height 741
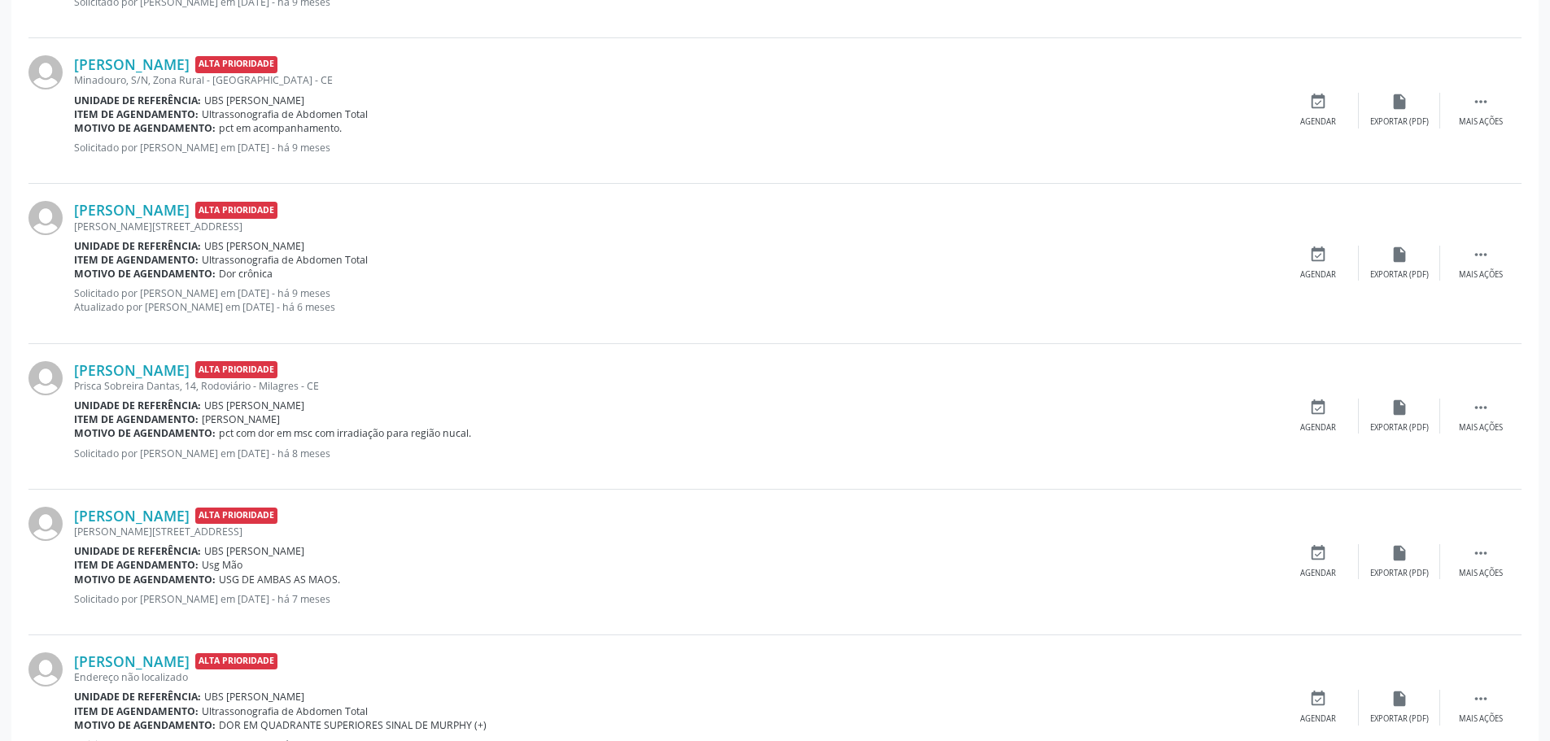
scroll to position [2034, 0]
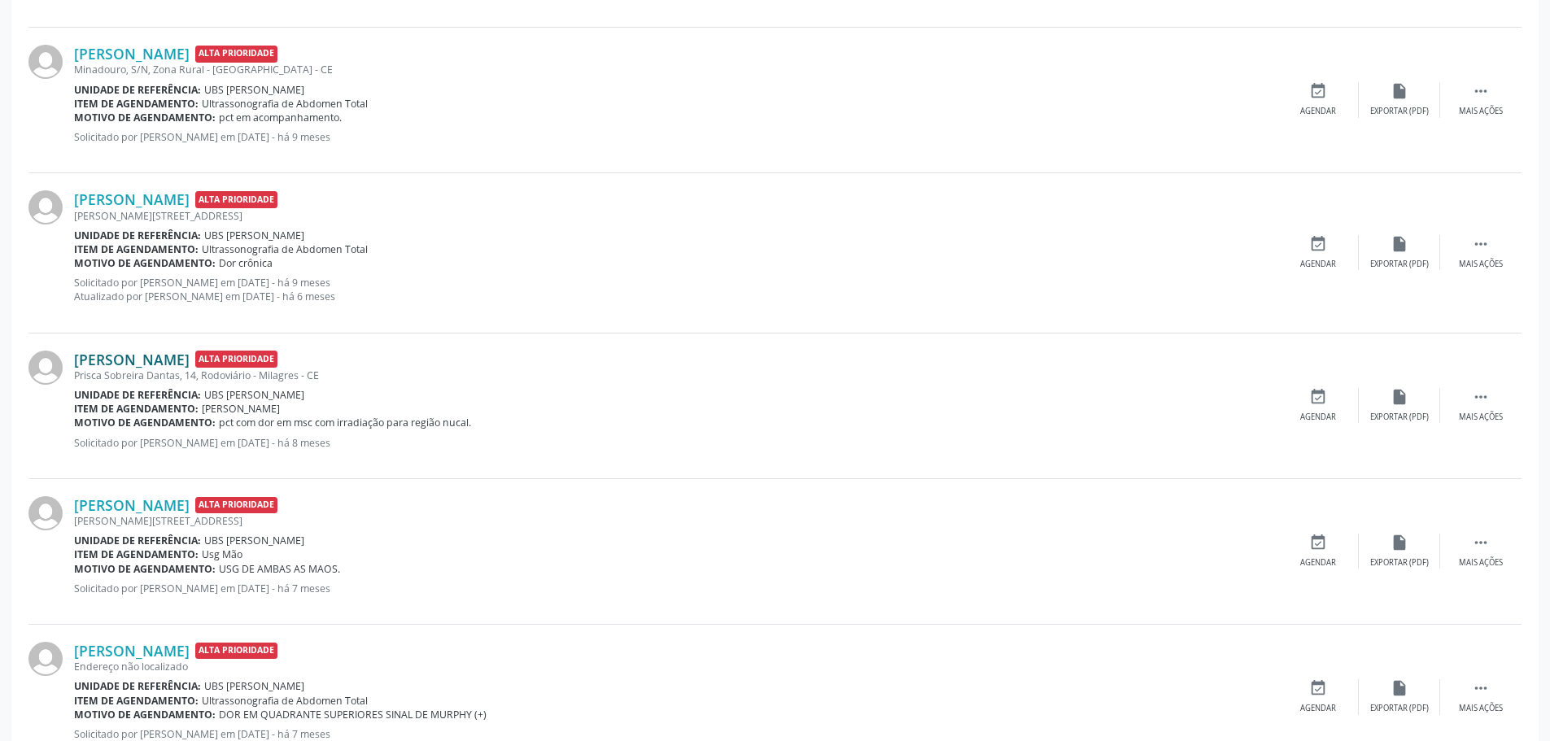
click at [186, 351] on link "[PERSON_NAME]" at bounding box center [132, 360] width 116 height 18
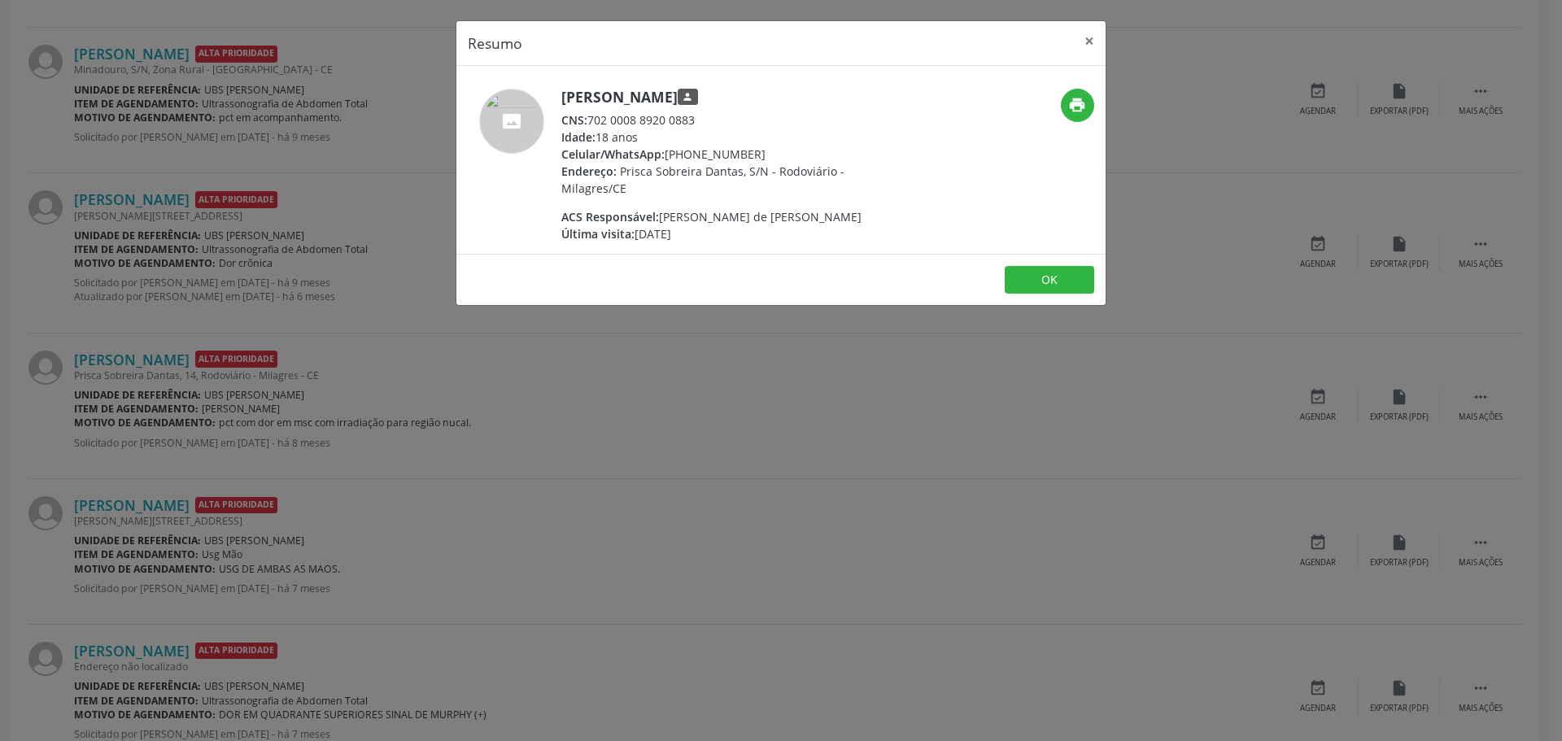
click at [642, 463] on div "Resumo × [PERSON_NAME] person CNS: 702 0008 8920 0883 Idade: 18 anos Celular/Wh…" at bounding box center [781, 370] width 1562 height 741
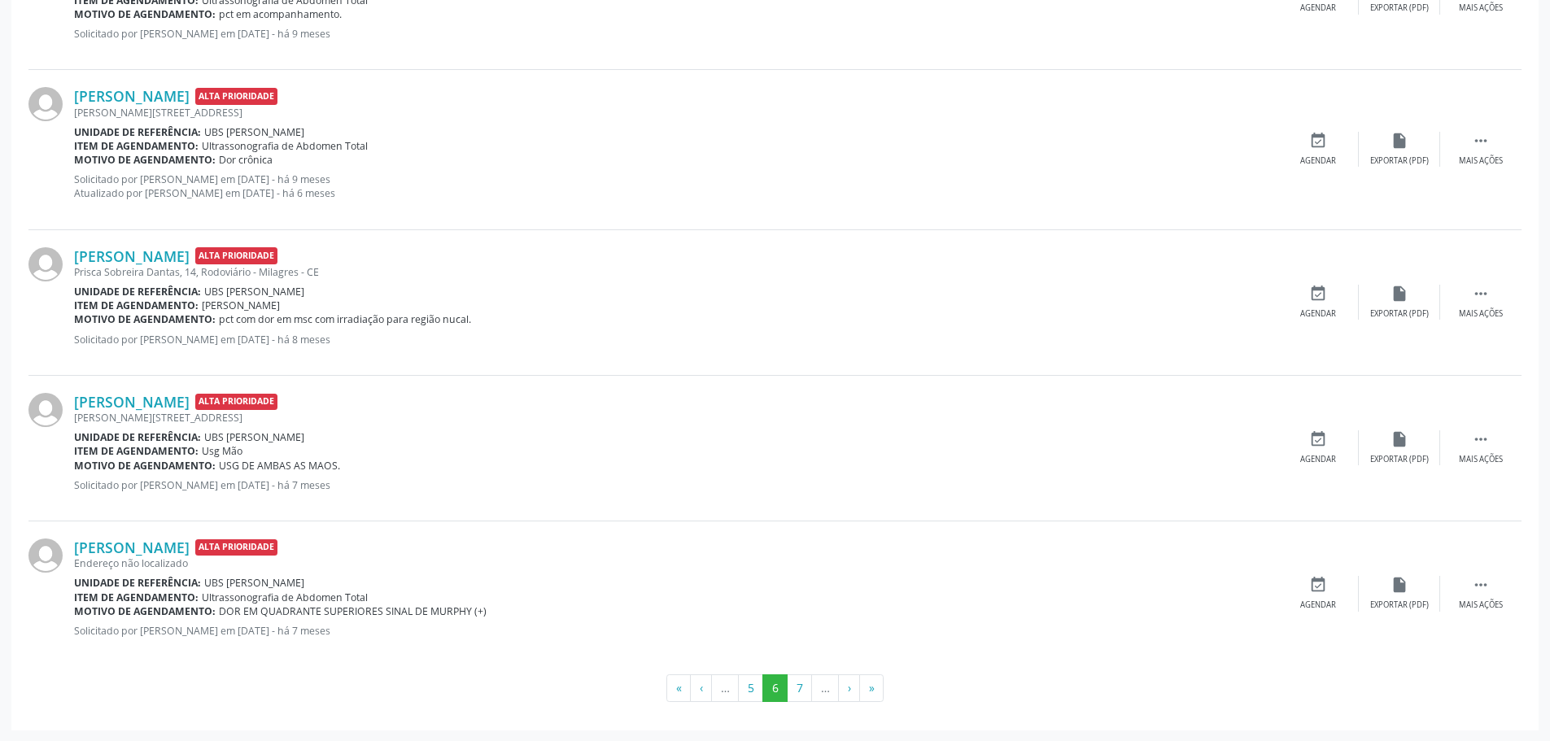
scroll to position [2138, 0]
click at [177, 550] on link "[PERSON_NAME]" at bounding box center [132, 547] width 116 height 18
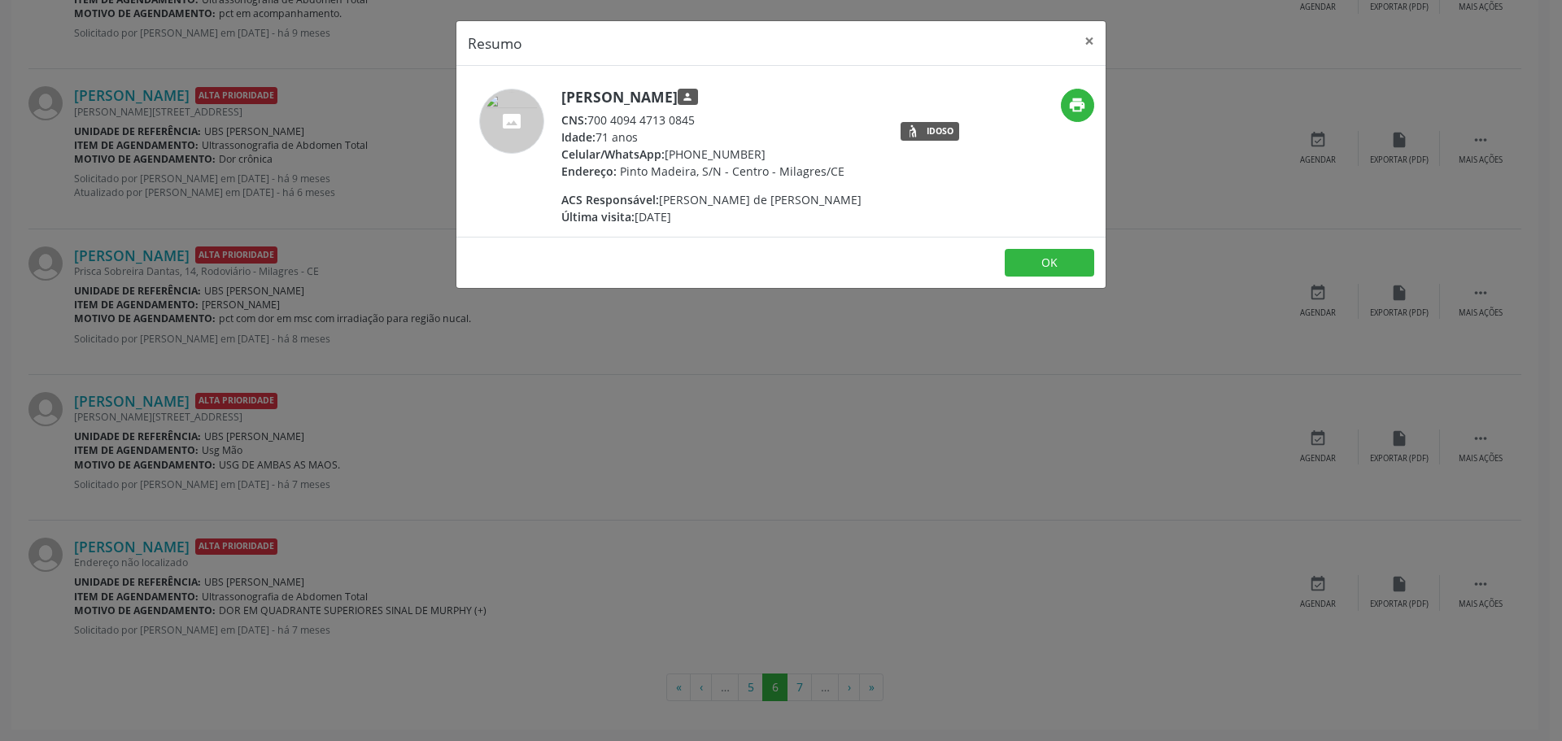
click at [697, 425] on div "Resumo × [PERSON_NAME] person CNS: 700 4094 4713 0845 Idade: 71 anos Celular/Wh…" at bounding box center [781, 370] width 1562 height 741
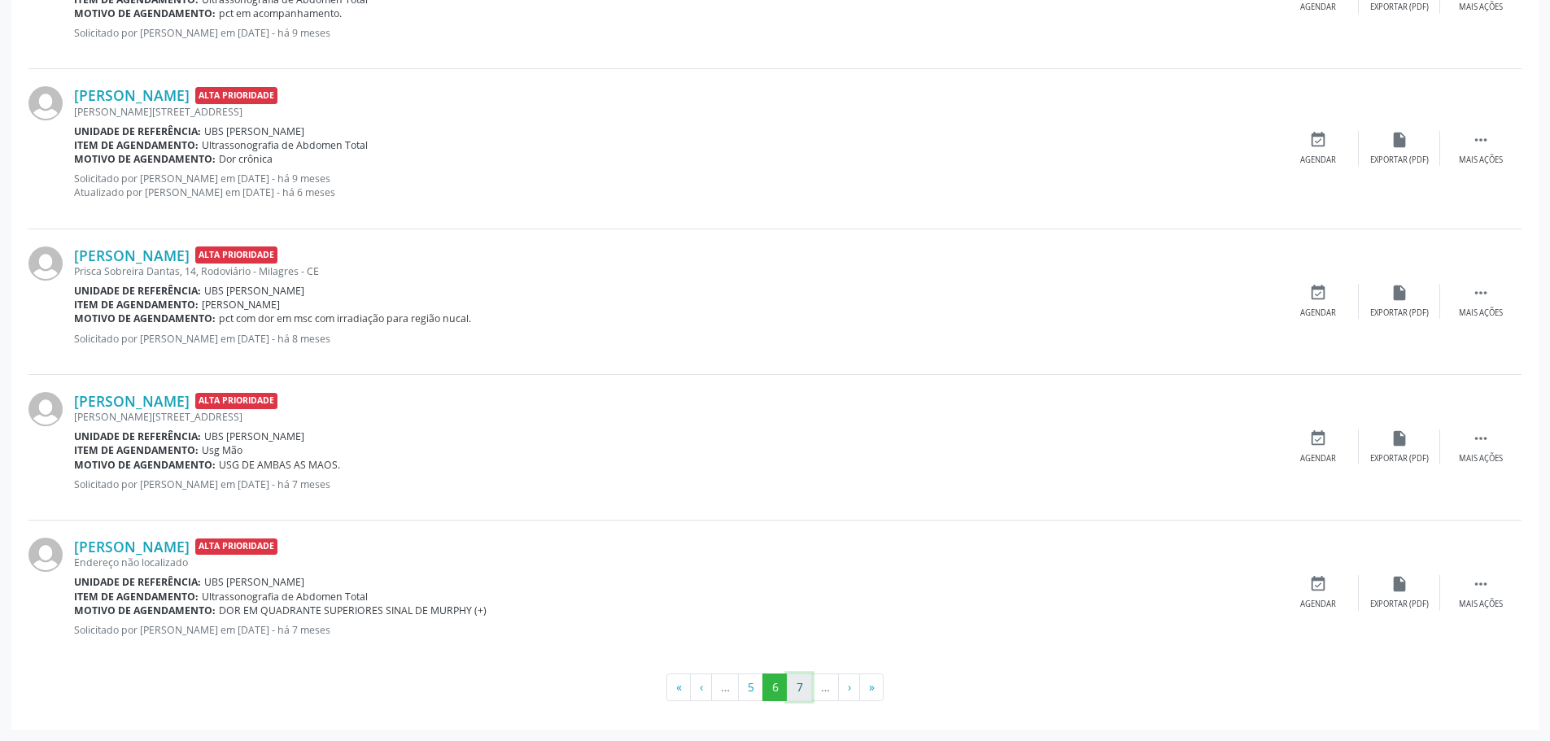
click at [797, 688] on button "7" at bounding box center [799, 688] width 25 height 28
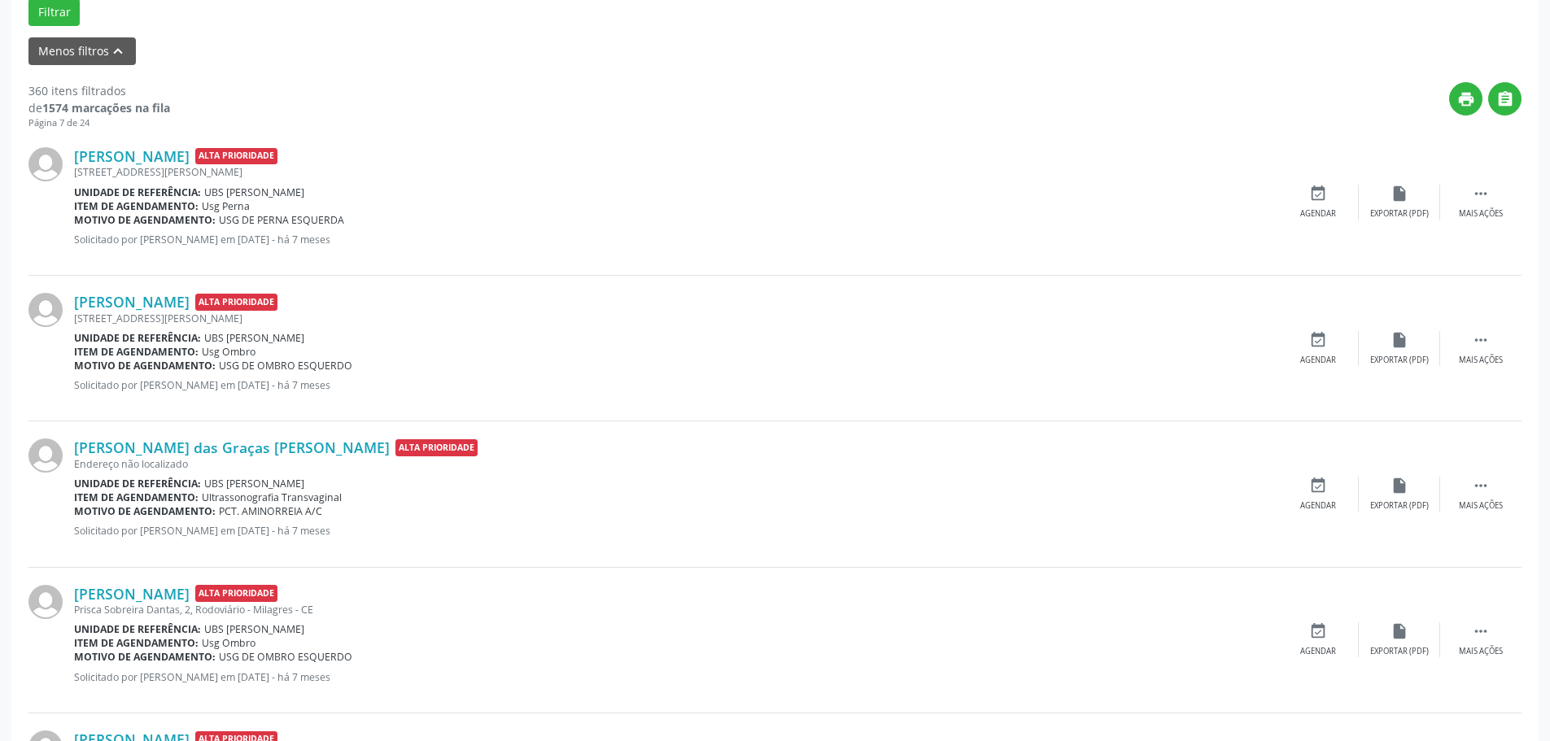
scroll to position [488, 0]
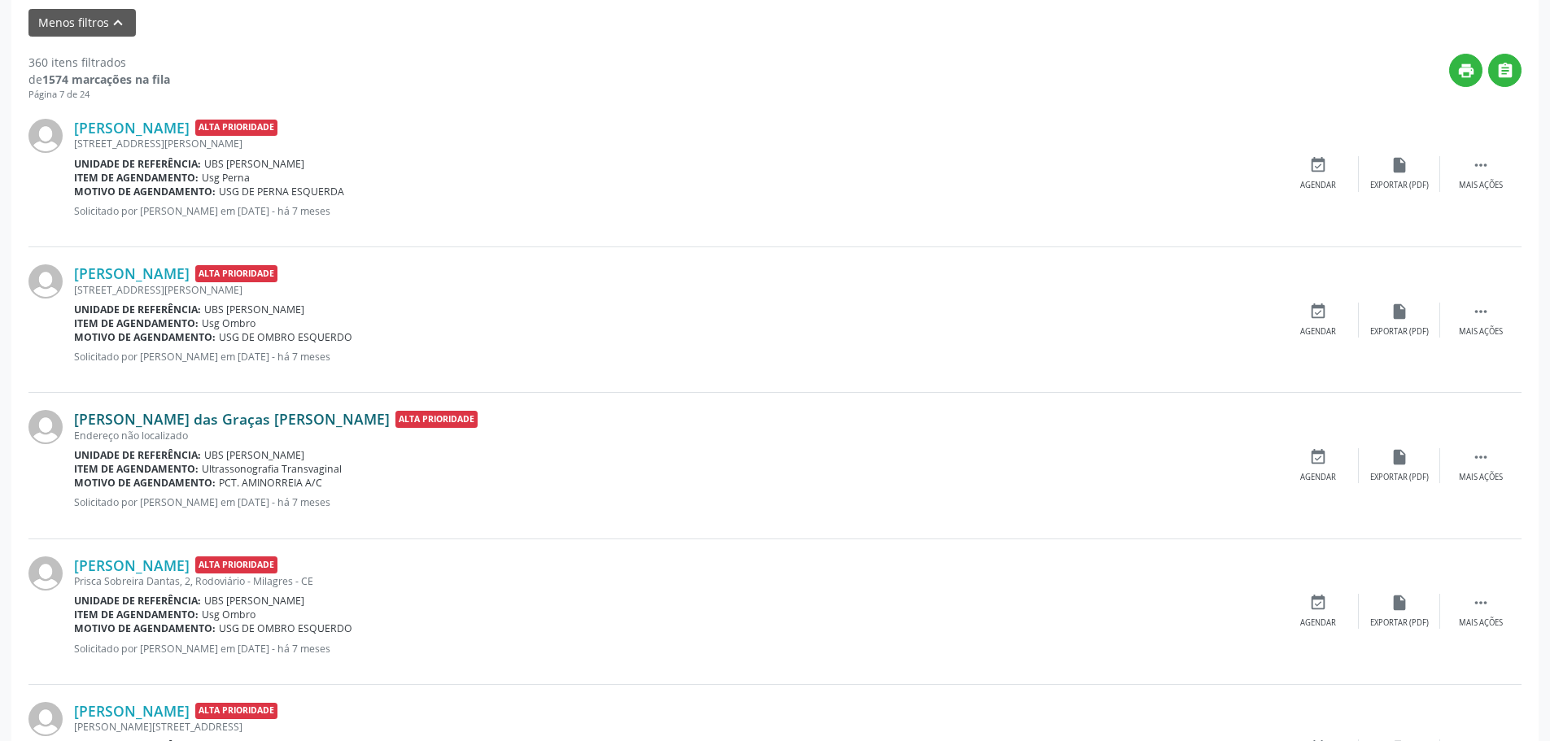
click at [207, 421] on link "[PERSON_NAME] das Graças [PERSON_NAME]" at bounding box center [232, 419] width 316 height 18
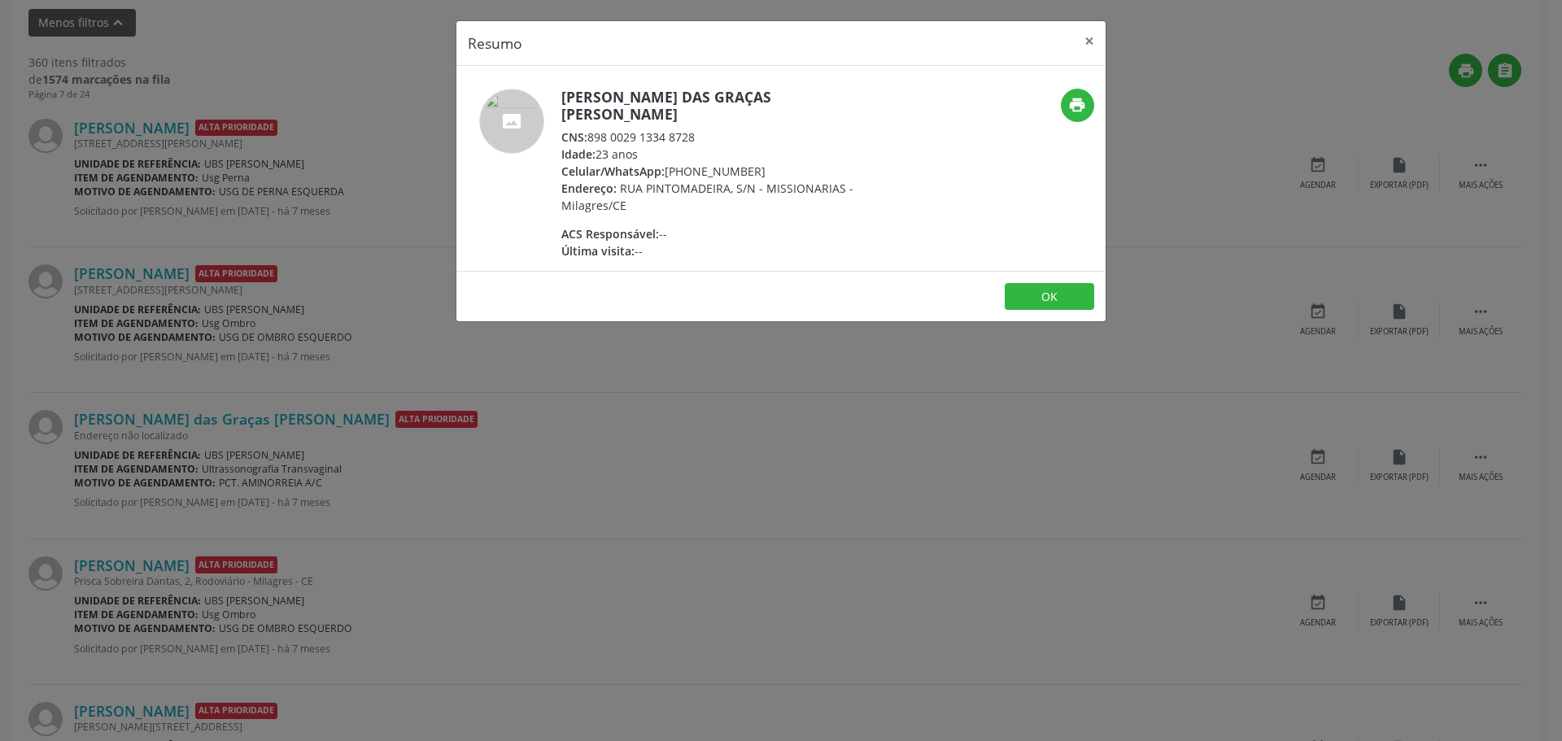
click at [703, 471] on div "Resumo × [PERSON_NAME] das [PERSON_NAME] CNS: 898 0029 1334 8728 Idade: 23 anos…" at bounding box center [781, 370] width 1562 height 741
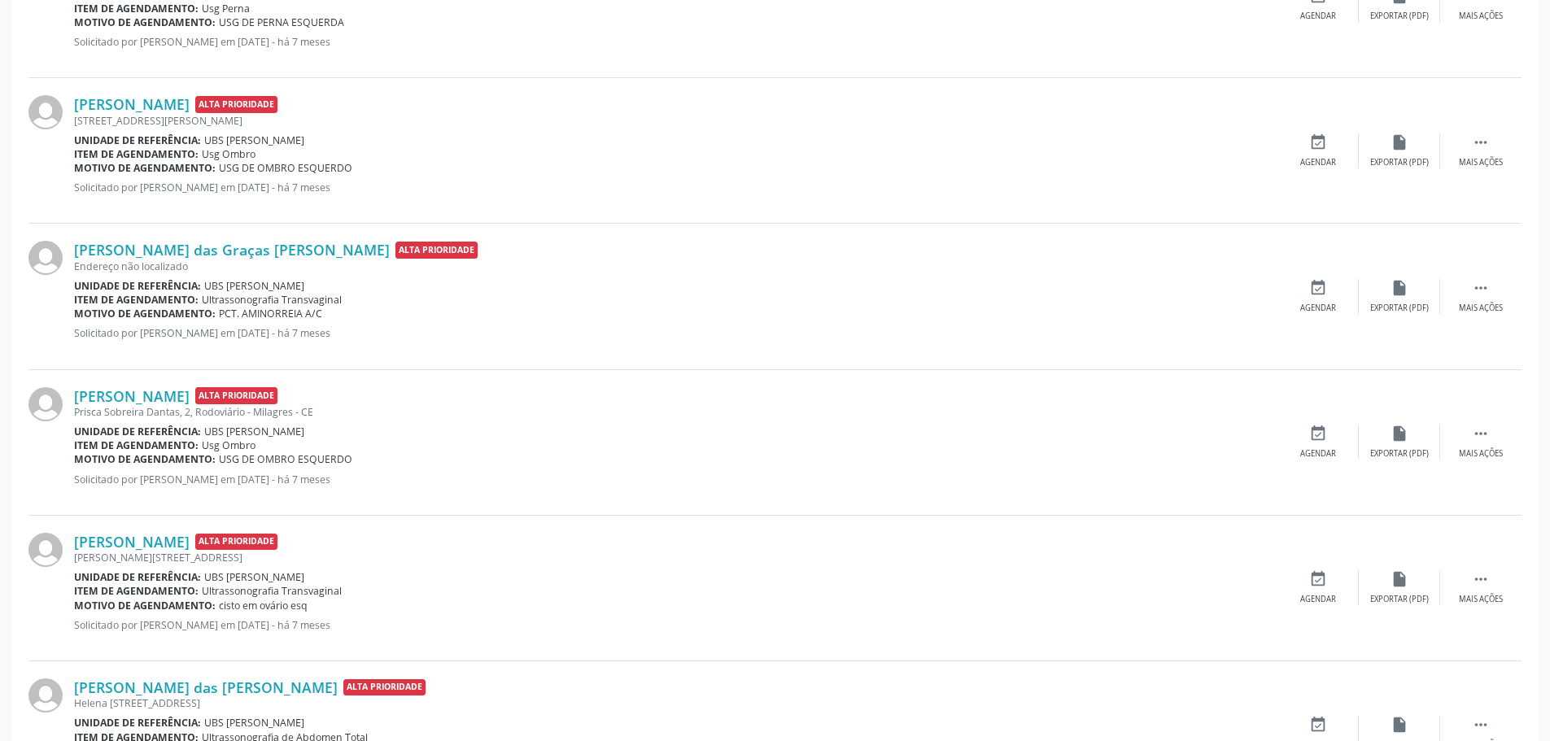
scroll to position [732, 0]
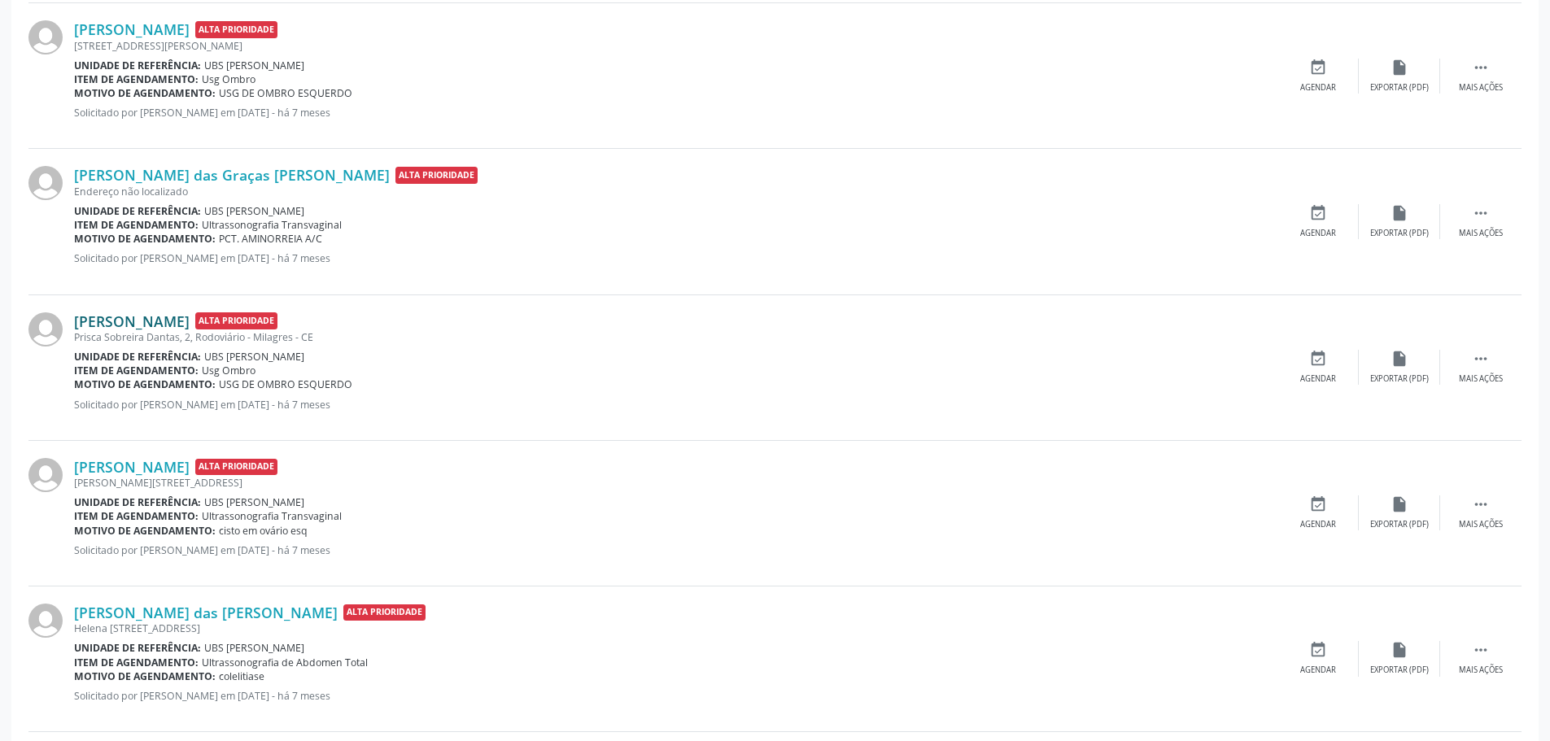
click at [162, 318] on link "[PERSON_NAME]" at bounding box center [132, 321] width 116 height 18
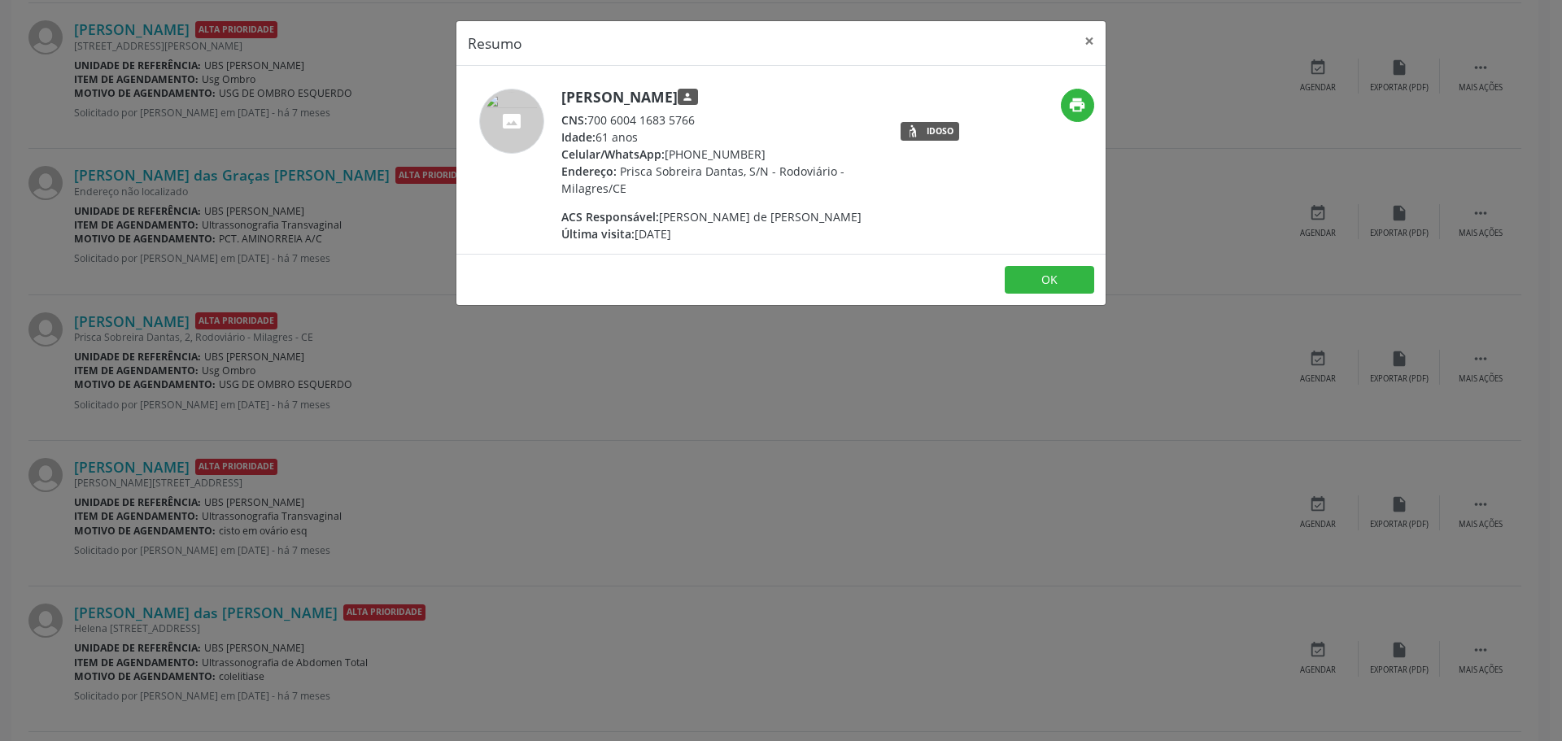
click at [727, 429] on div "Resumo × [PERSON_NAME] person CNS: 700 6004 1683 5766 Idade: 61 anos Celular/Wh…" at bounding box center [781, 370] width 1562 height 741
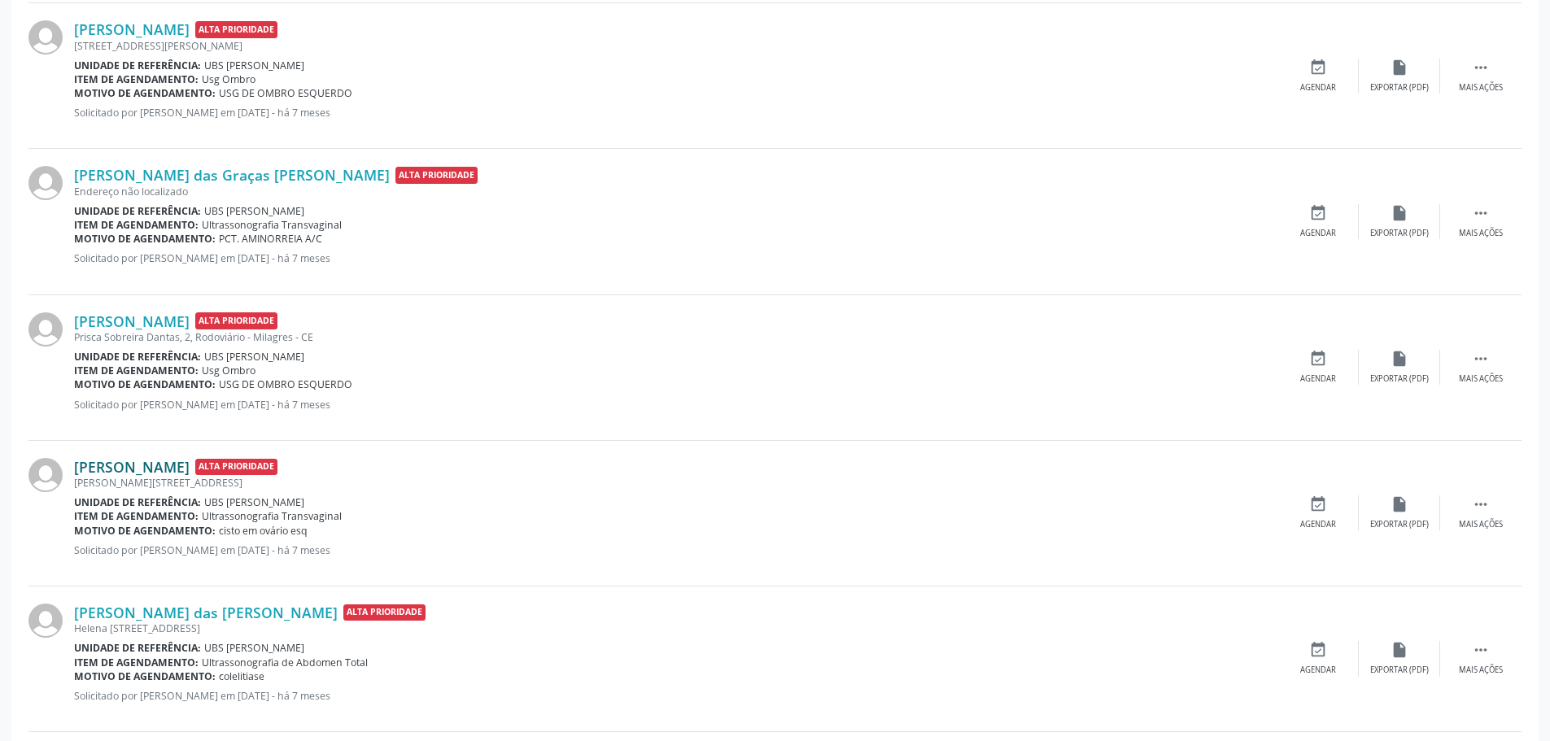
click at [158, 467] on link "[PERSON_NAME]" at bounding box center [132, 467] width 116 height 18
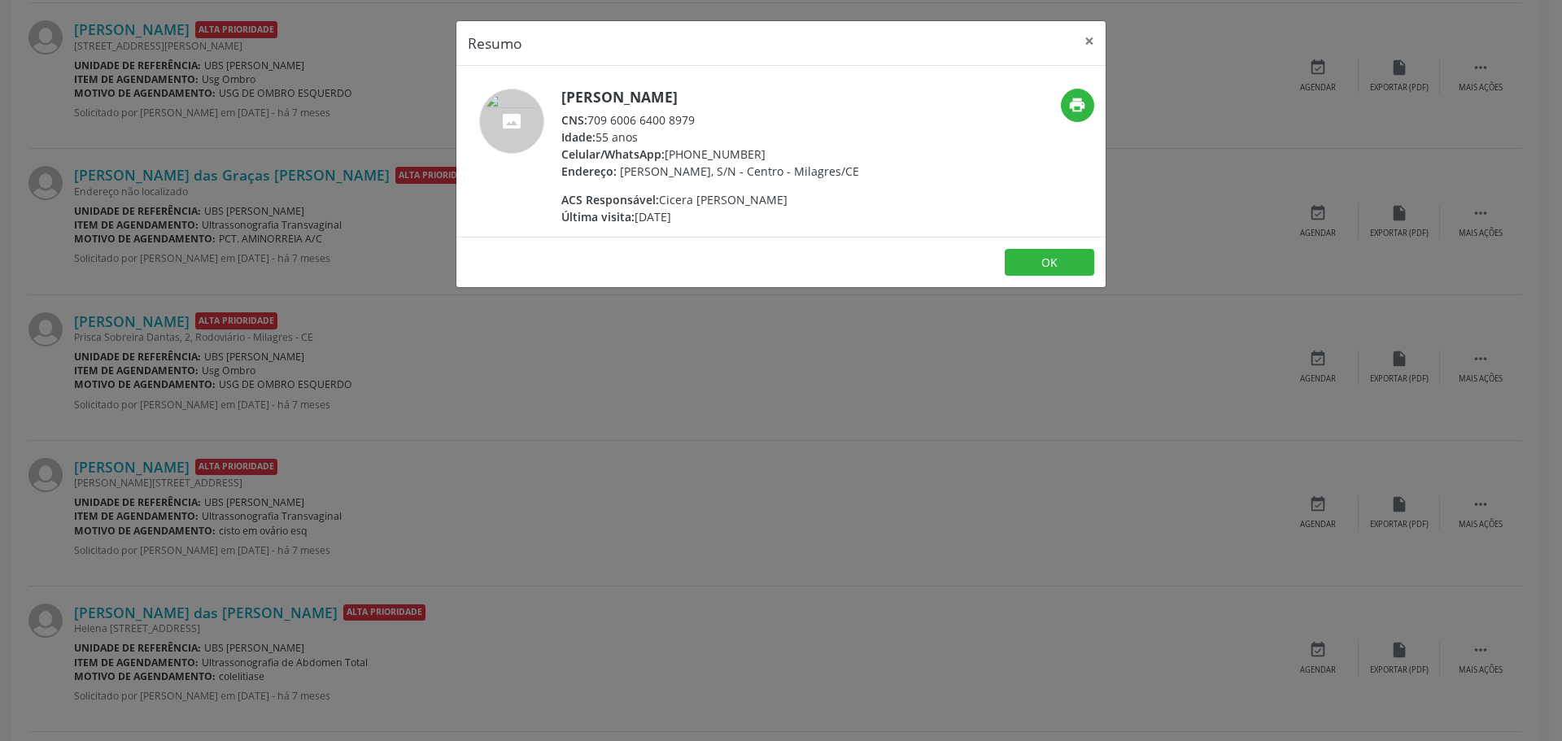
click at [592, 482] on div "Resumo × [PERSON_NAME] CNS: 709 6006 6400 8979 Idade: 55 anos Celular/WhatsApp:…" at bounding box center [781, 370] width 1562 height 741
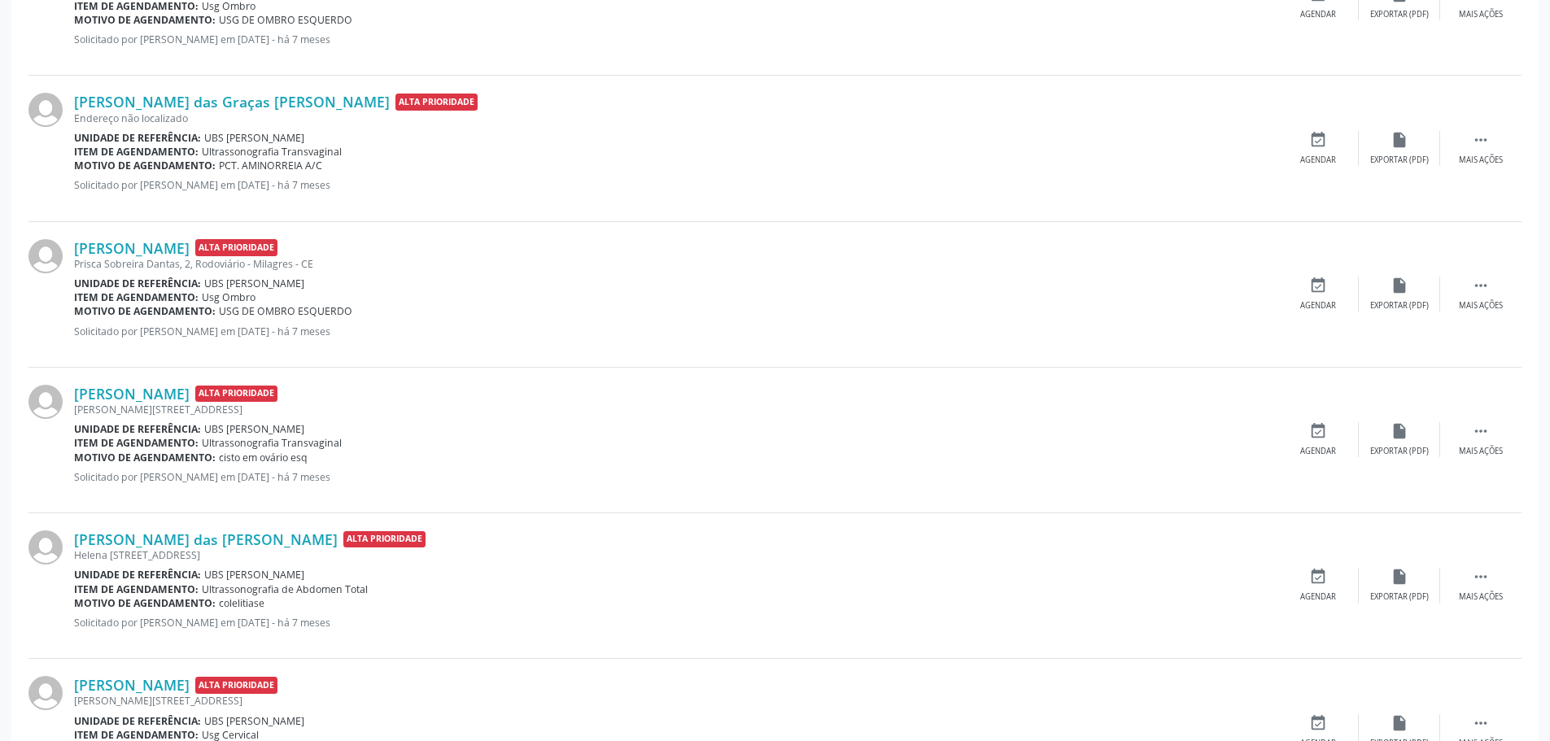
scroll to position [976, 0]
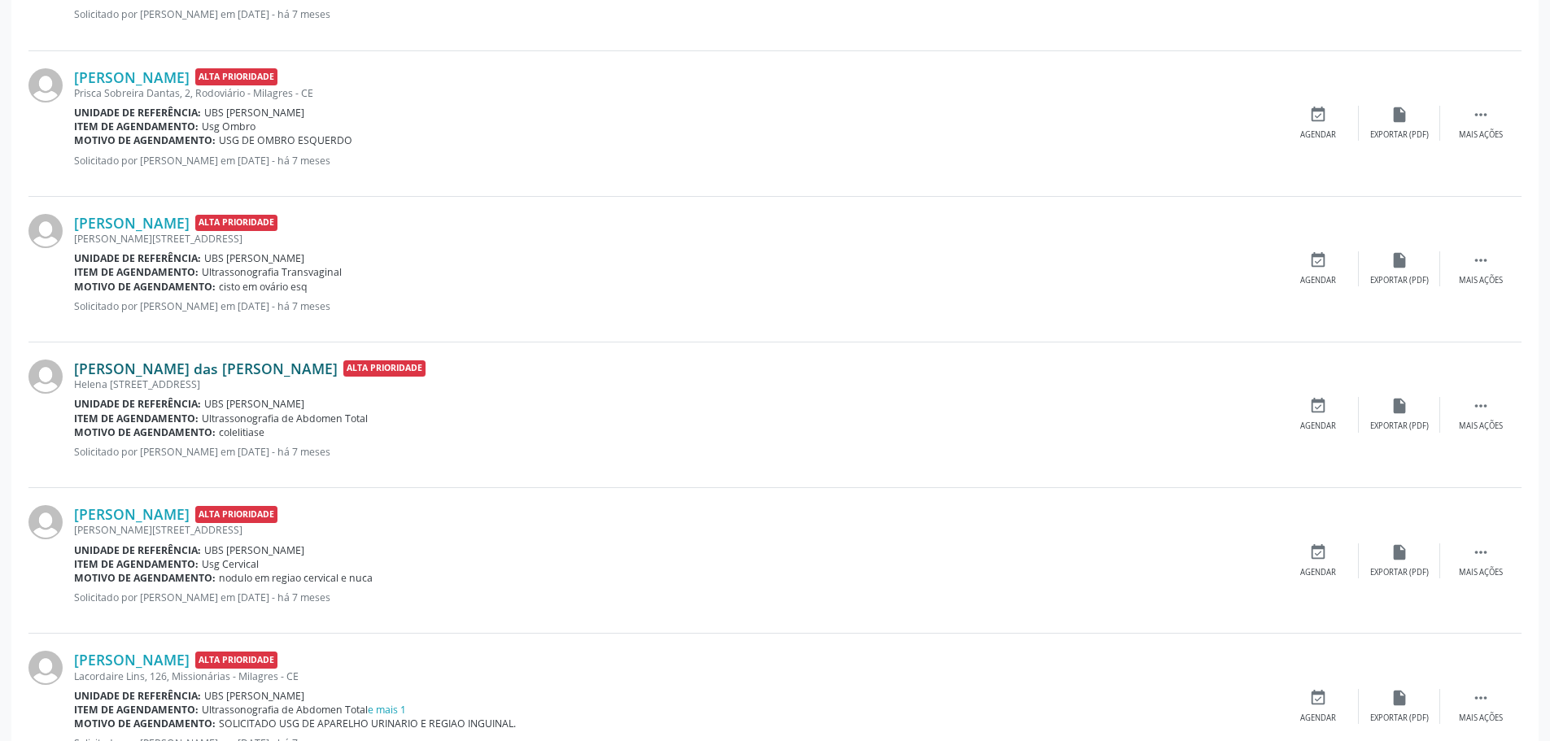
click at [181, 372] on link "[PERSON_NAME] das [PERSON_NAME]" at bounding box center [206, 369] width 264 height 18
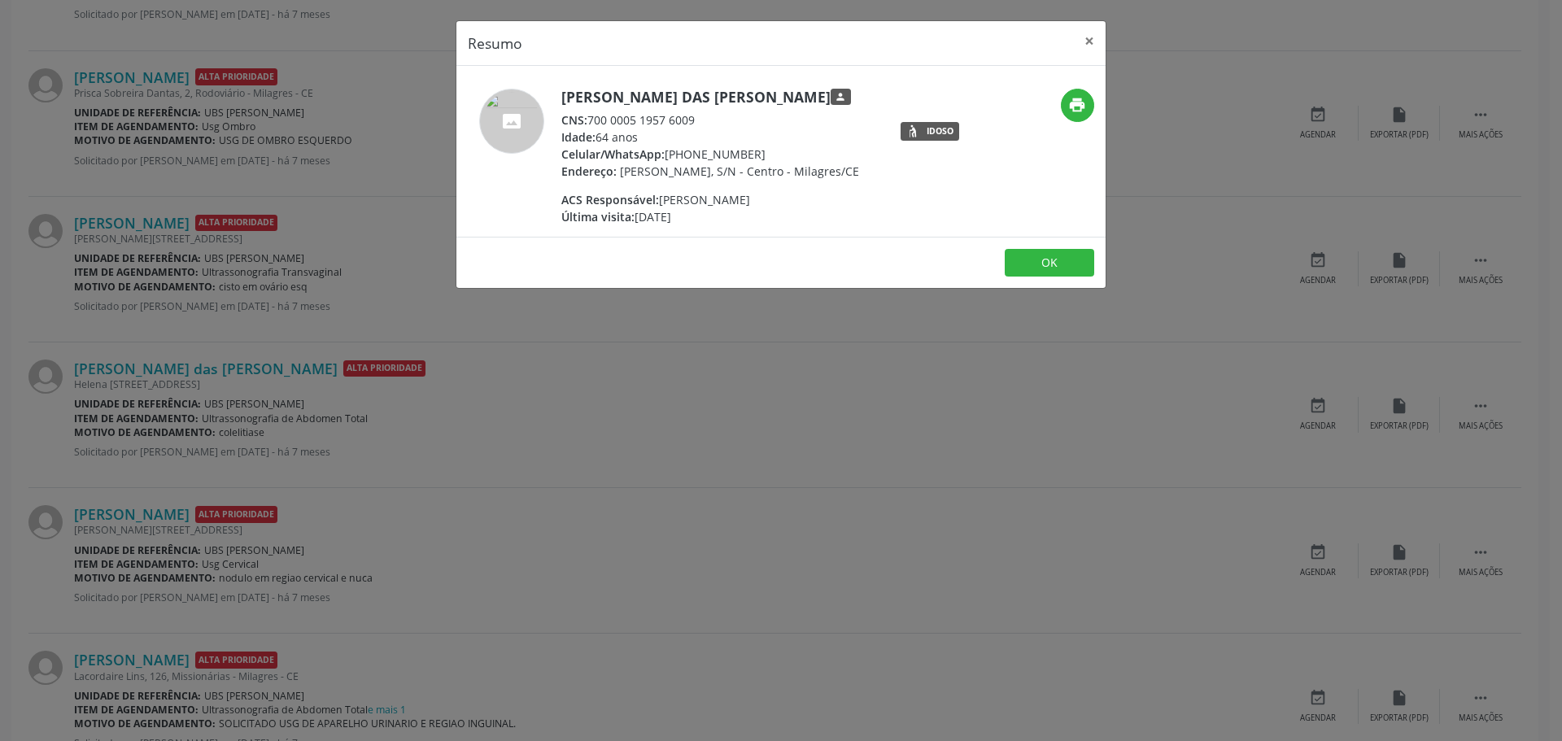
drag, startPoint x: 682, startPoint y: 523, endPoint x: 692, endPoint y: 518, distance: 11.6
click at [687, 522] on div "Resumo × [PERSON_NAME] das [PERSON_NAME] person CNS: 700 0005 1957 6009 Idade: …" at bounding box center [781, 370] width 1562 height 741
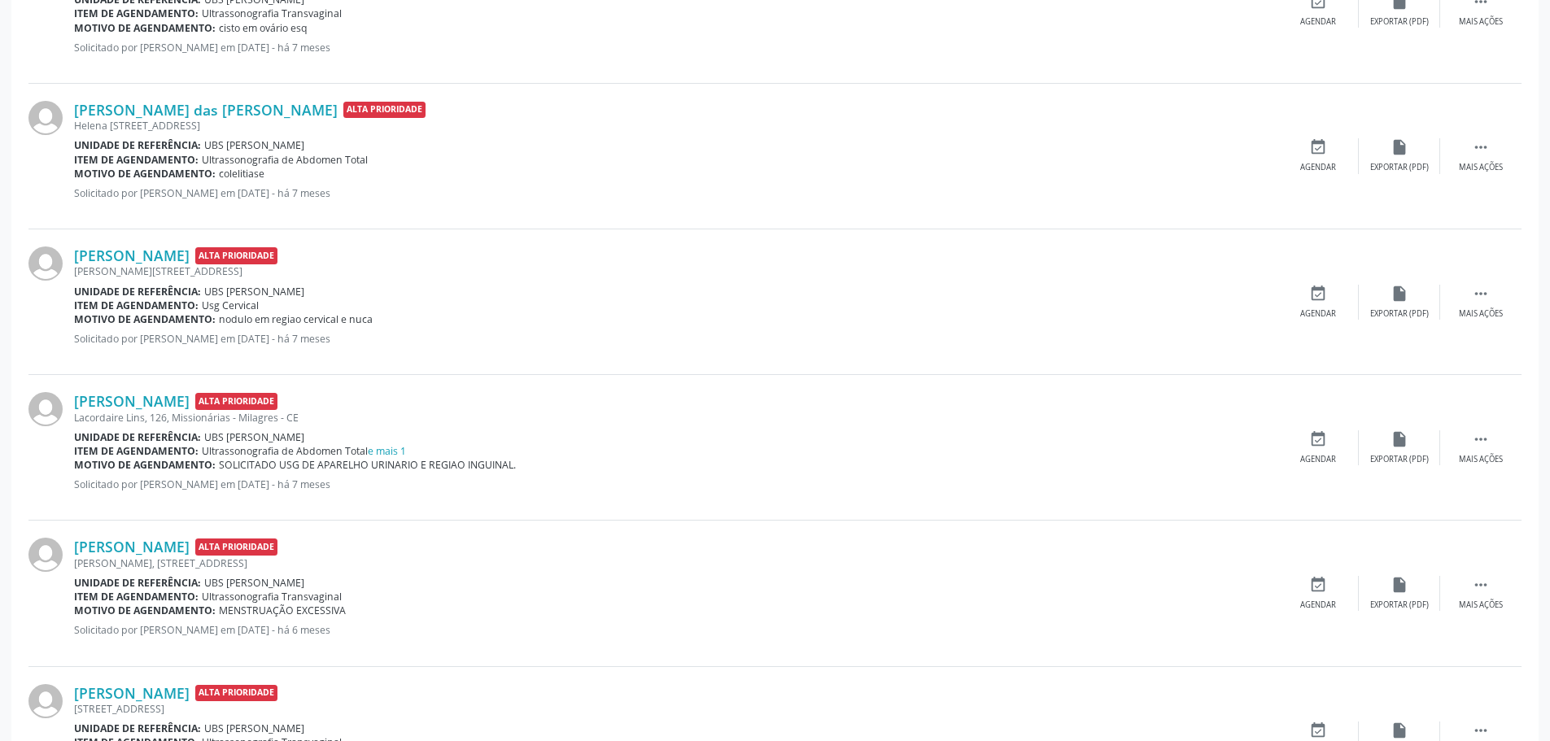
scroll to position [1302, 0]
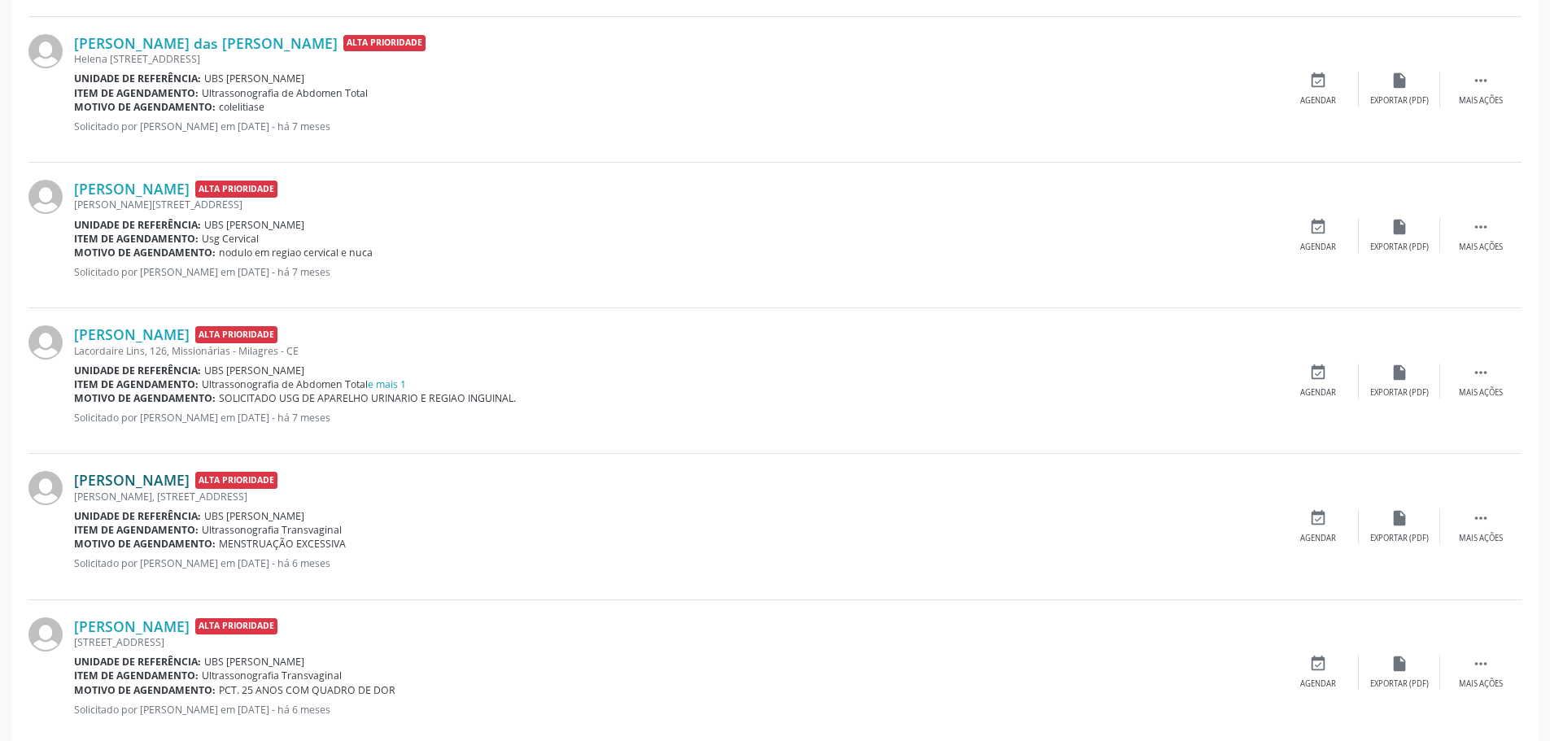
click at [159, 480] on link "[PERSON_NAME]" at bounding box center [132, 480] width 116 height 18
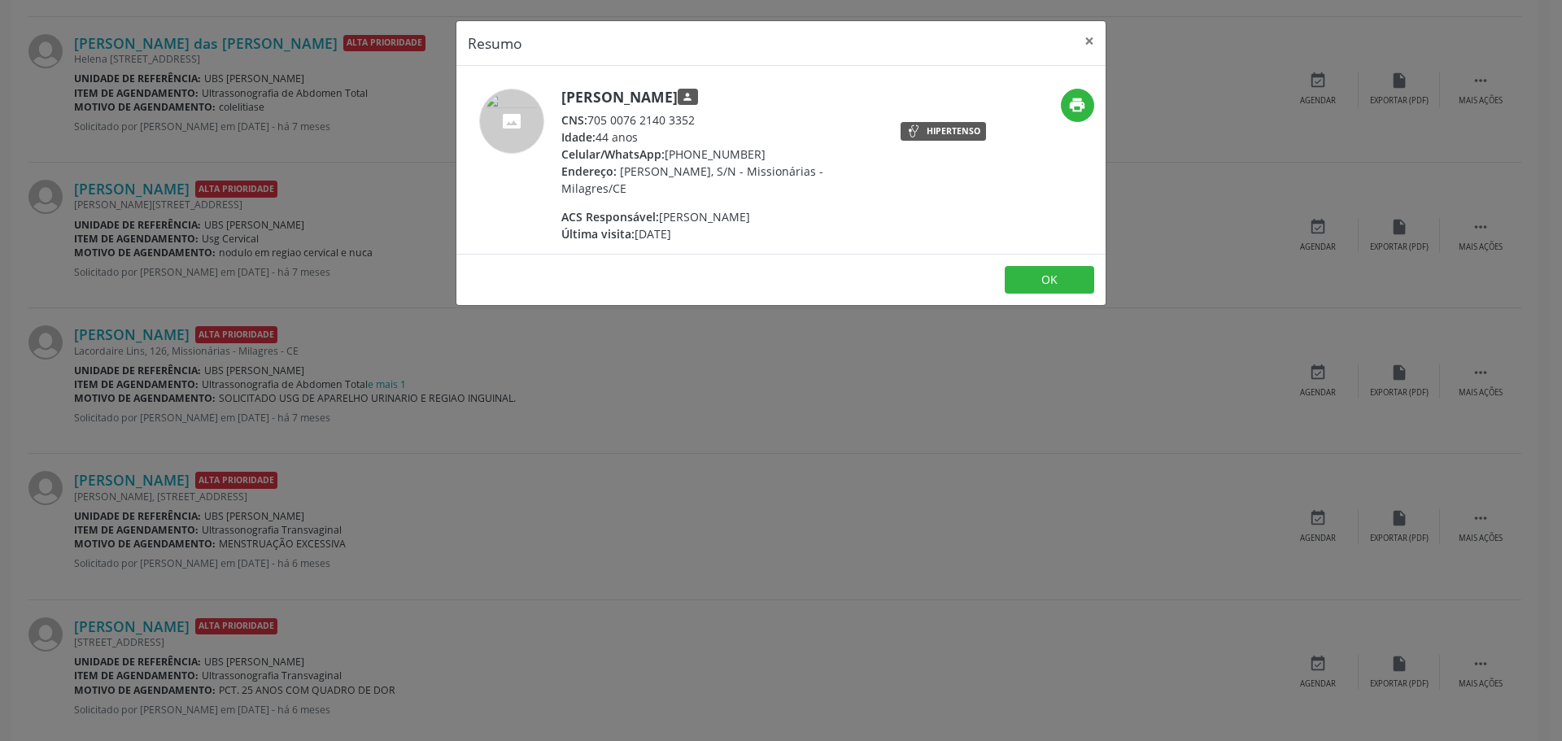
click at [535, 506] on div "Resumo × [PERSON_NAME] person CNS: 705 0076 2140 3352 Idade: 44 anos Celular/Wh…" at bounding box center [781, 370] width 1562 height 741
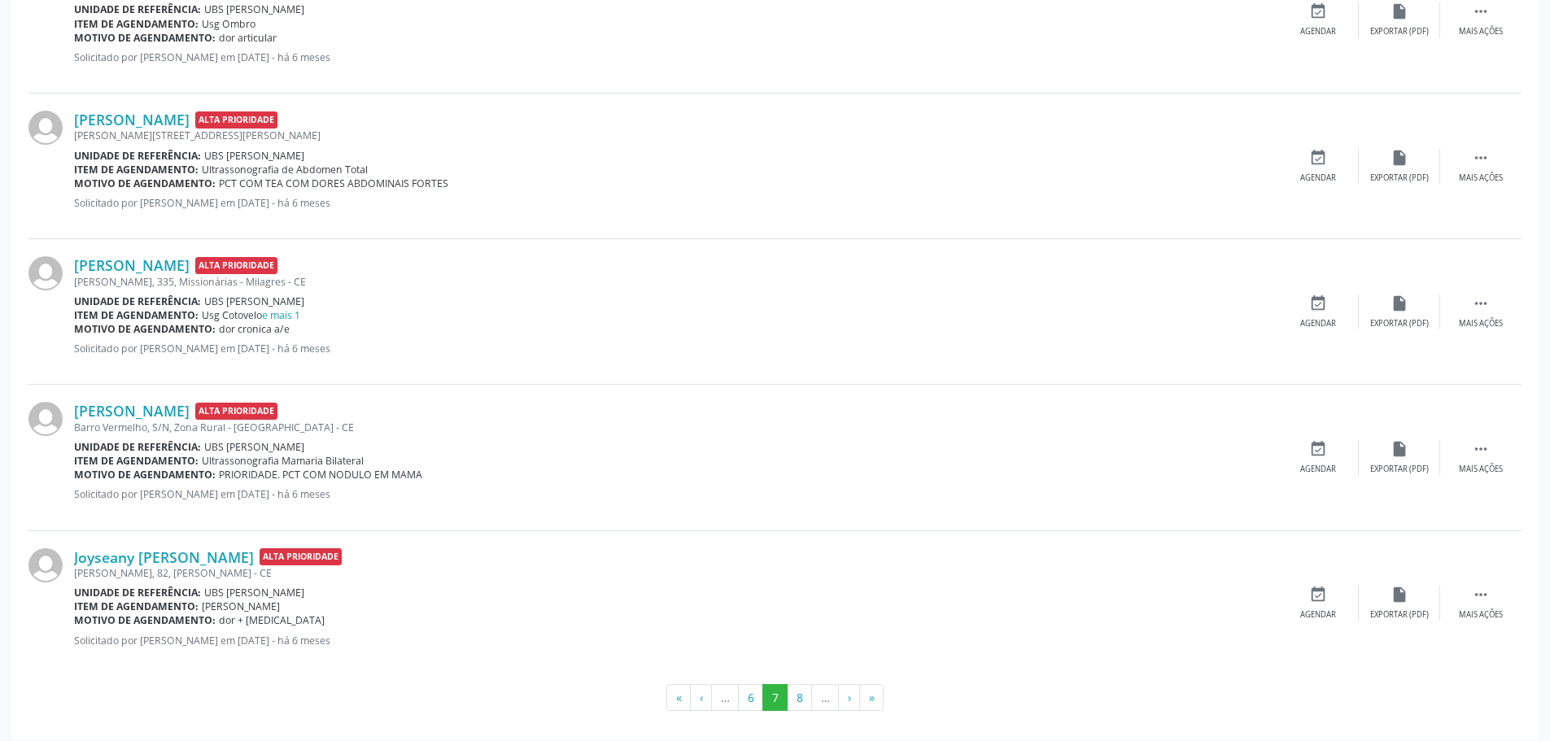
scroll to position [2110, 0]
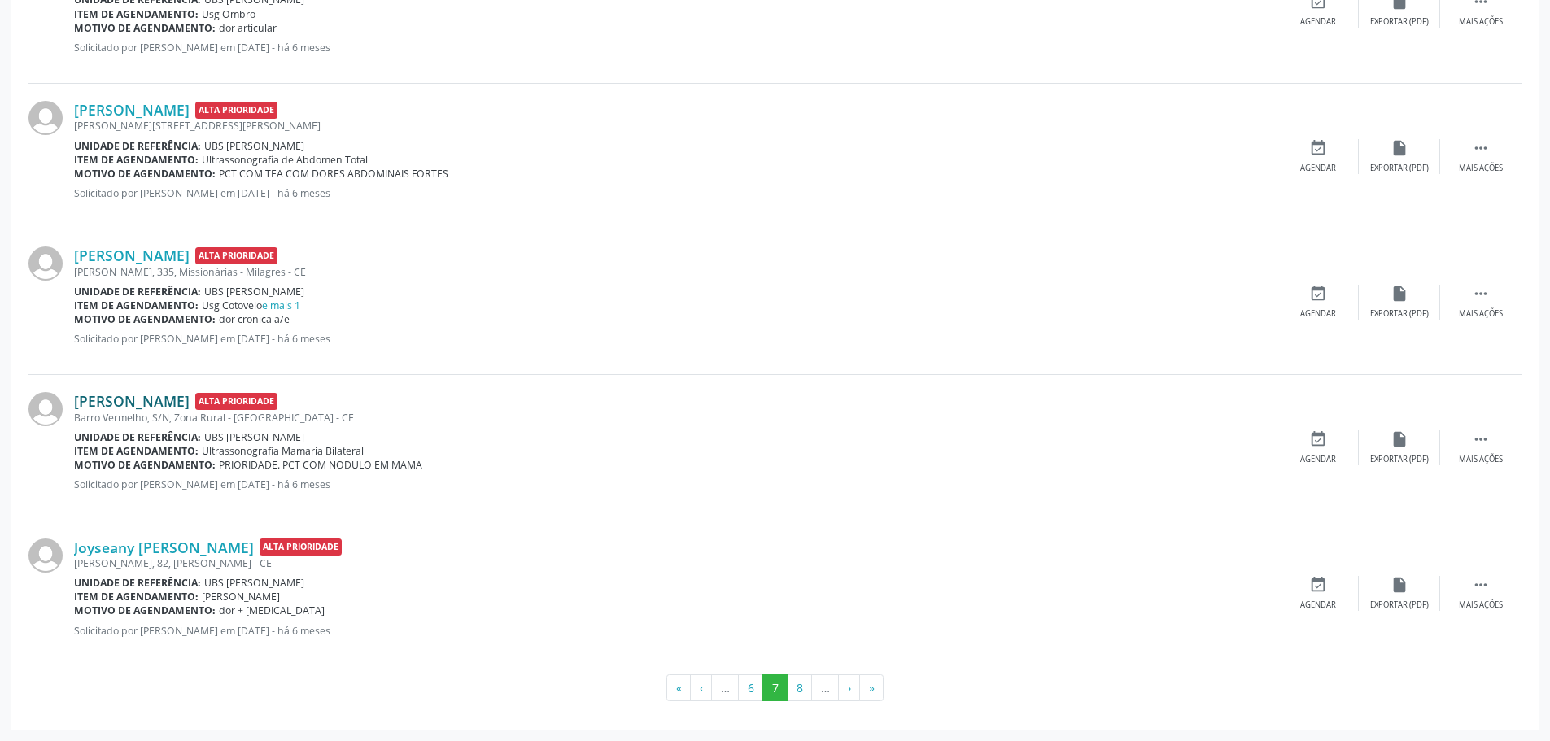
click at [146, 404] on link "[PERSON_NAME]" at bounding box center [132, 401] width 116 height 18
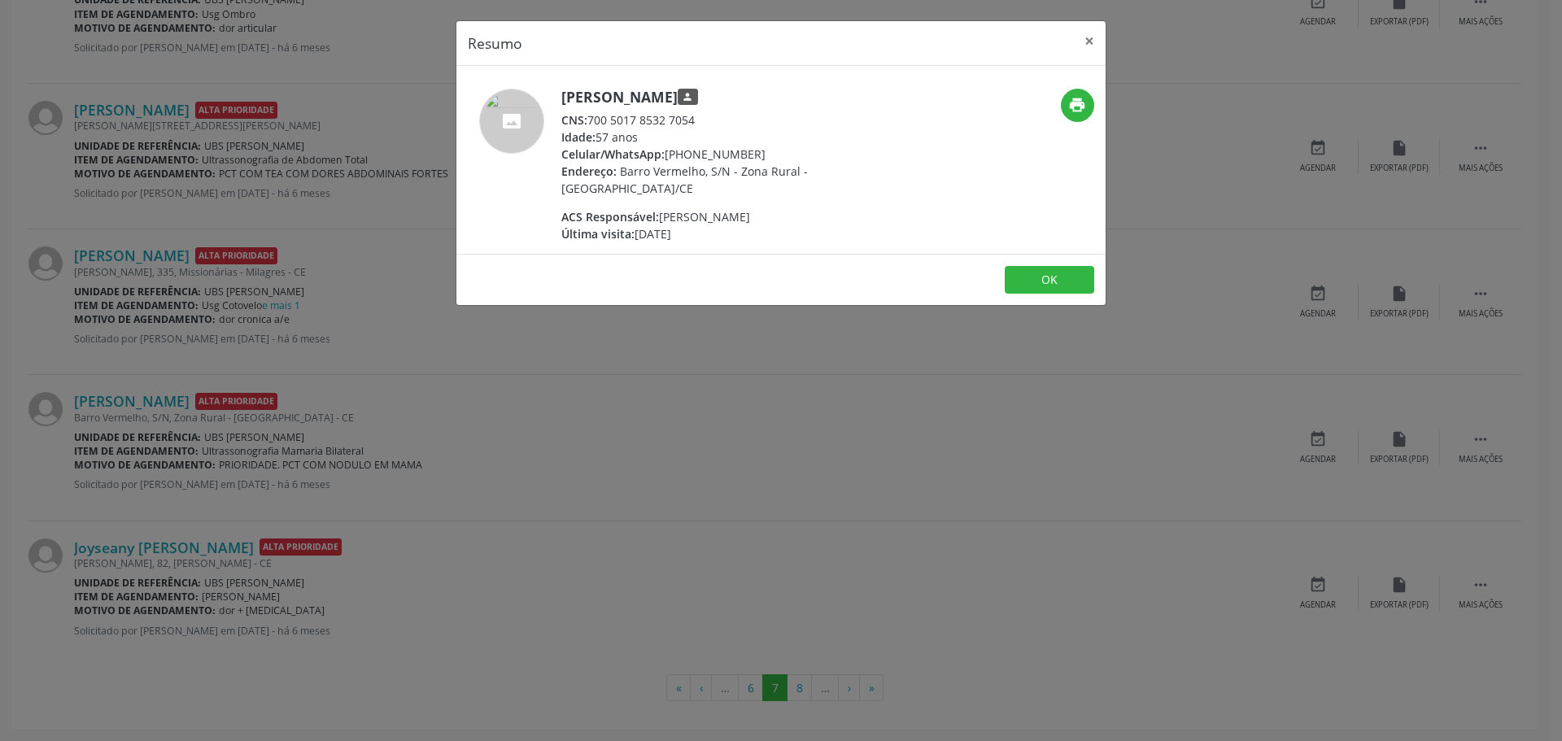
click at [647, 477] on div "Resumo × [PERSON_NAME] person CNS: 700 5017 8532 7054 Idade: 57 anos Celular/Wh…" at bounding box center [781, 370] width 1562 height 741
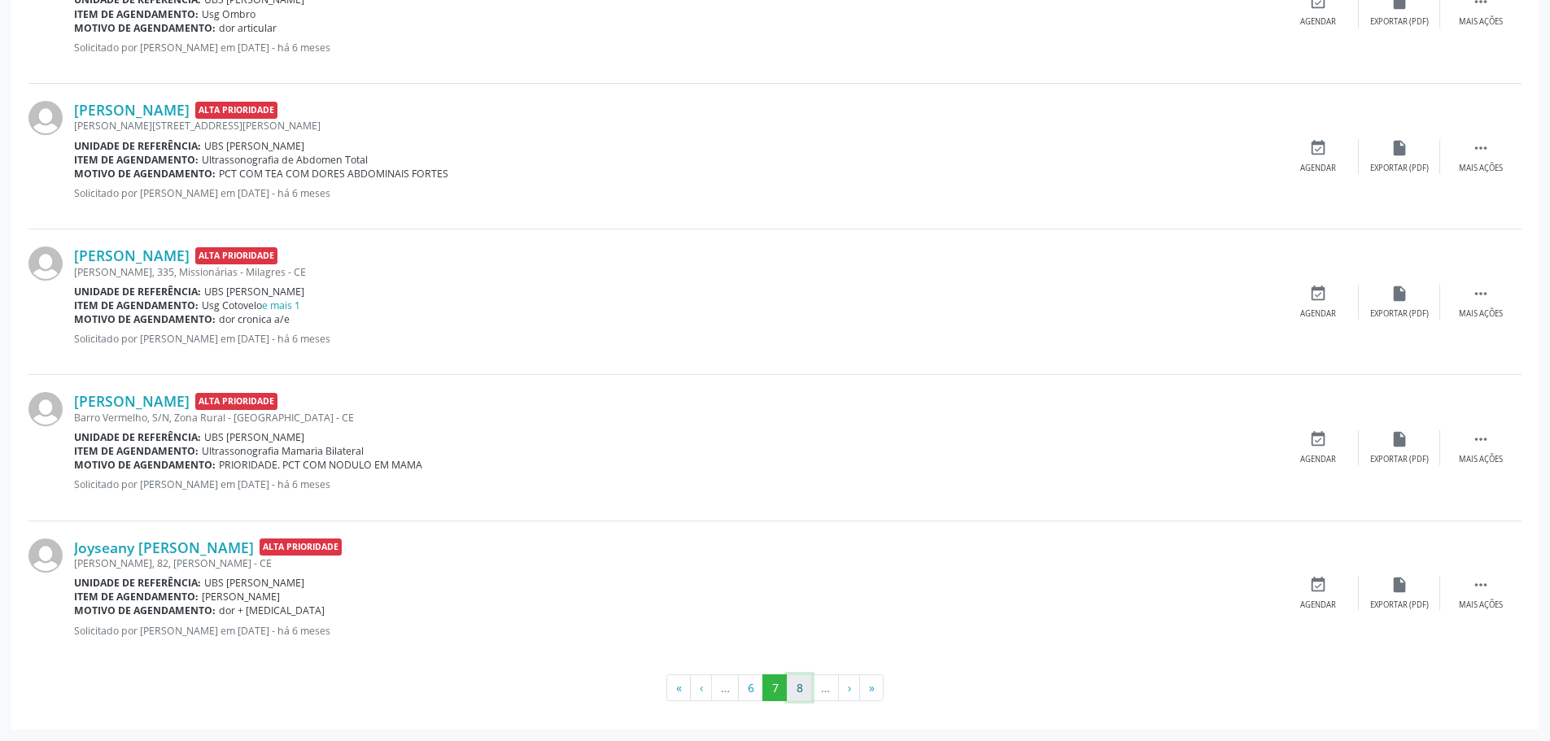
click at [801, 696] on button "8" at bounding box center [799, 689] width 25 height 28
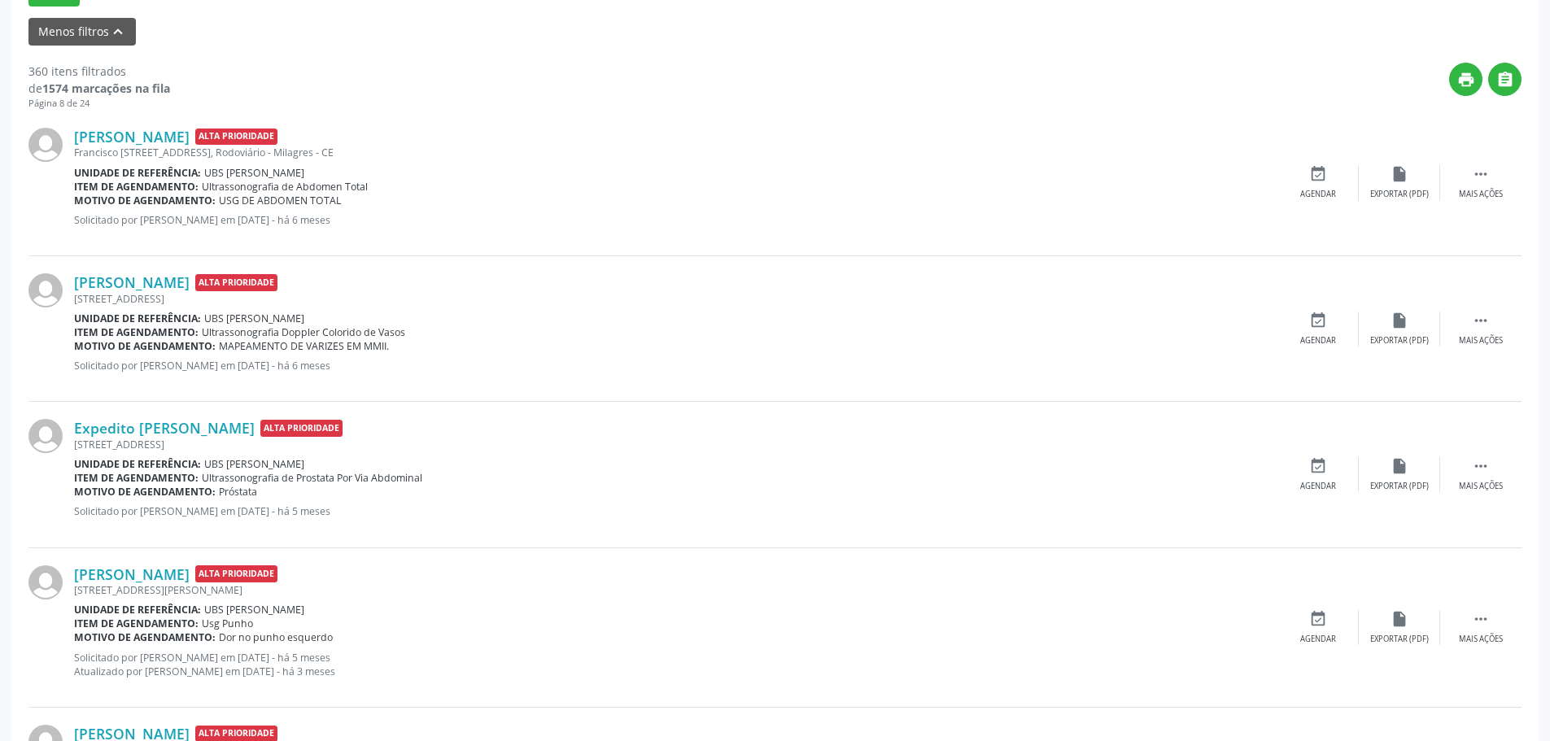
scroll to position [488, 0]
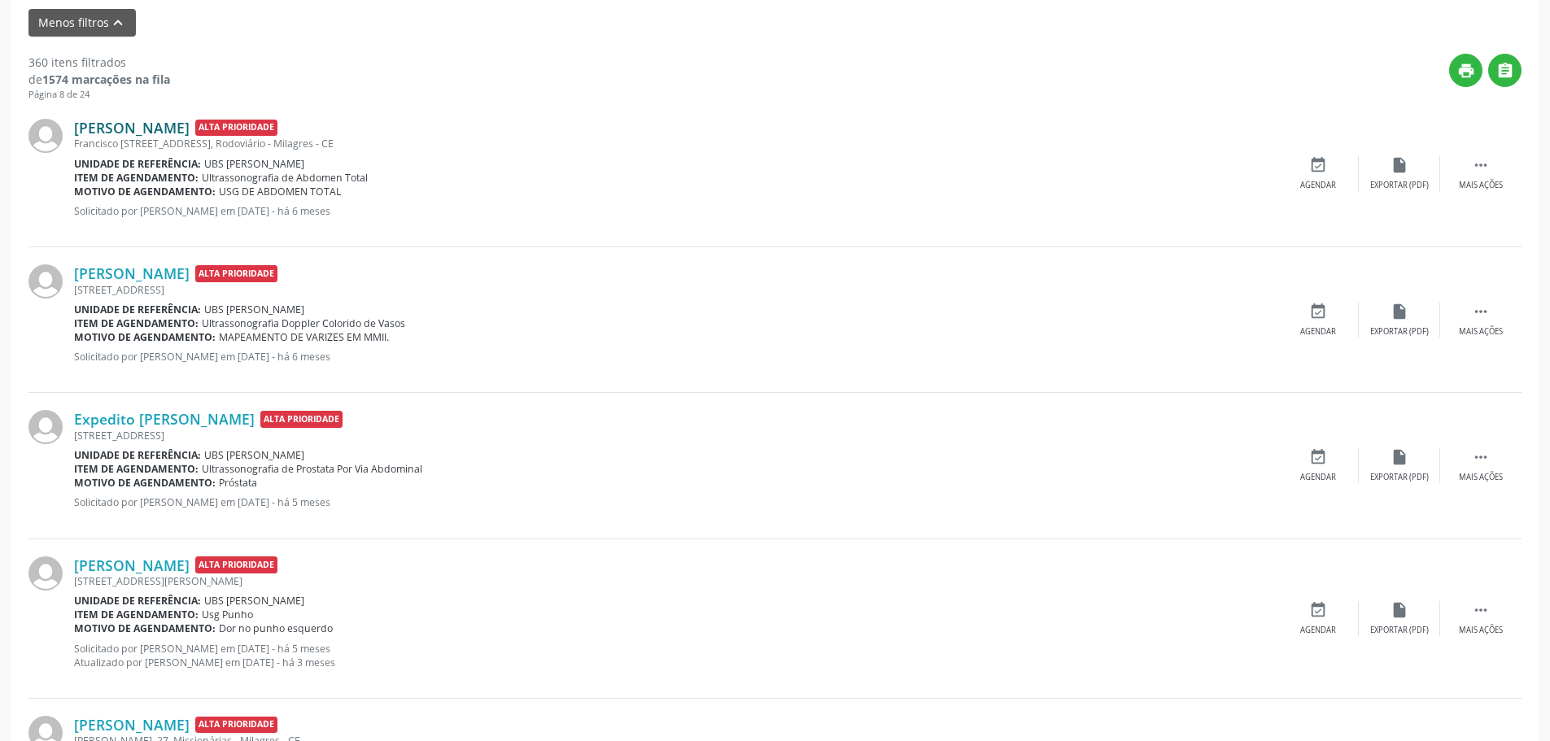
click at [120, 124] on link "[PERSON_NAME]" at bounding box center [132, 128] width 116 height 18
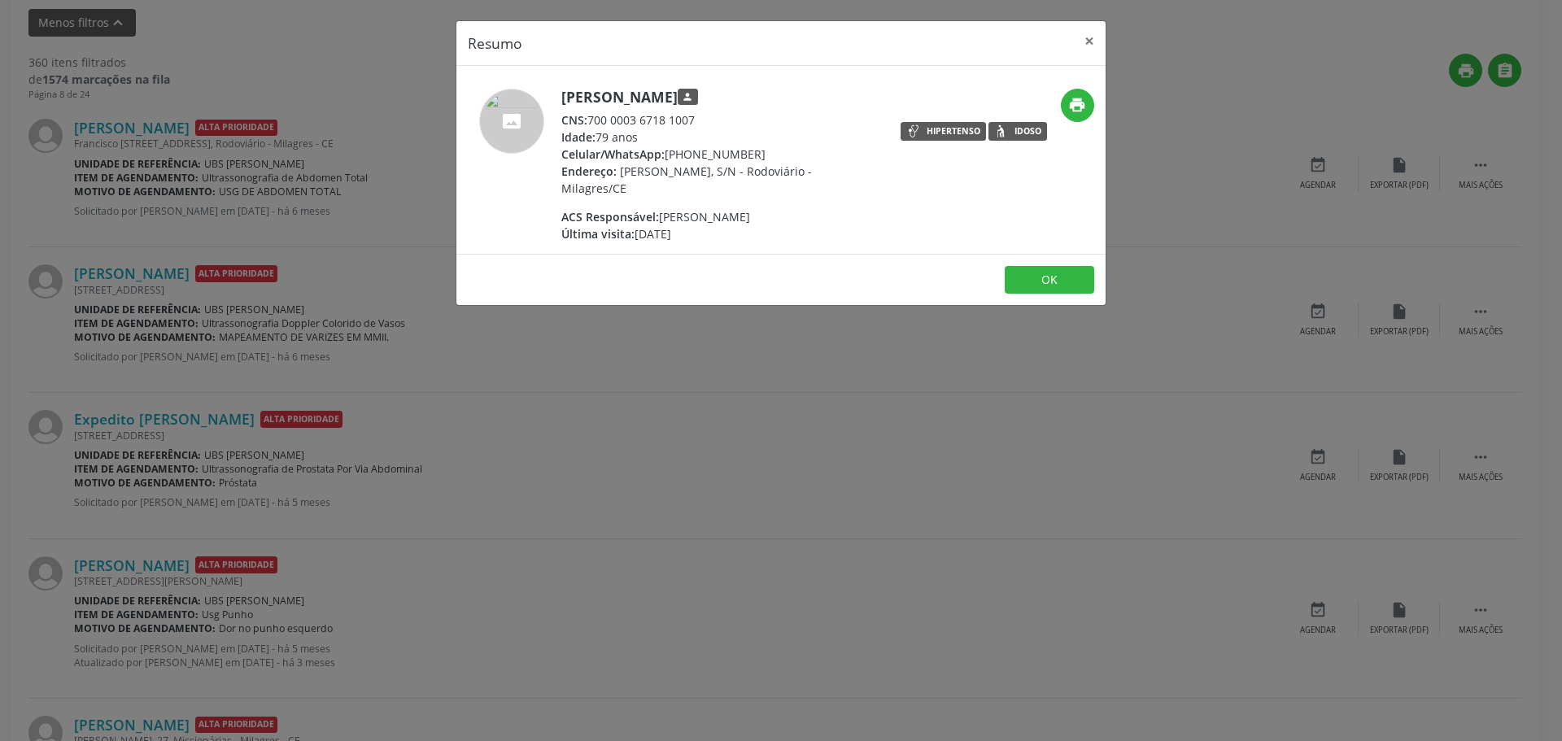
click at [255, 234] on div "Resumo × [PERSON_NAME] person CNS: 700 0003 6718 1007 Idade: 79 anos Celular/Wh…" at bounding box center [781, 370] width 1562 height 741
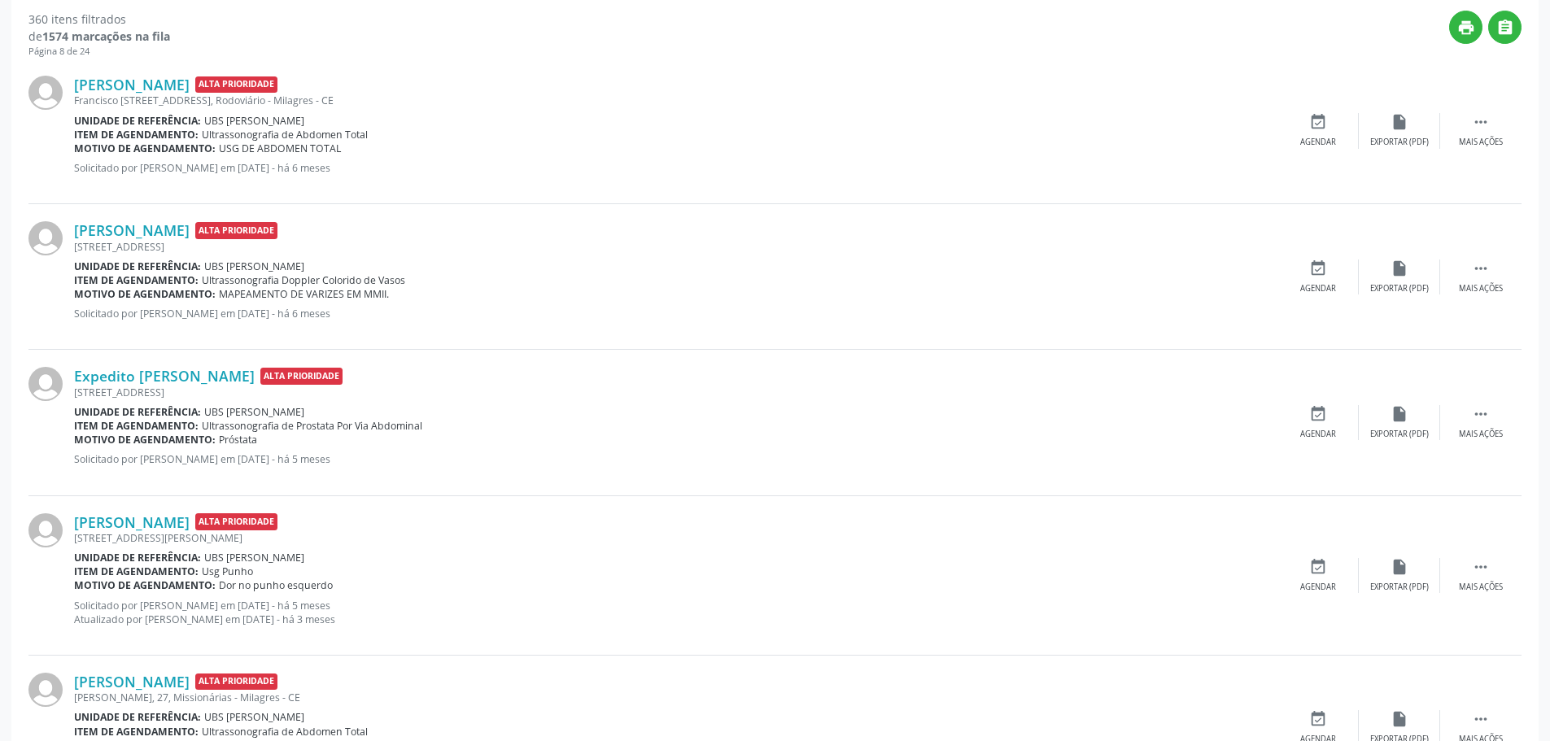
scroll to position [570, 0]
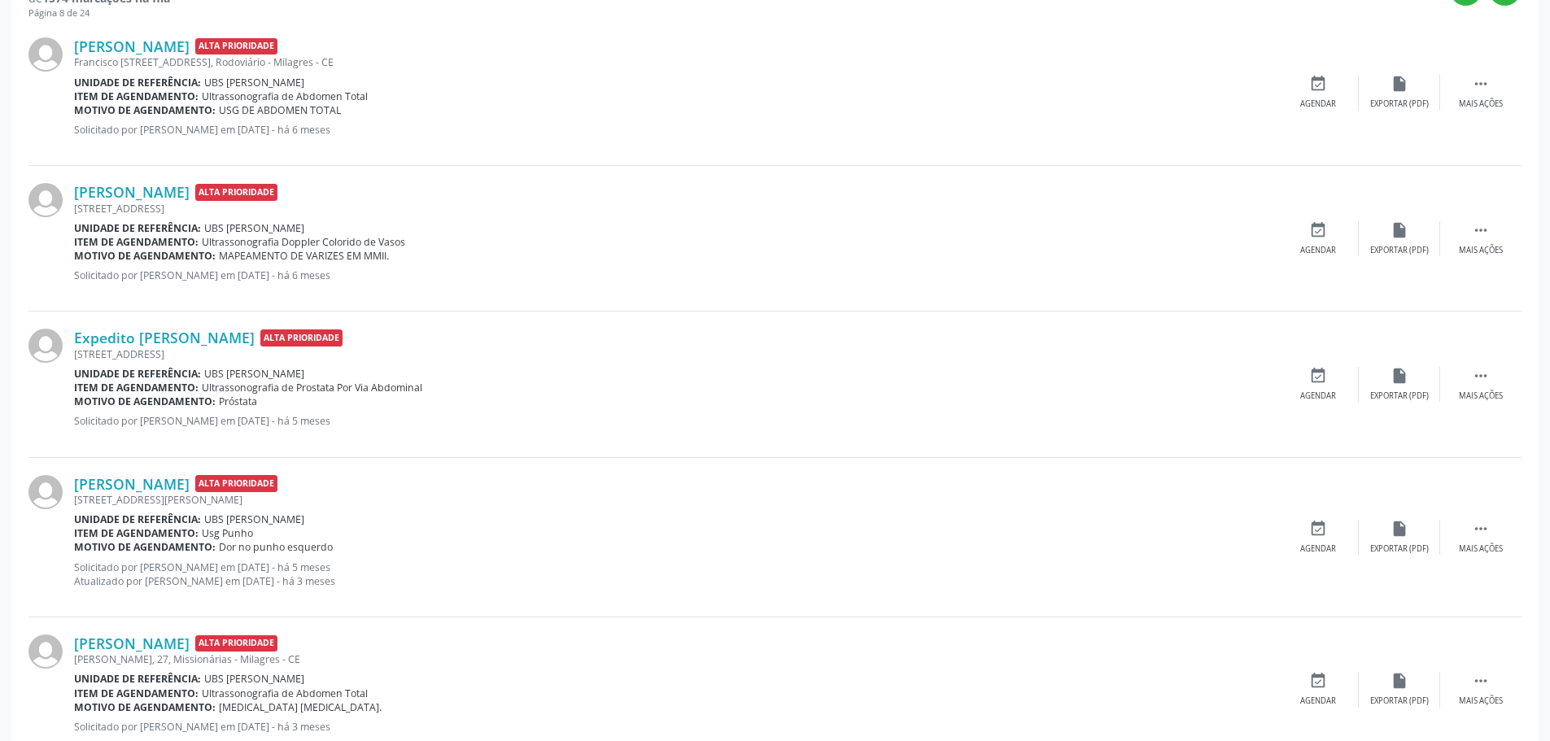
click at [141, 493] on div "[STREET_ADDRESS][PERSON_NAME]" at bounding box center [675, 500] width 1203 height 14
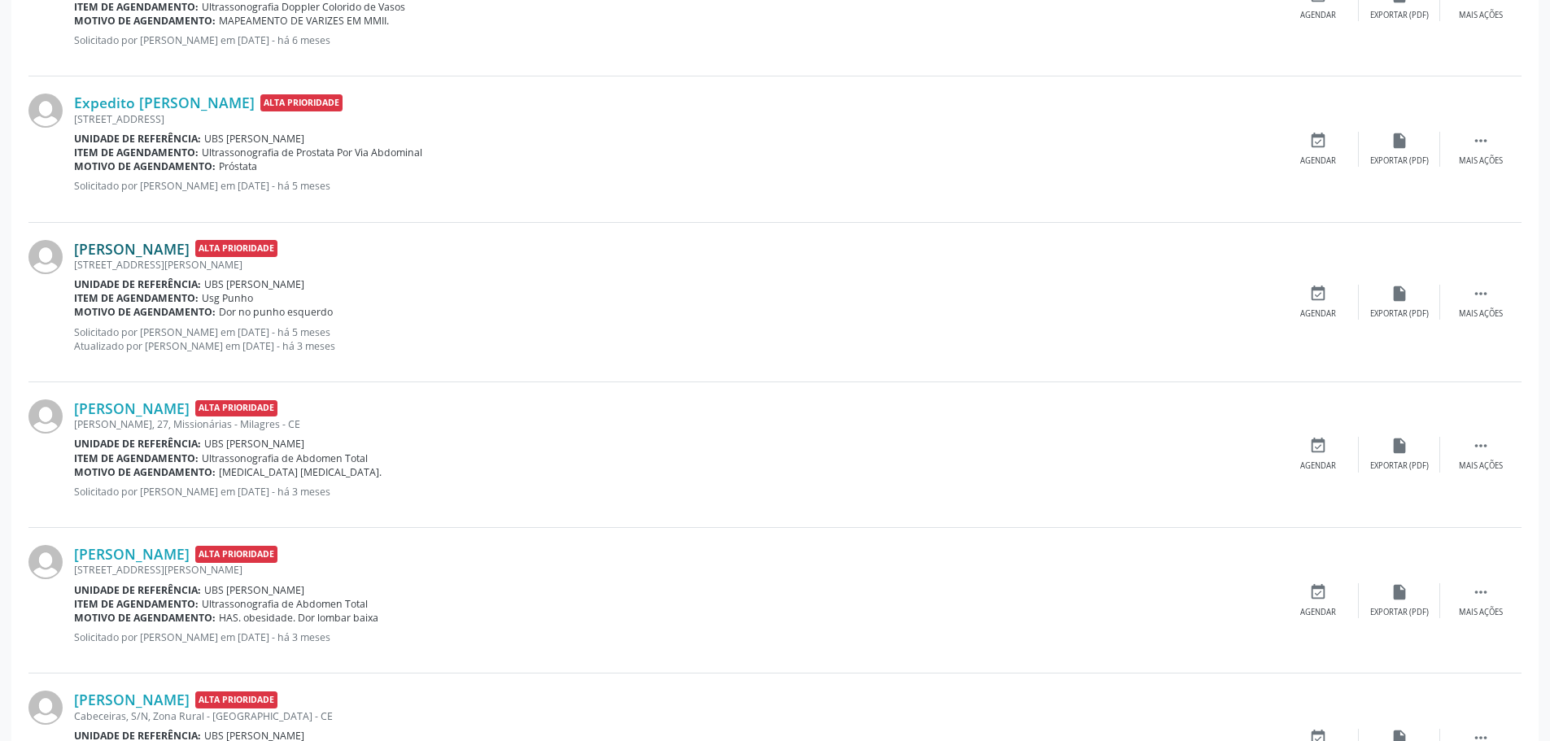
scroll to position [814, 0]
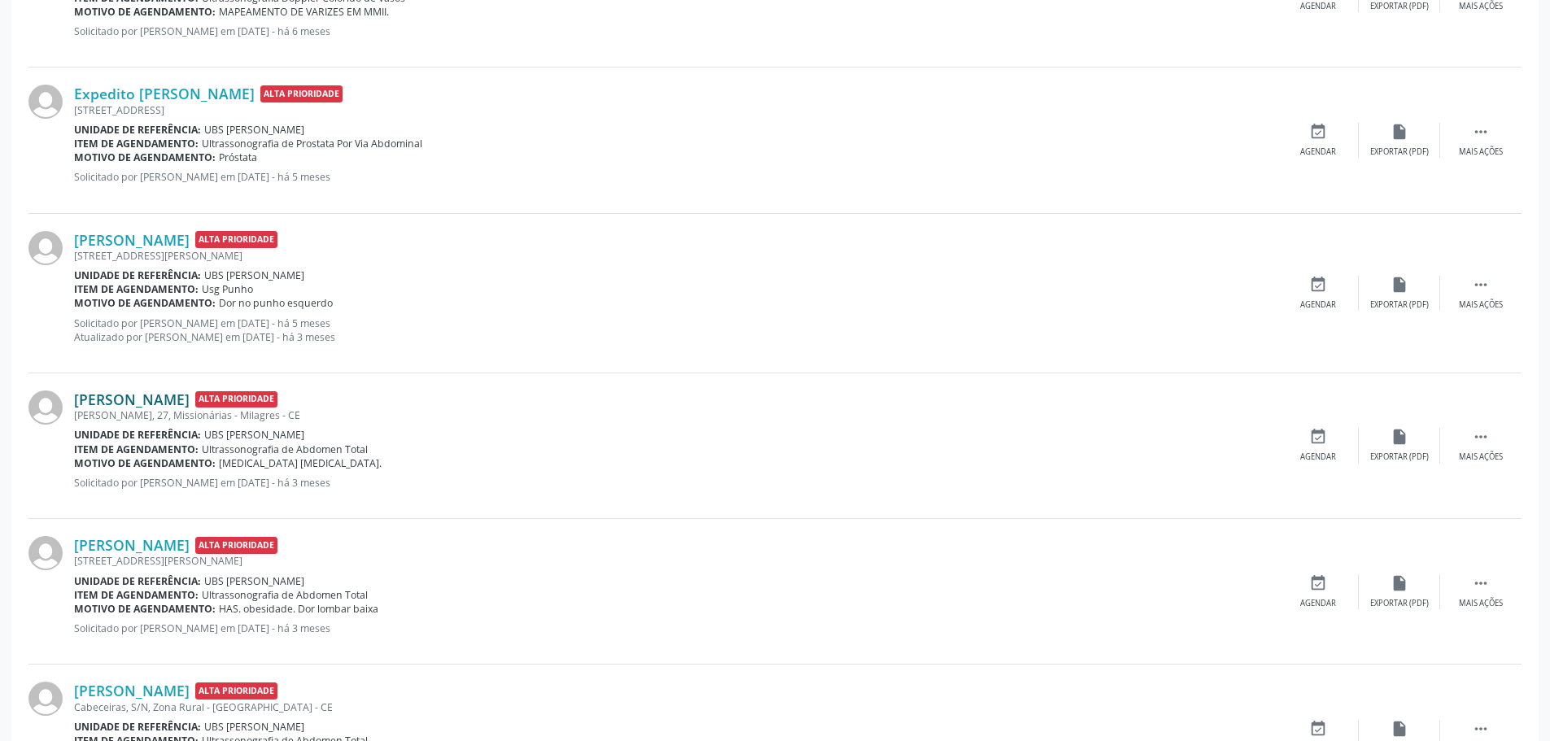
click at [186, 399] on link "[PERSON_NAME]" at bounding box center [132, 400] width 116 height 18
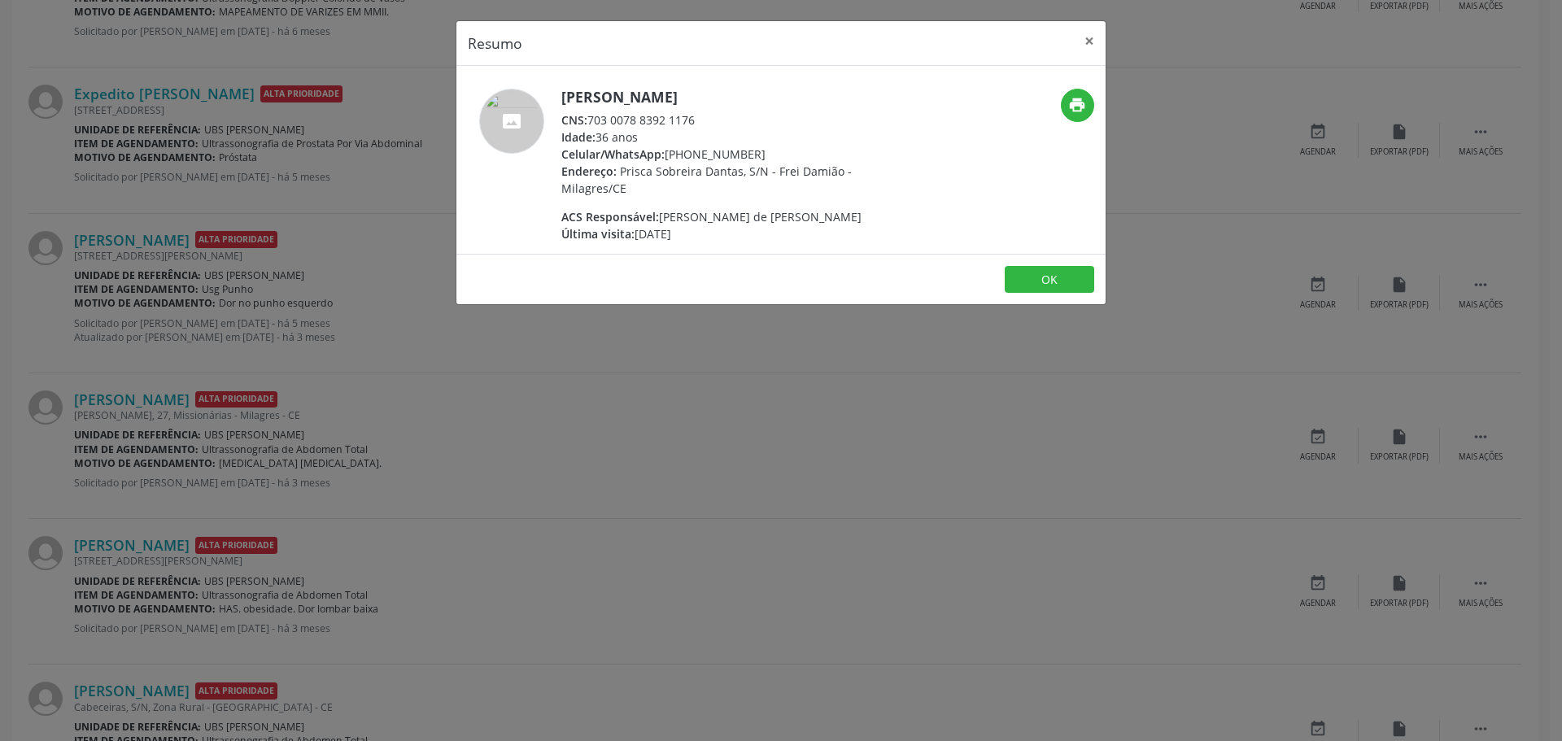
click at [610, 461] on div "Resumo × [PERSON_NAME] CNS: 703 0078 8392 1176 Idade: 36 anos Celular/WhatsApp:…" at bounding box center [781, 370] width 1562 height 741
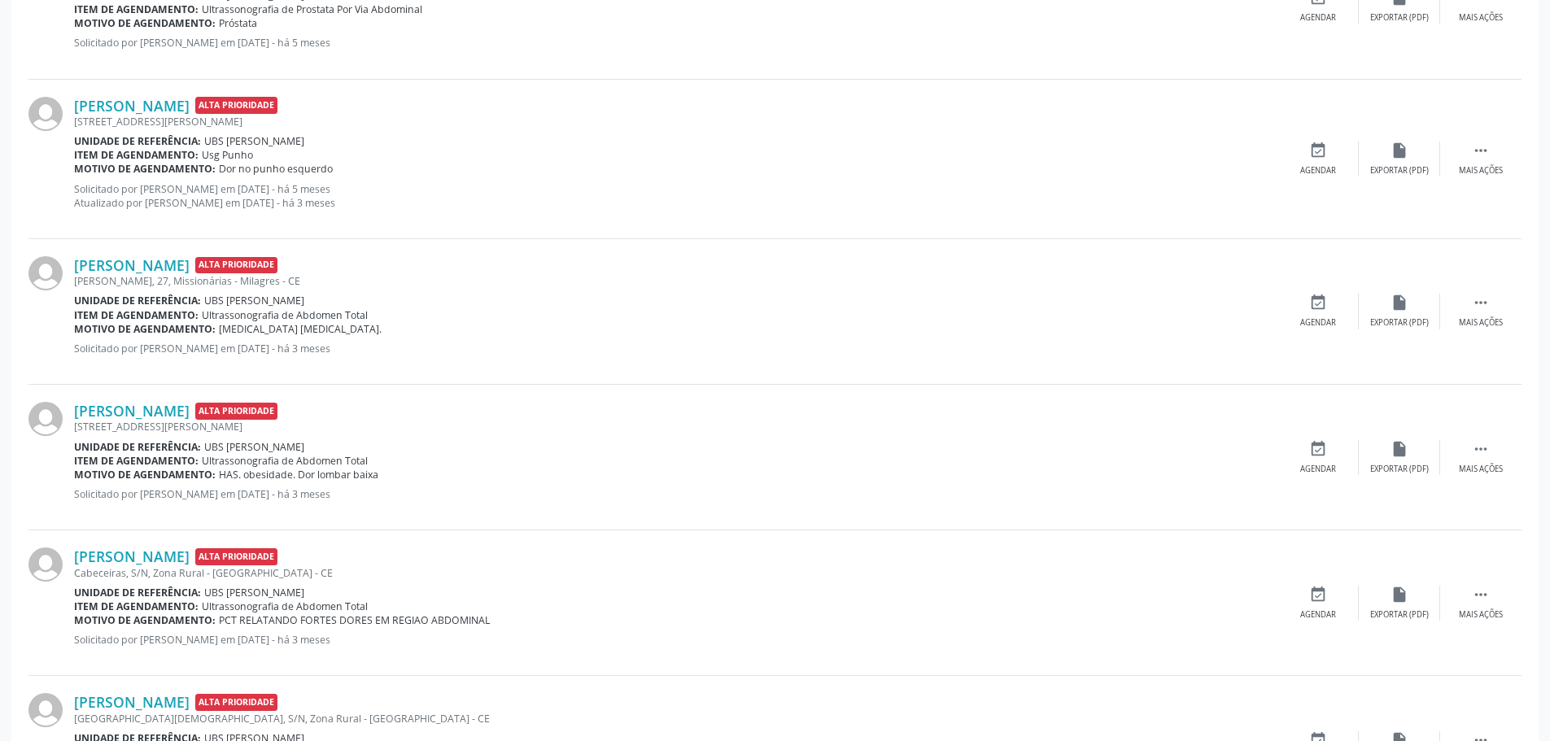
scroll to position [976, 0]
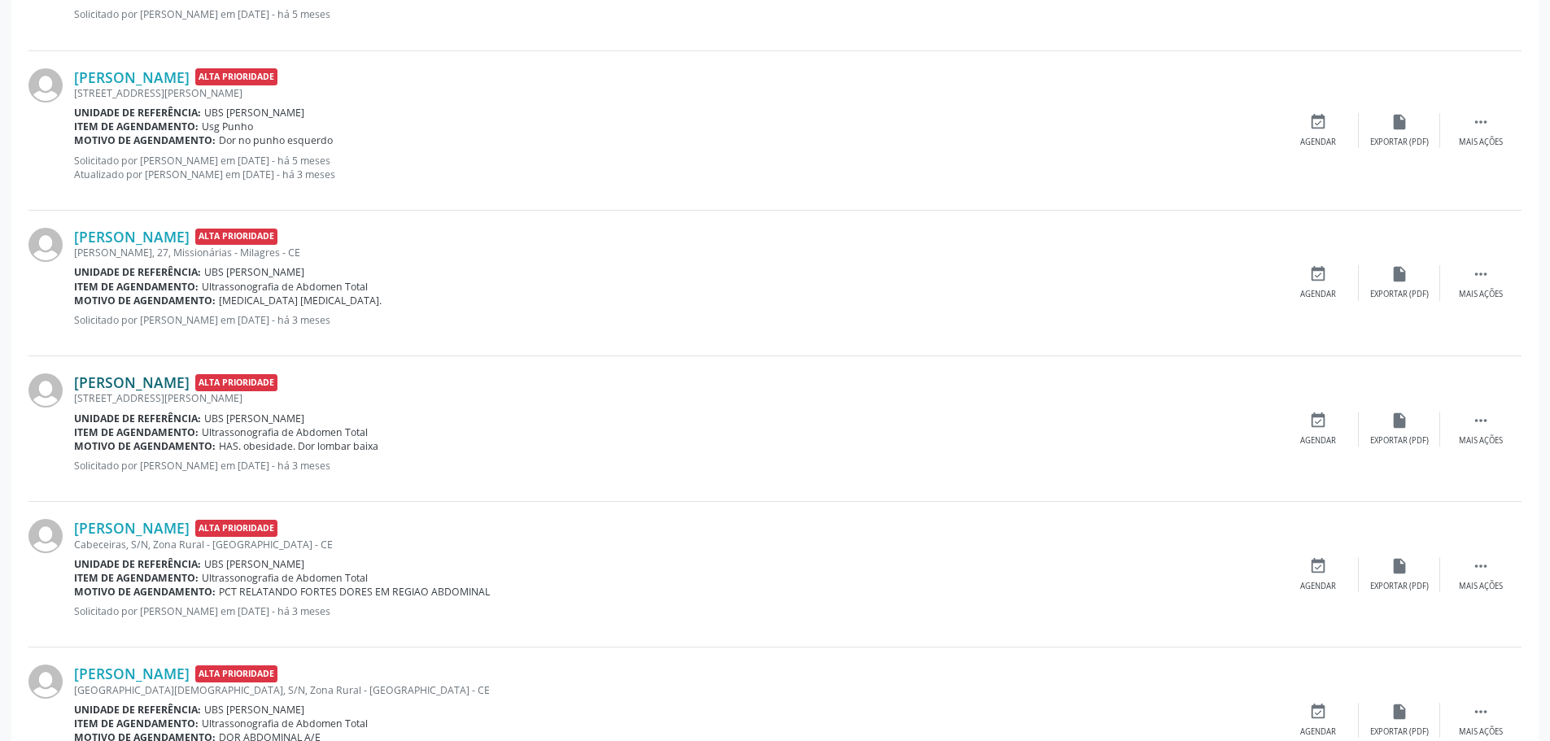
click at [149, 388] on link "[PERSON_NAME]" at bounding box center [132, 382] width 116 height 18
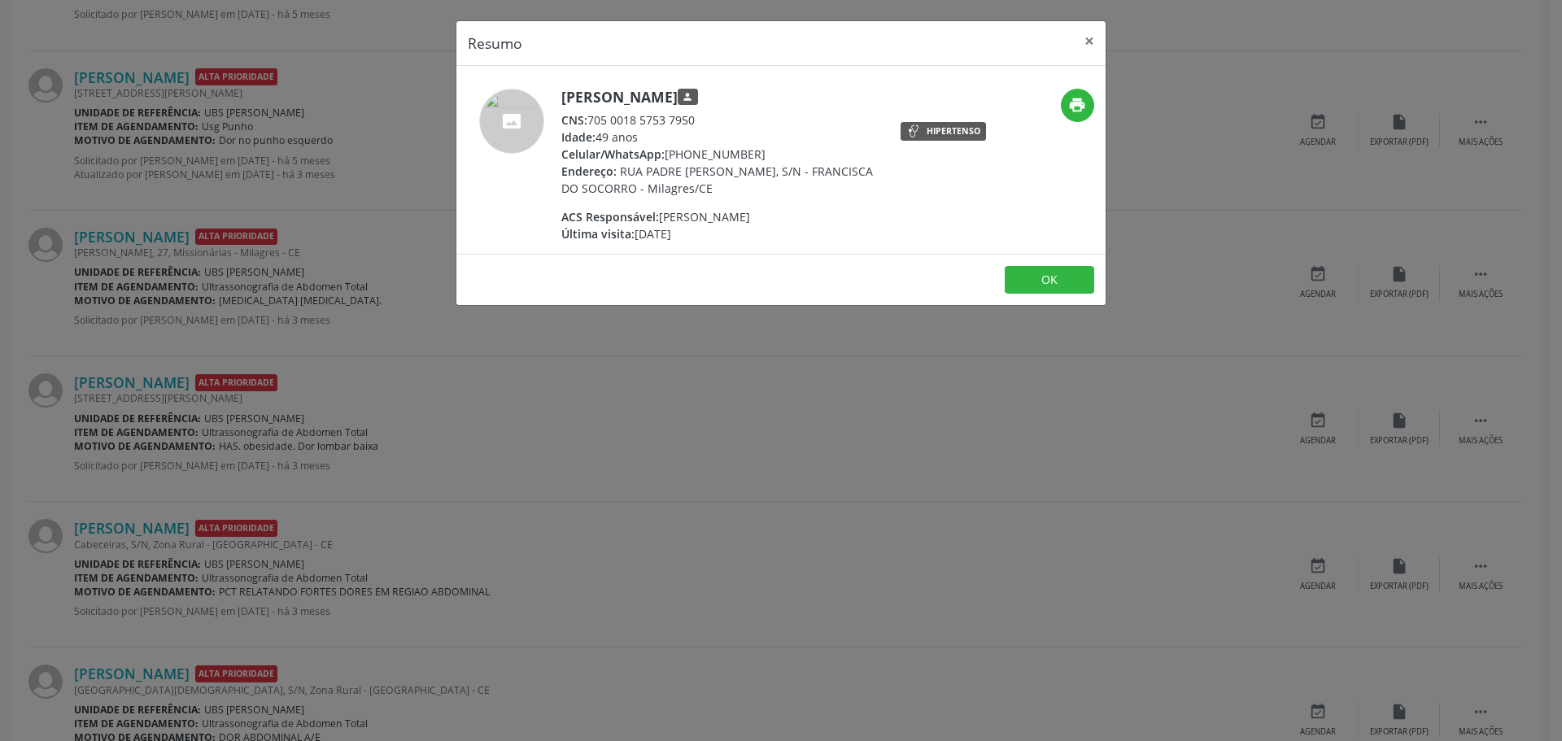
click at [554, 412] on div "Resumo × [PERSON_NAME] person CNS: 705 0018 5753 7950 Idade: 49 anos Celular/Wh…" at bounding box center [781, 370] width 1562 height 741
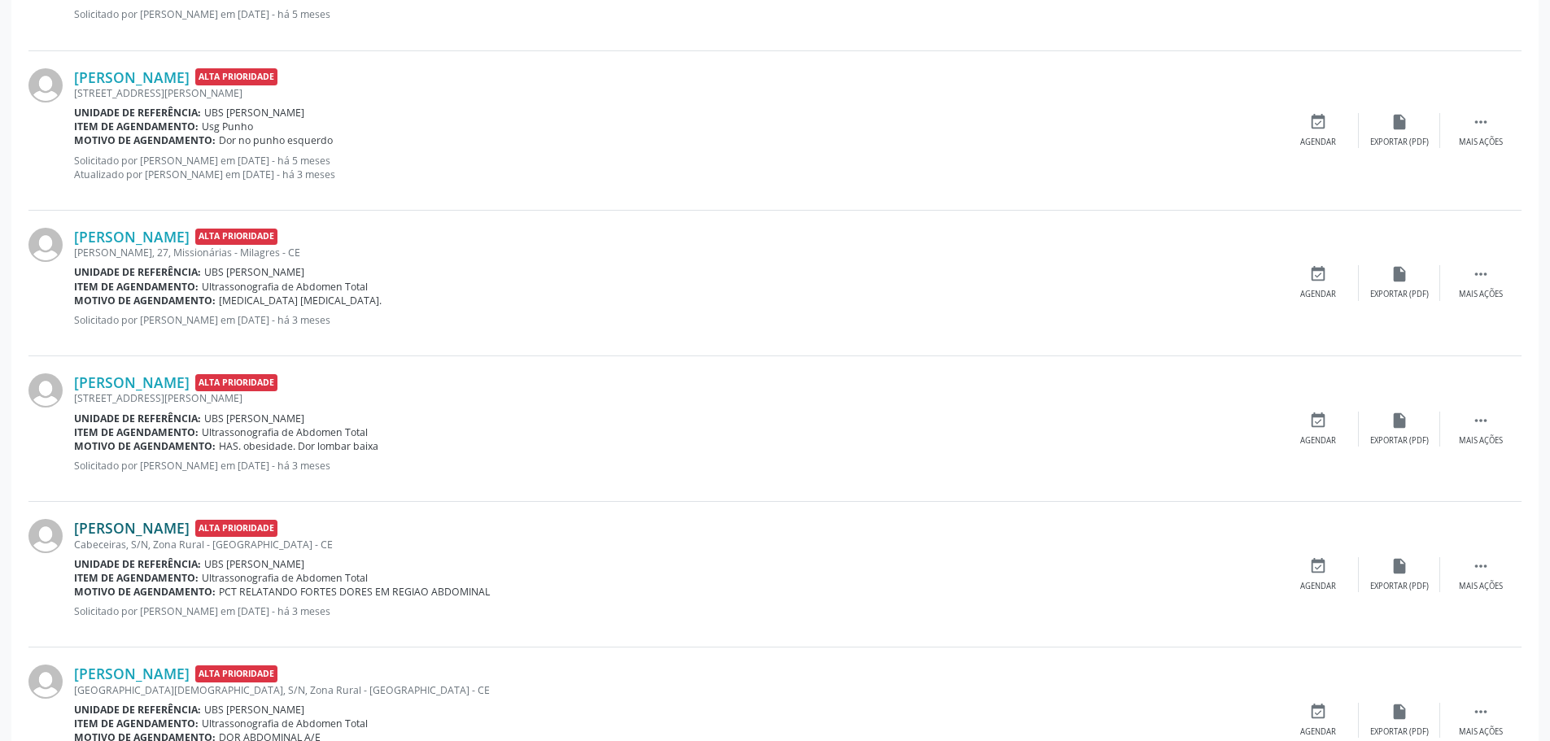
click at [190, 523] on link "[PERSON_NAME]" at bounding box center [132, 528] width 116 height 18
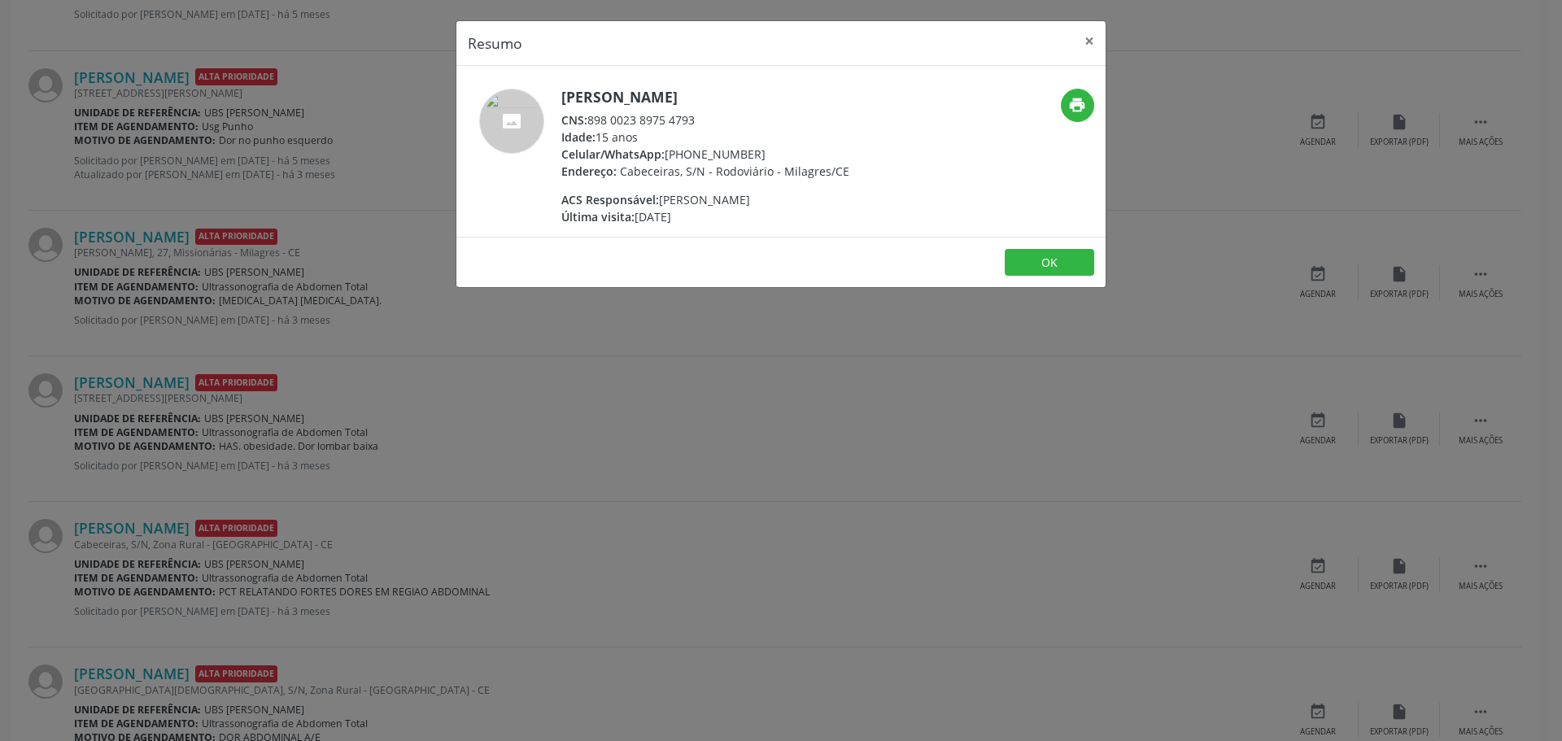
click at [578, 504] on div "Resumo × [PERSON_NAME] CNS: 898 0023 8975 4793 Idade: 15 anos Celular/WhatsApp:…" at bounding box center [781, 370] width 1562 height 741
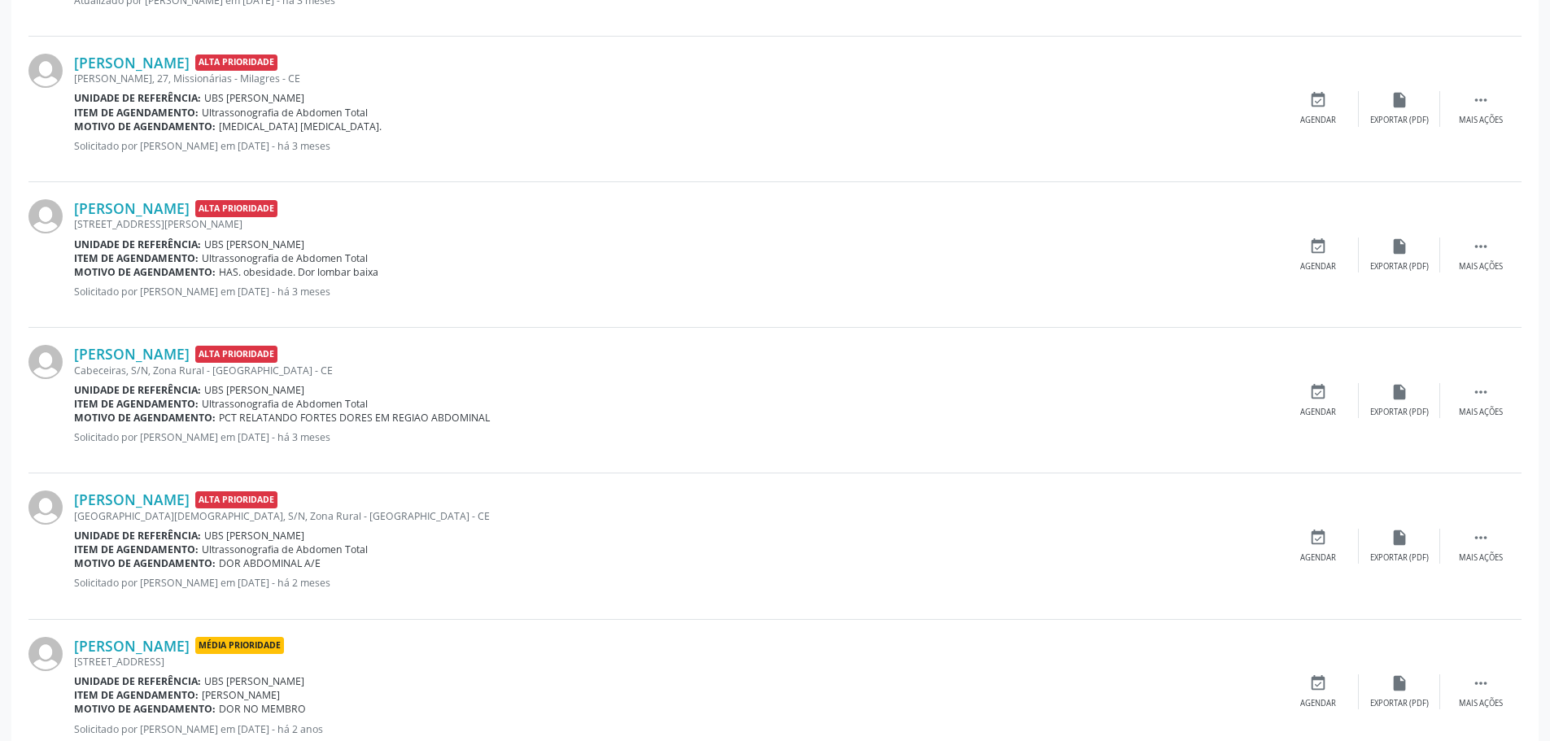
scroll to position [1220, 0]
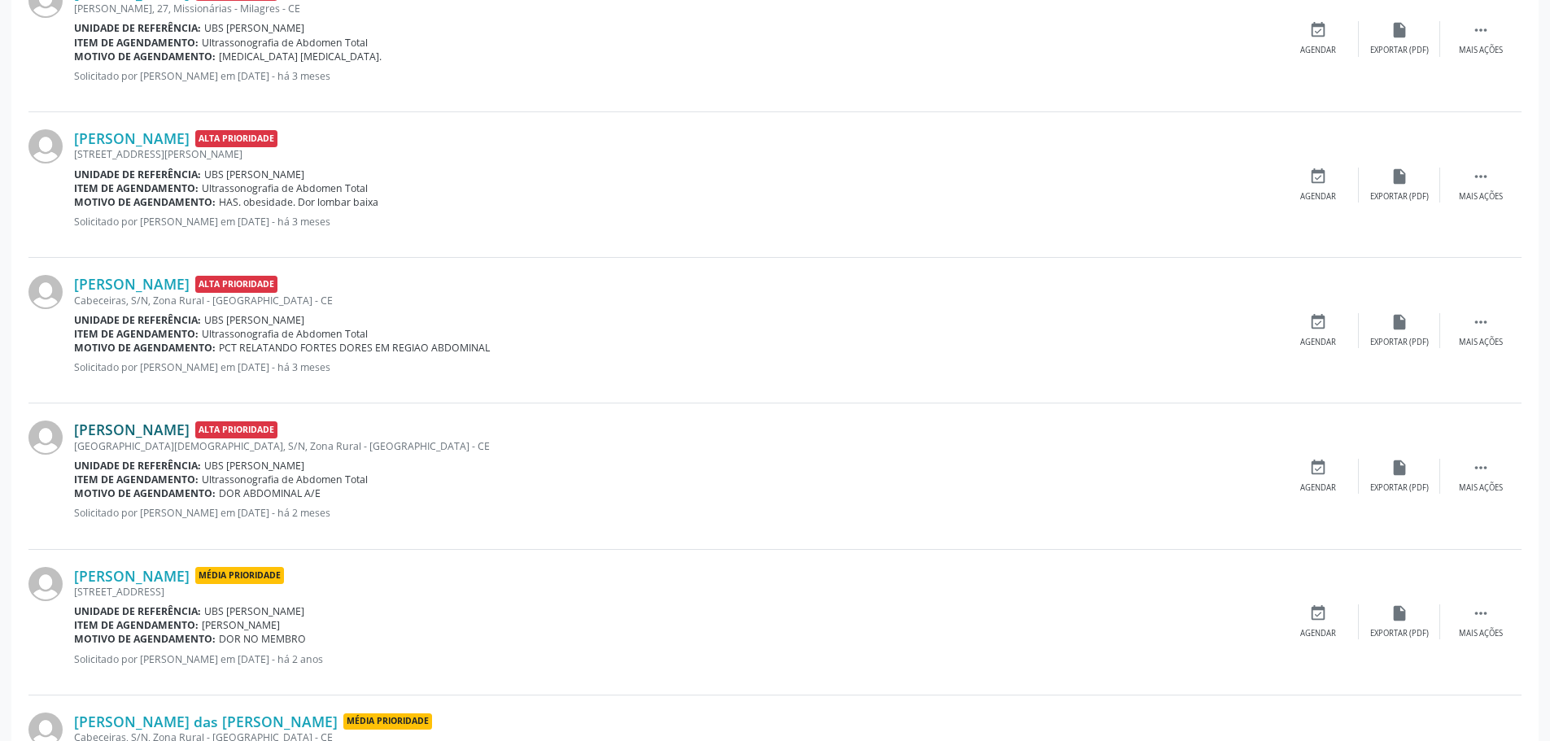
click at [162, 421] on link "[PERSON_NAME]" at bounding box center [132, 430] width 116 height 18
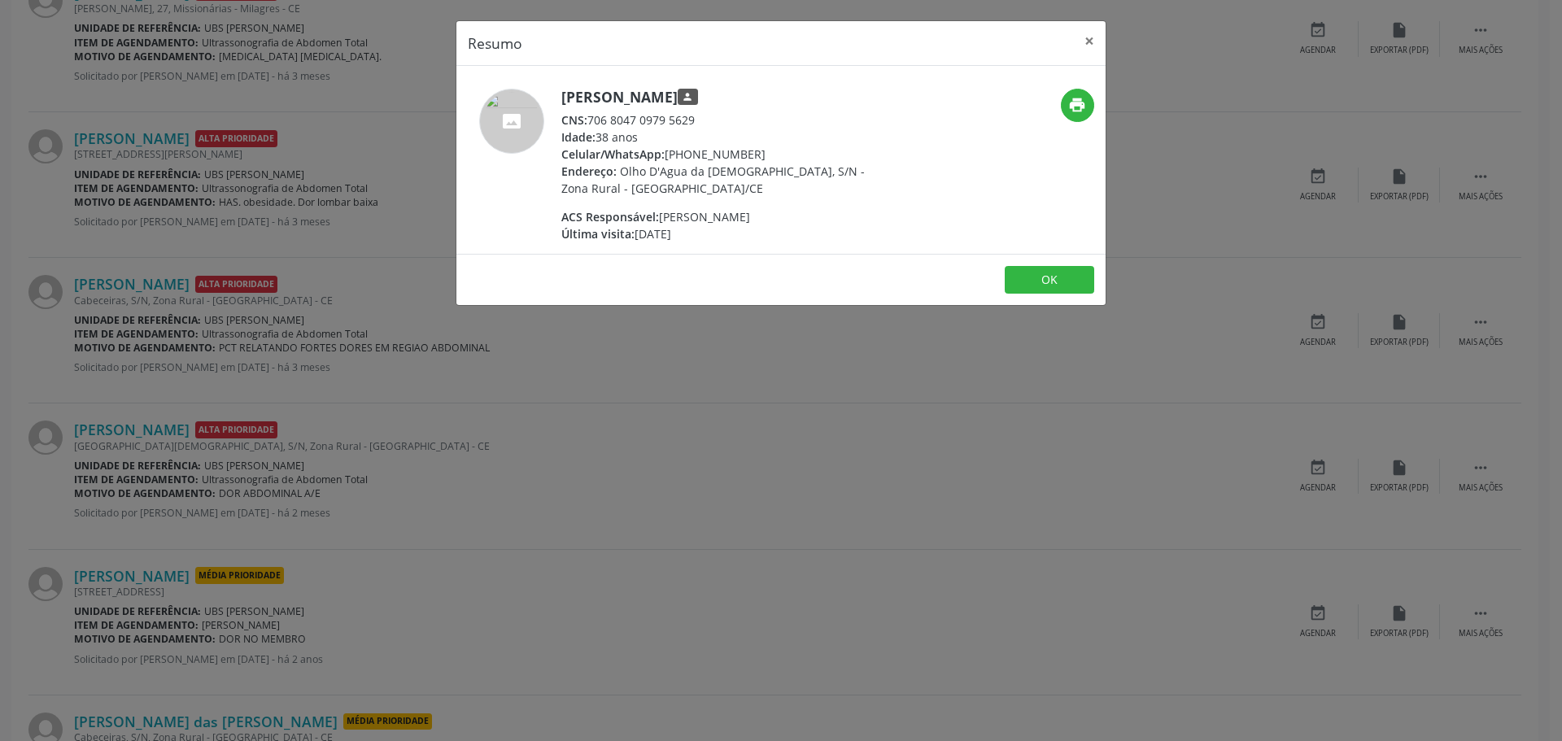
click at [487, 478] on div "Resumo × [PERSON_NAME] person CNS: 706 8047 0979 5629 Idade: 38 anos Celular/Wh…" at bounding box center [781, 370] width 1562 height 741
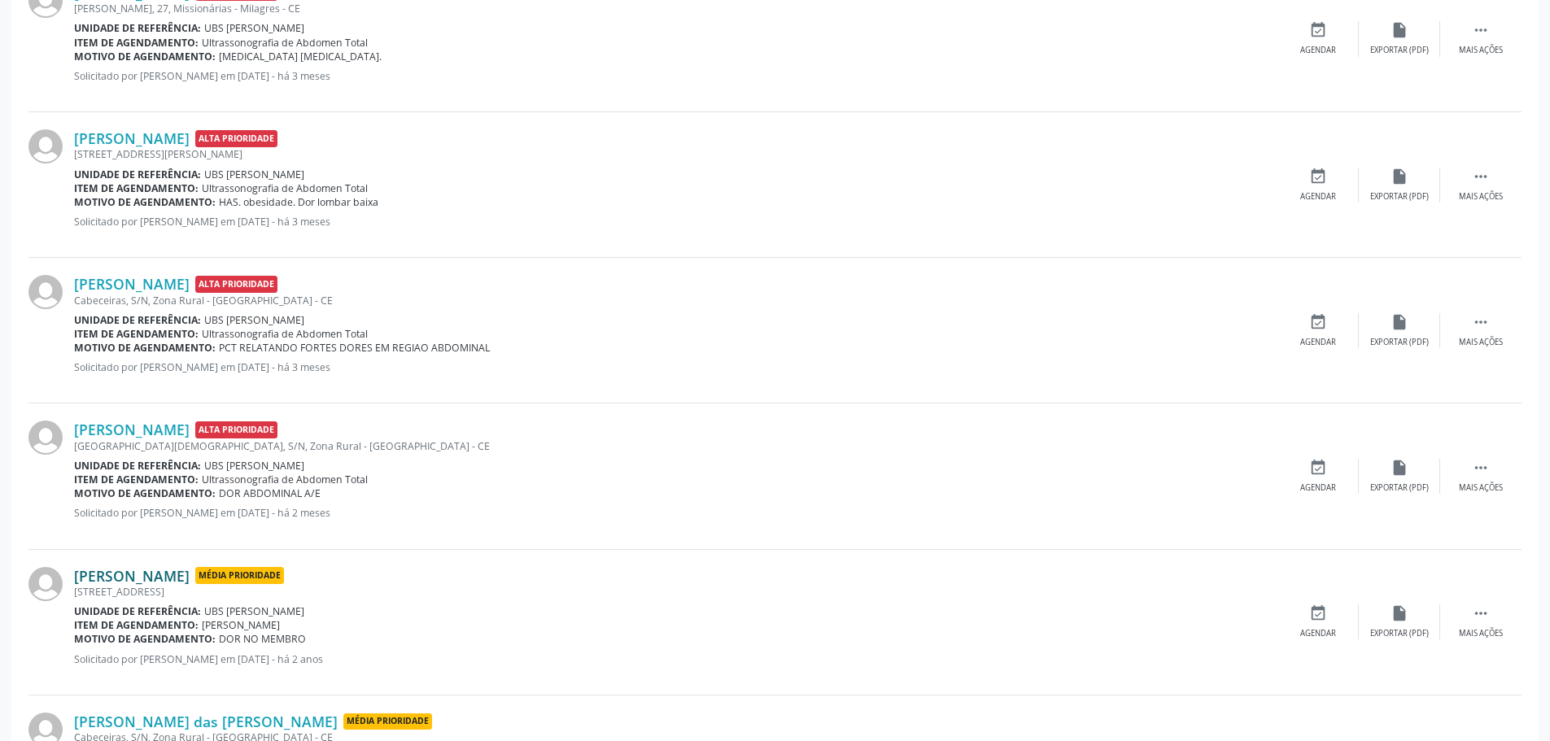
click at [108, 574] on link "[PERSON_NAME]" at bounding box center [132, 576] width 116 height 18
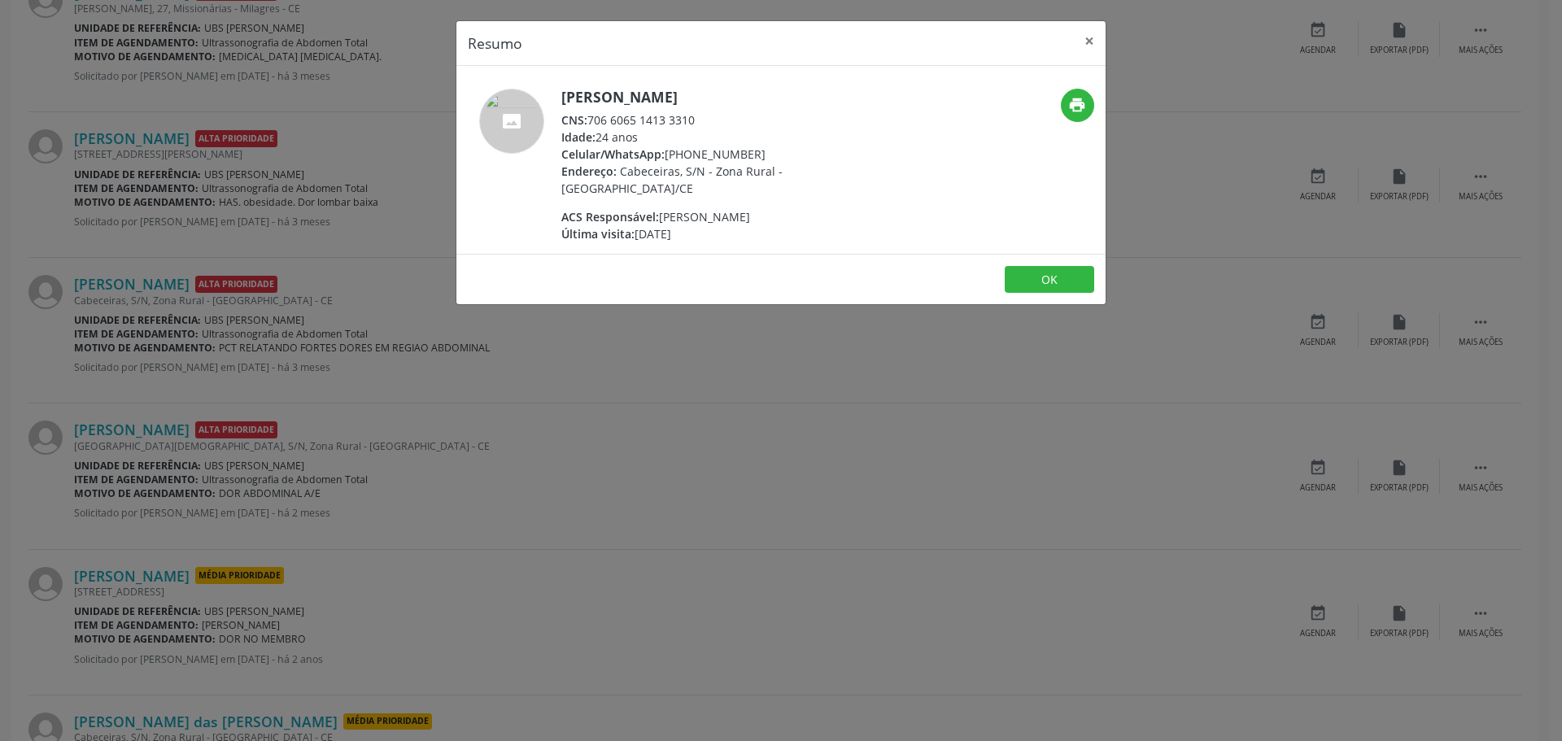
click at [551, 544] on div "Resumo × [PERSON_NAME] CNS: 706 6065 1413 3310 Idade: 24 anos Celular/WhatsApp:…" at bounding box center [781, 370] width 1562 height 741
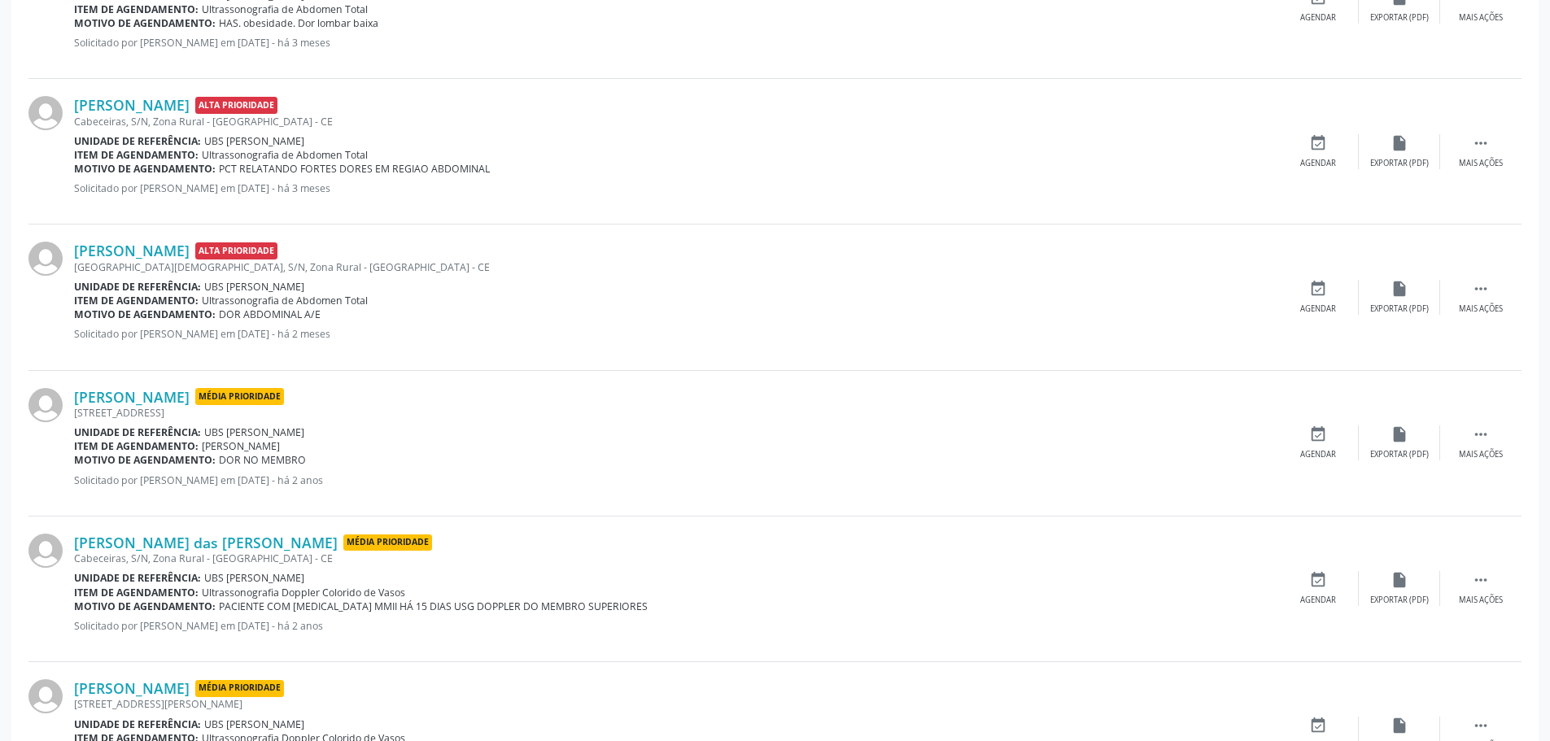
scroll to position [1465, 0]
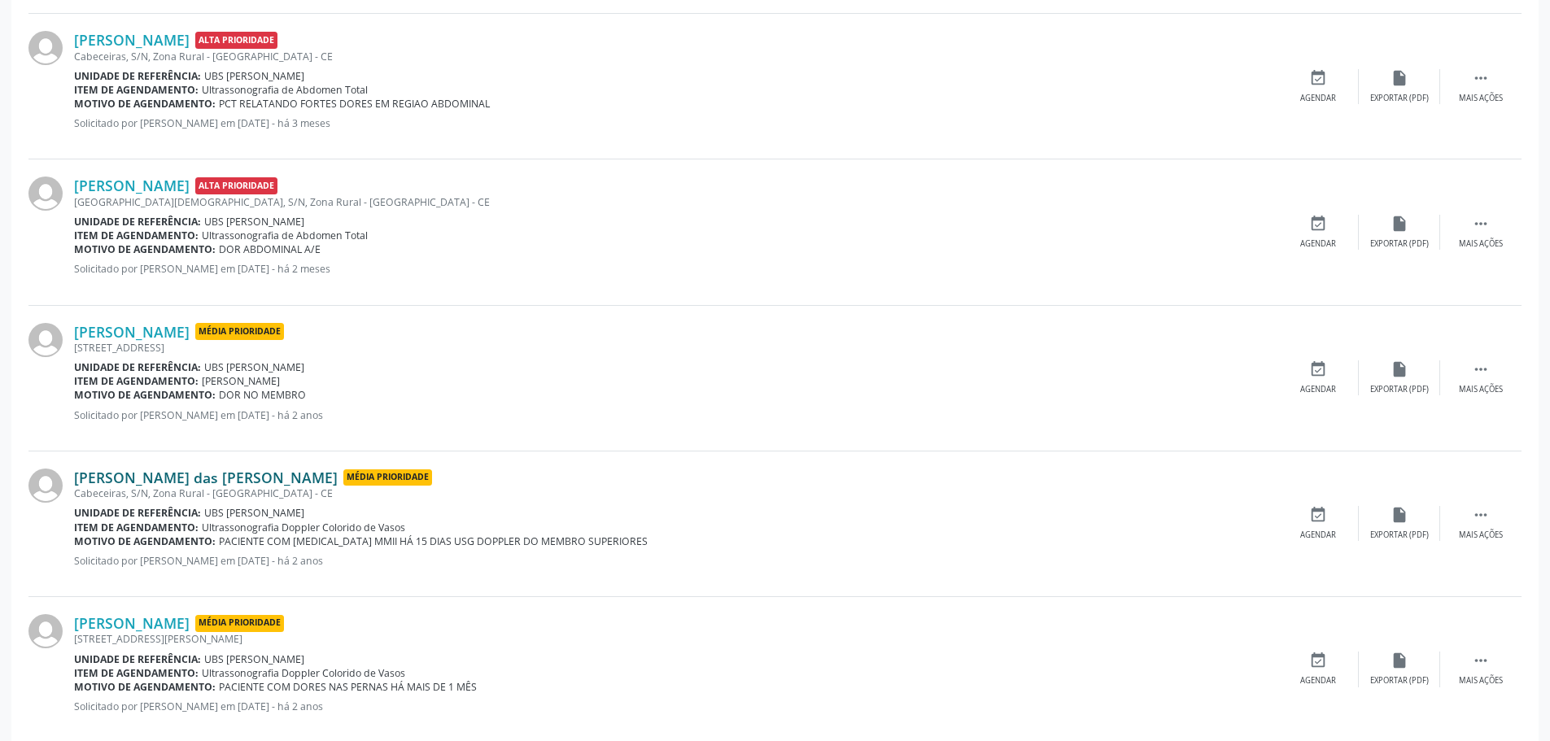
click at [202, 474] on link "[PERSON_NAME] das [PERSON_NAME]" at bounding box center [206, 478] width 264 height 18
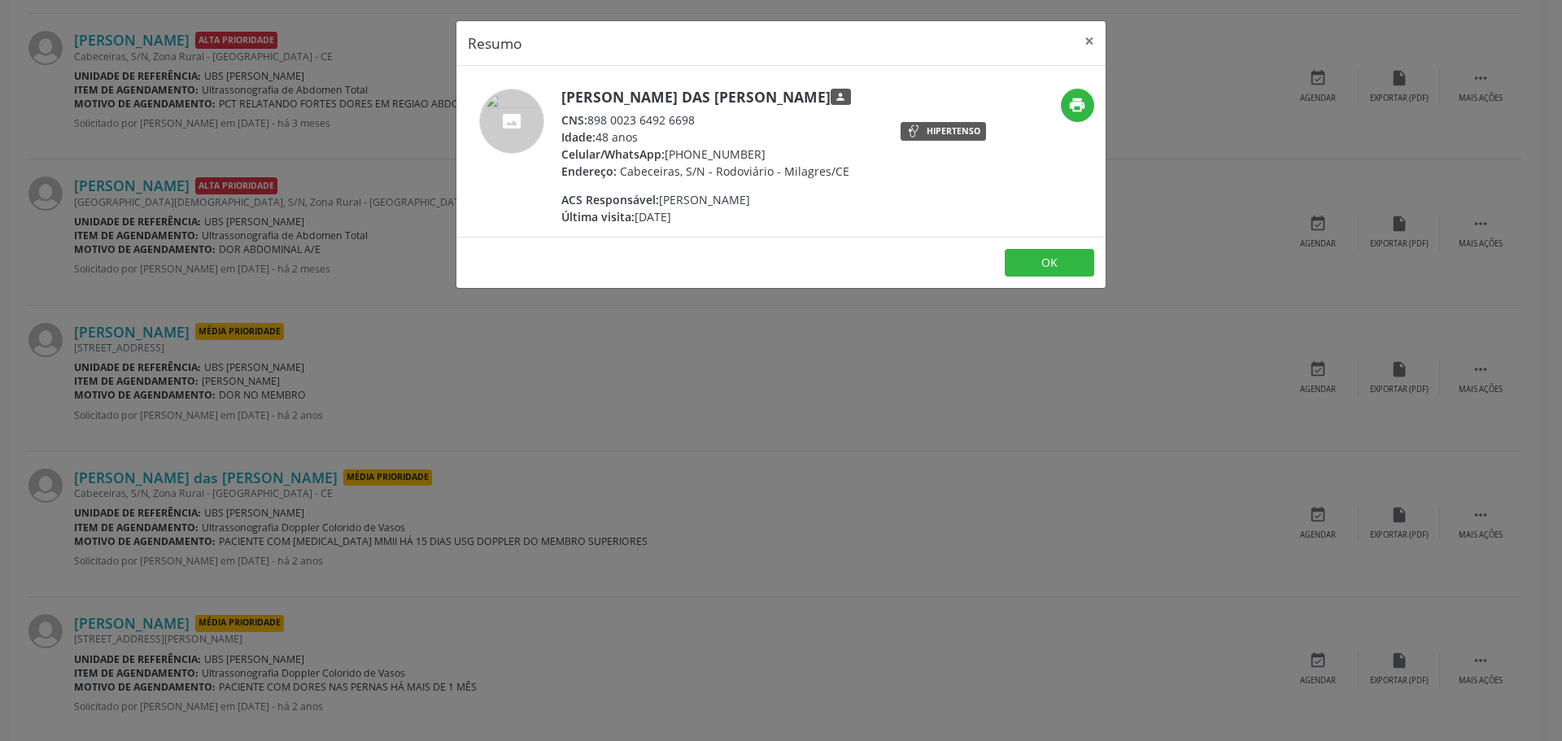
click at [584, 487] on div "Resumo × [PERSON_NAME] das [PERSON_NAME] person CNS: 898 0023 6492 6698 Idade: …" at bounding box center [781, 370] width 1562 height 741
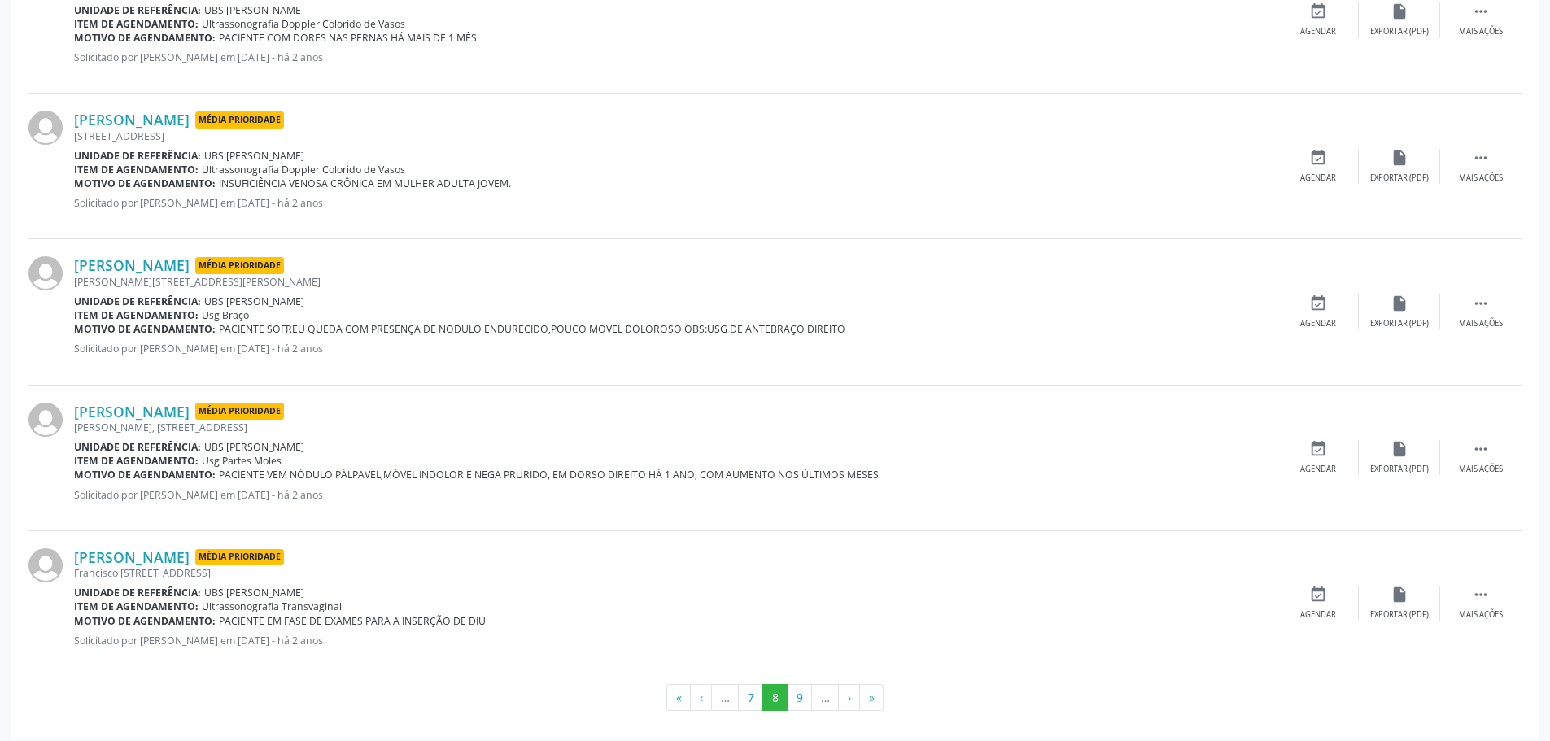
scroll to position [2124, 0]
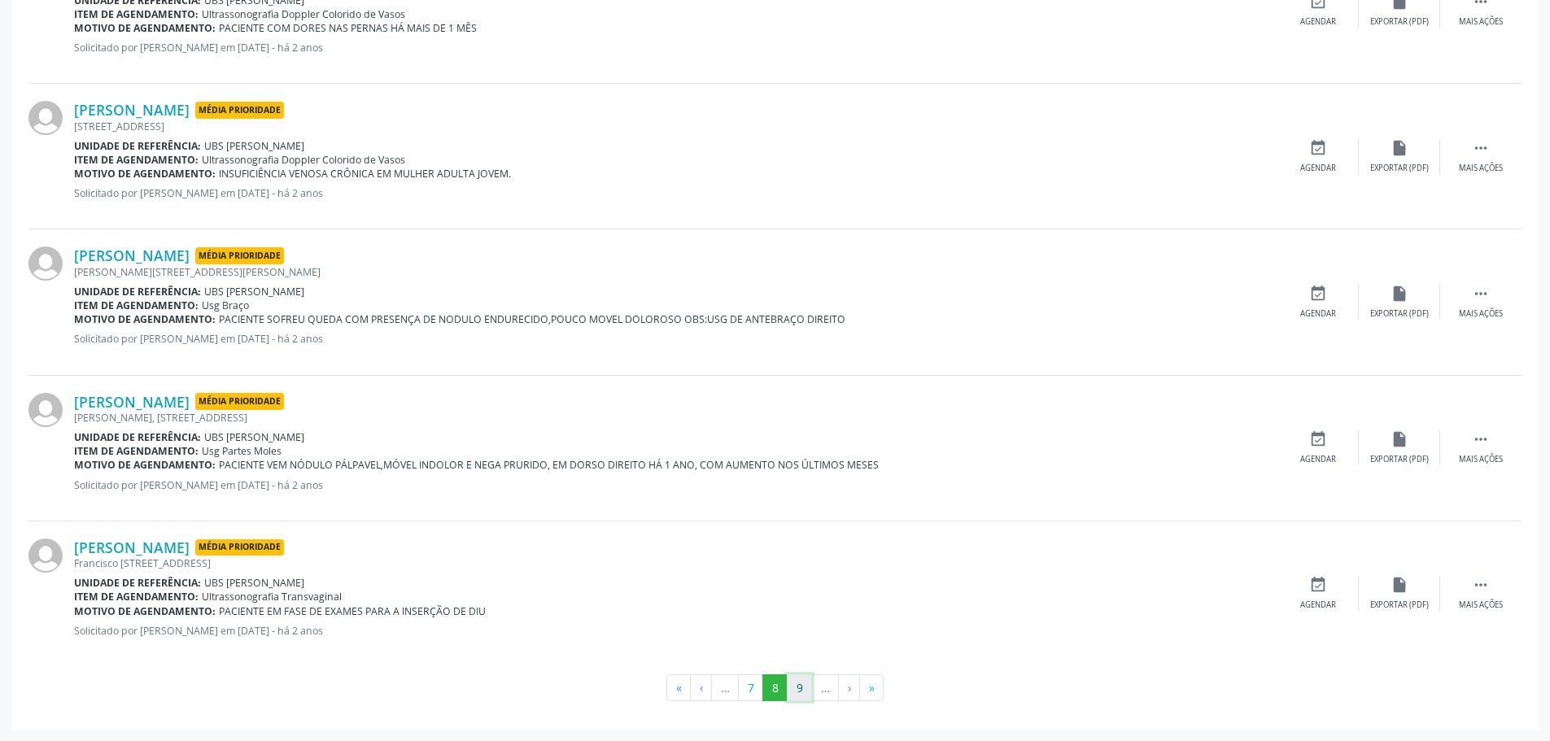
click at [797, 694] on button "9" at bounding box center [799, 689] width 25 height 28
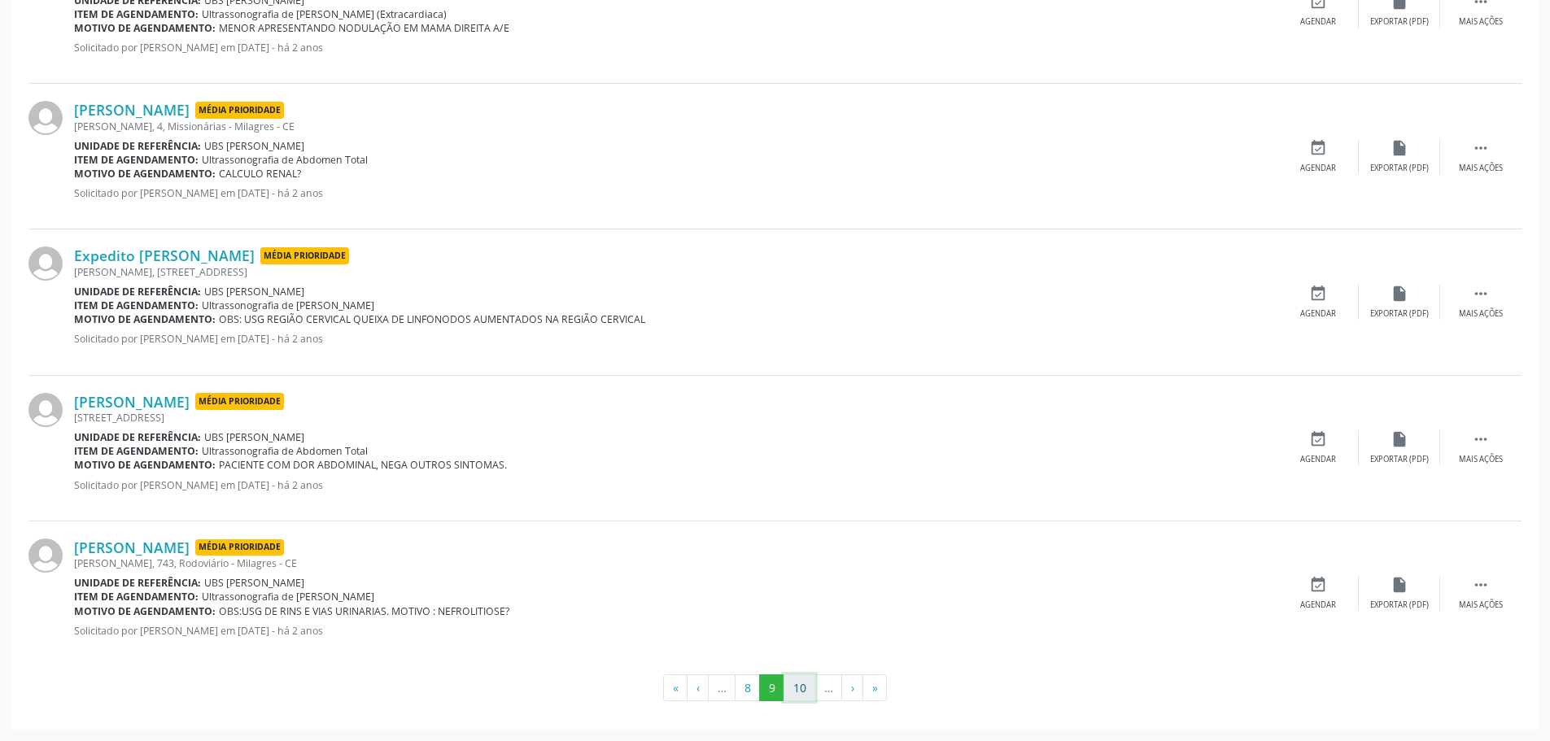
click at [786, 681] on button "10" at bounding box center [800, 689] width 32 height 28
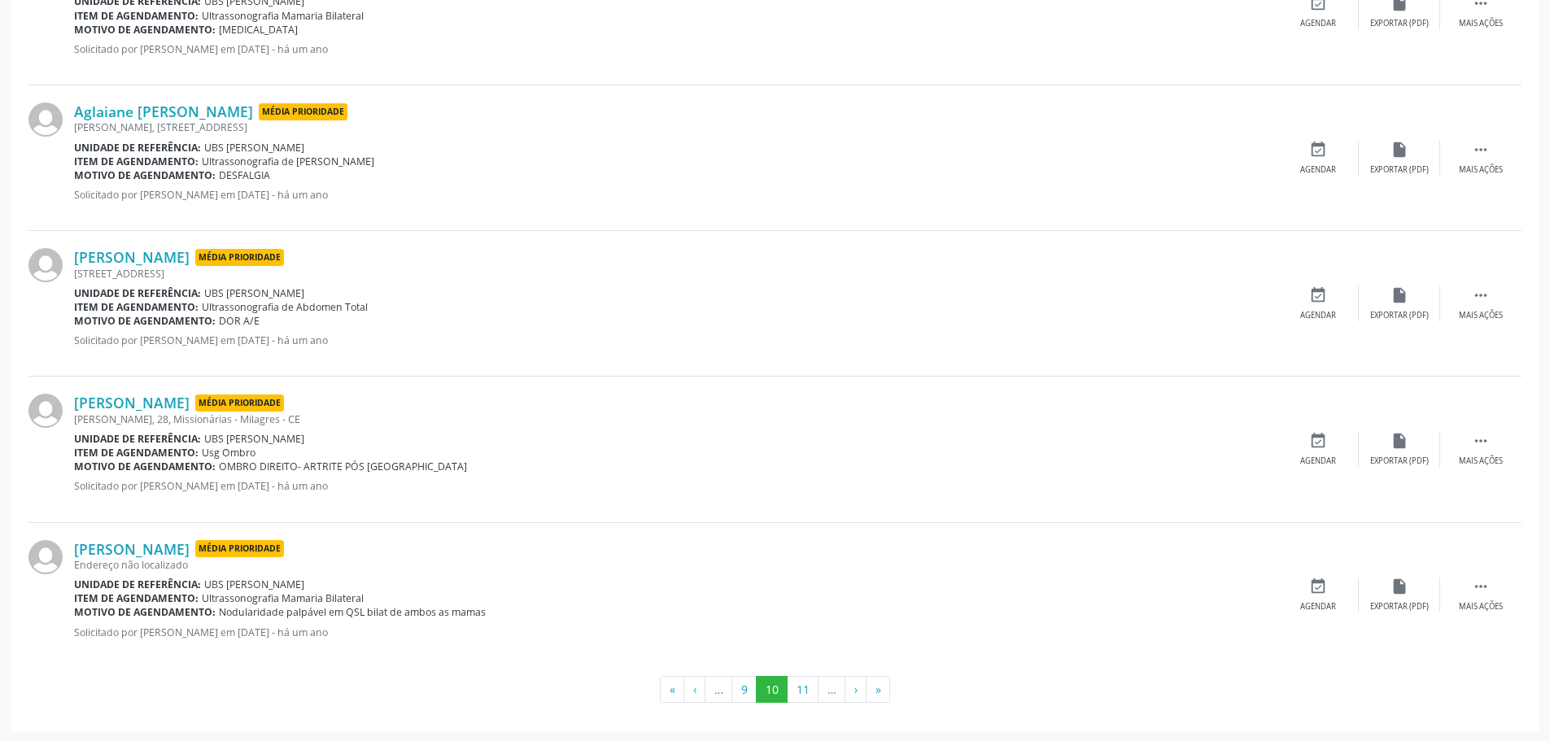
scroll to position [2110, 0]
click at [794, 684] on button "11" at bounding box center [803, 689] width 32 height 28
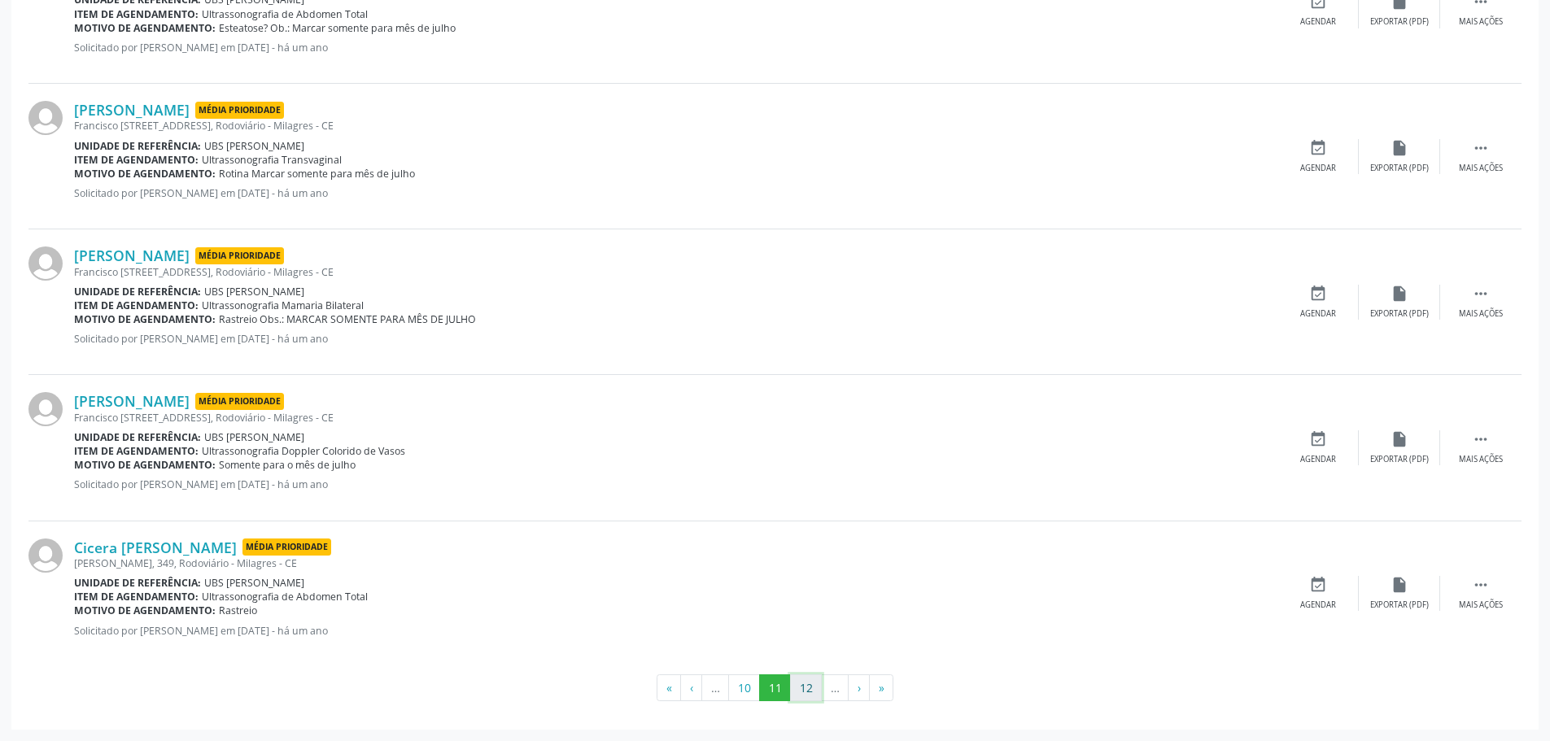
click at [806, 688] on button "12" at bounding box center [806, 689] width 32 height 28
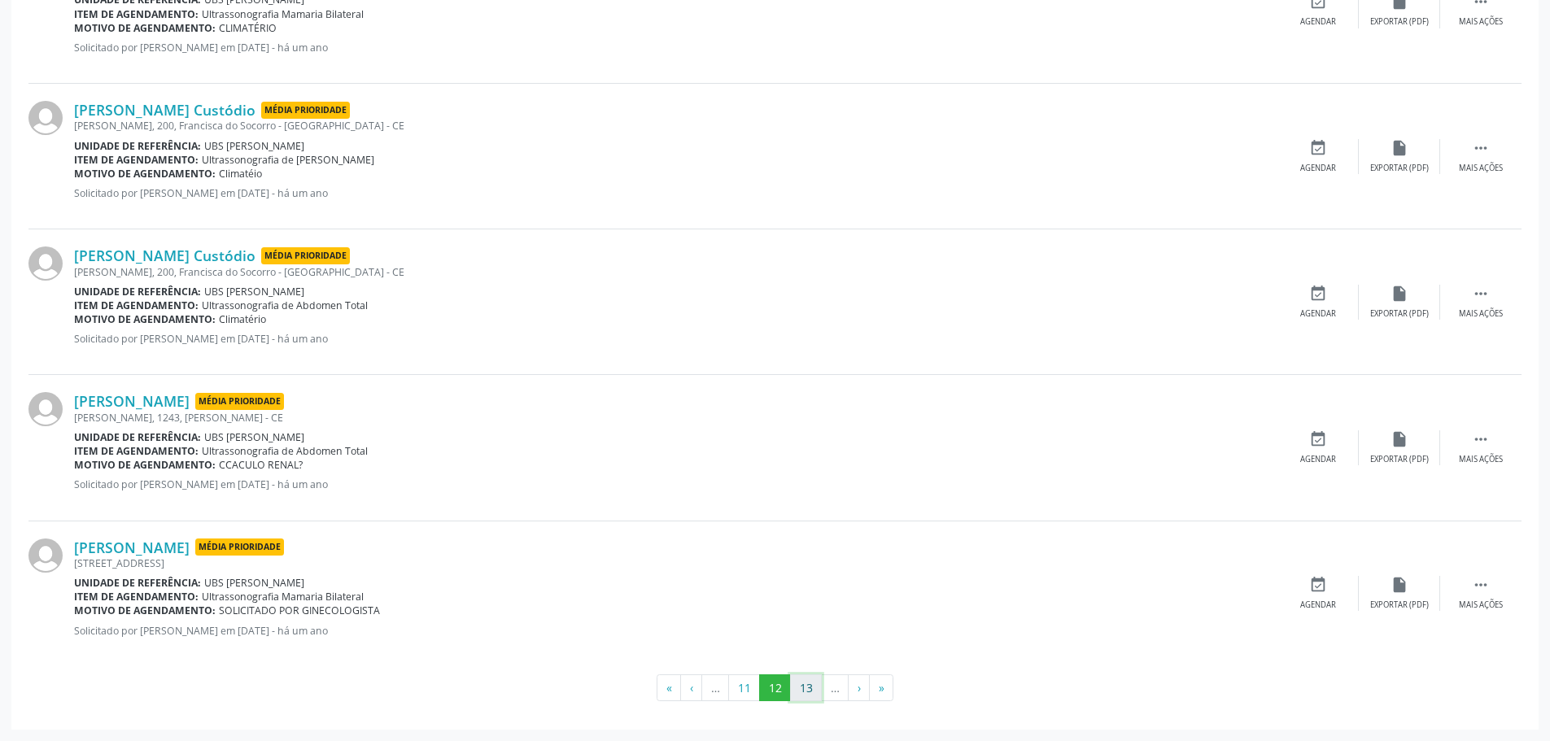
click at [797, 695] on button "13" at bounding box center [806, 689] width 32 height 28
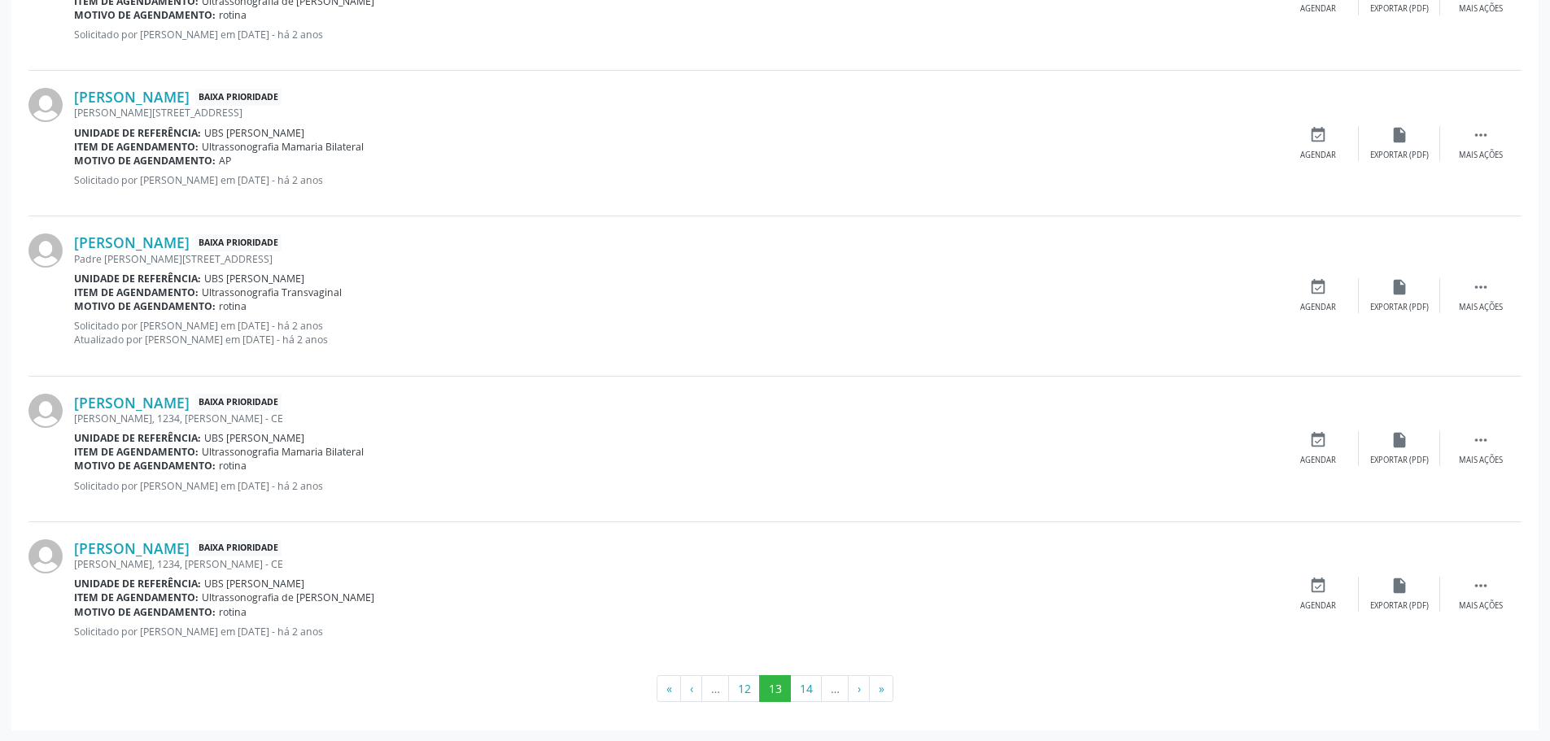
scroll to position [2124, 0]
